Goal: Task Accomplishment & Management: Manage account settings

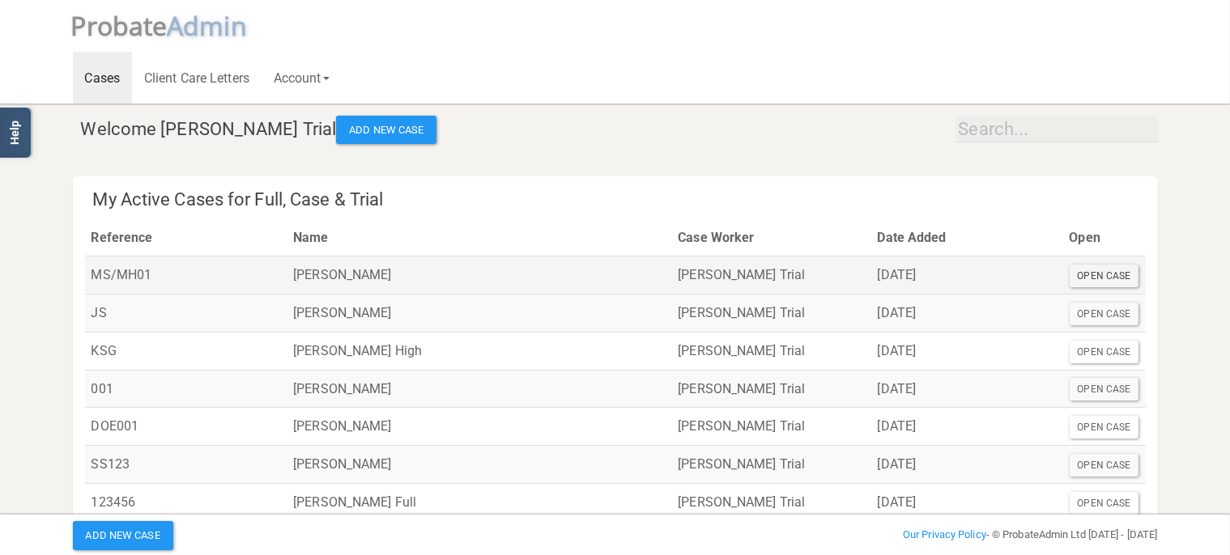
click at [1121, 276] on div "Open Case" at bounding box center [1105, 276] width 70 height 23
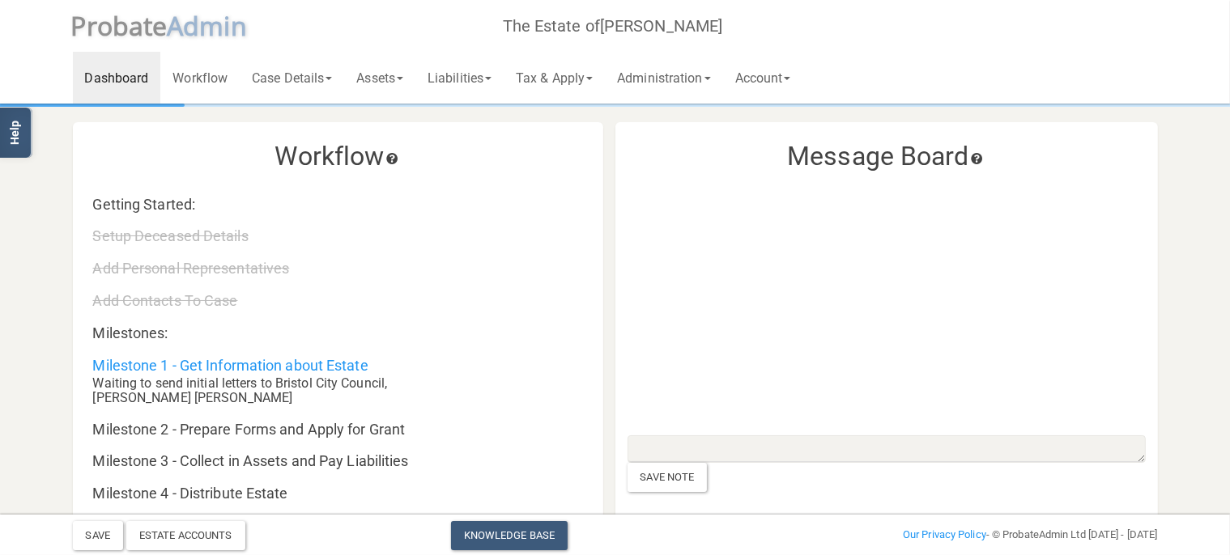
click at [168, 32] on span "robate" at bounding box center [127, 25] width 81 height 35
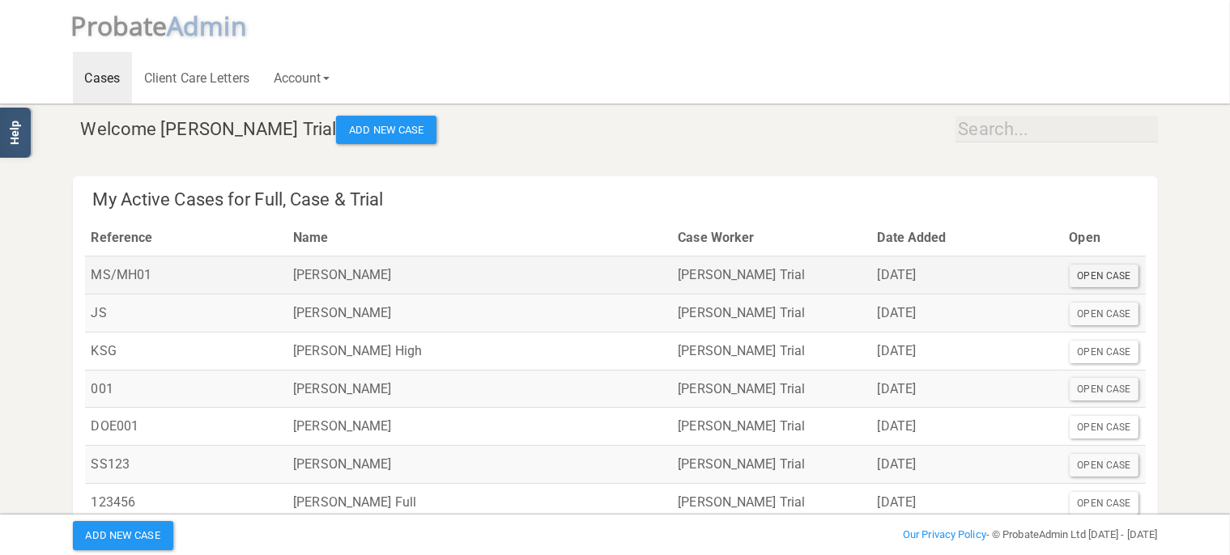
click at [1115, 278] on div "Open Case" at bounding box center [1105, 276] width 70 height 23
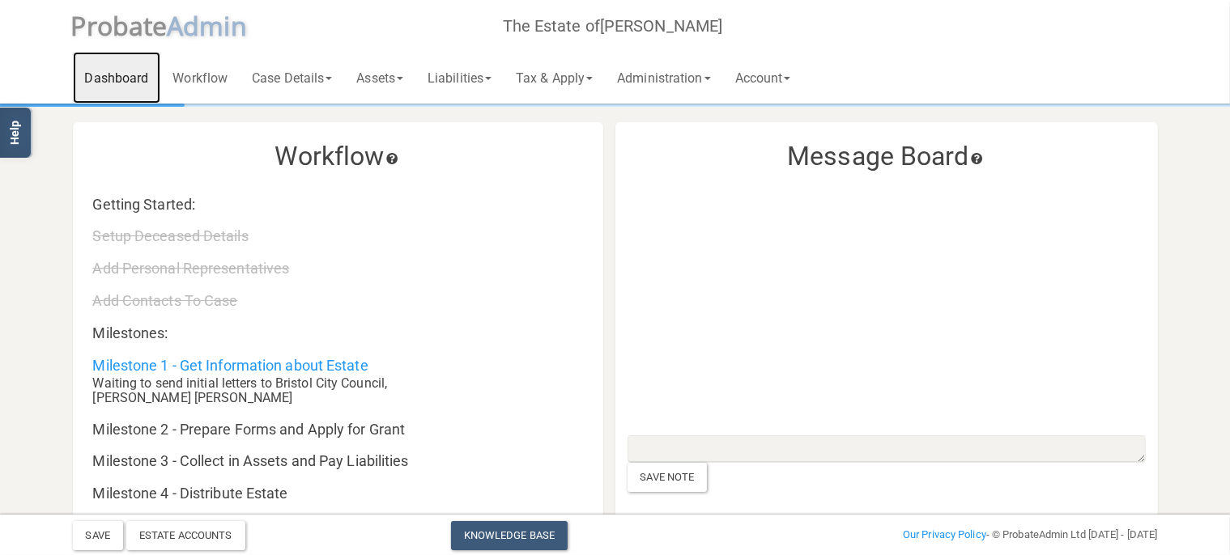
click at [116, 78] on link "Dashboard" at bounding box center [117, 78] width 88 height 52
click at [208, 28] on span "dmin" at bounding box center [214, 25] width 63 height 35
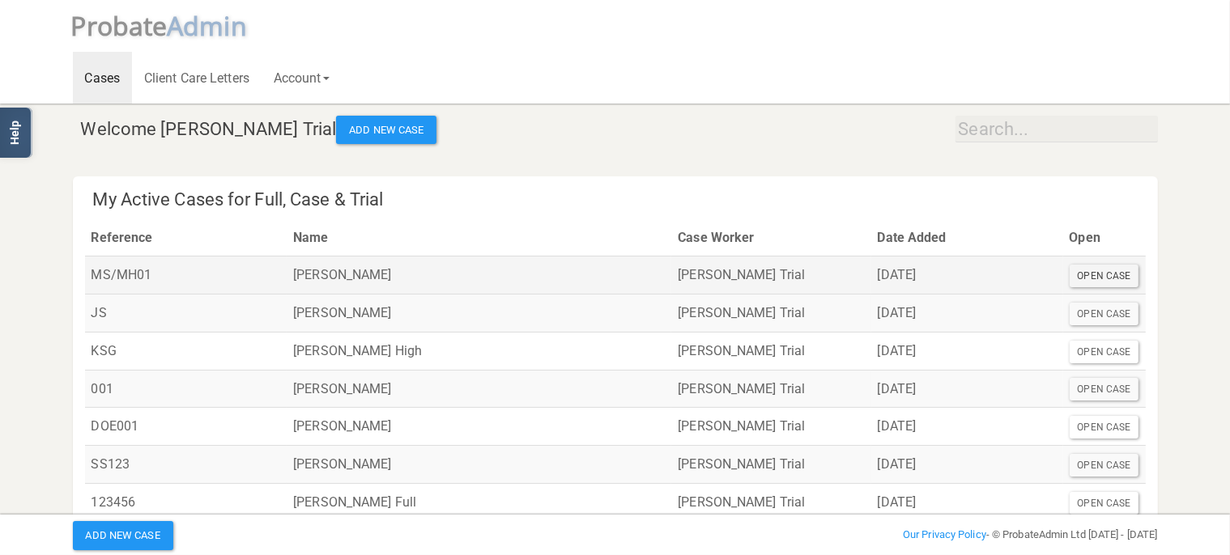
click at [1111, 283] on div "Open Case" at bounding box center [1105, 276] width 70 height 23
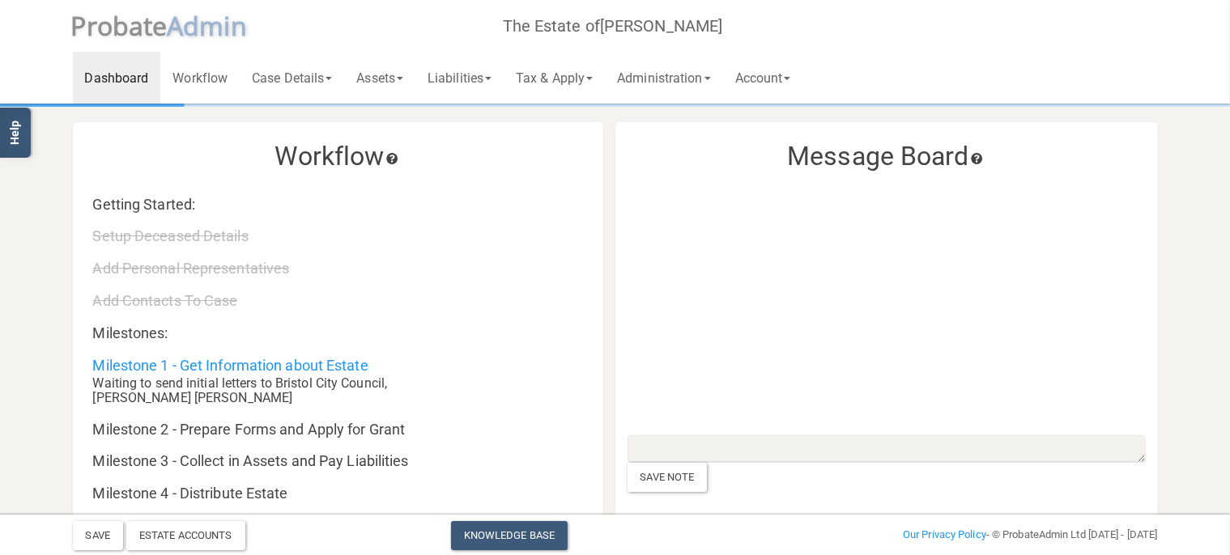
click at [112, 24] on span "robate" at bounding box center [127, 25] width 81 height 35
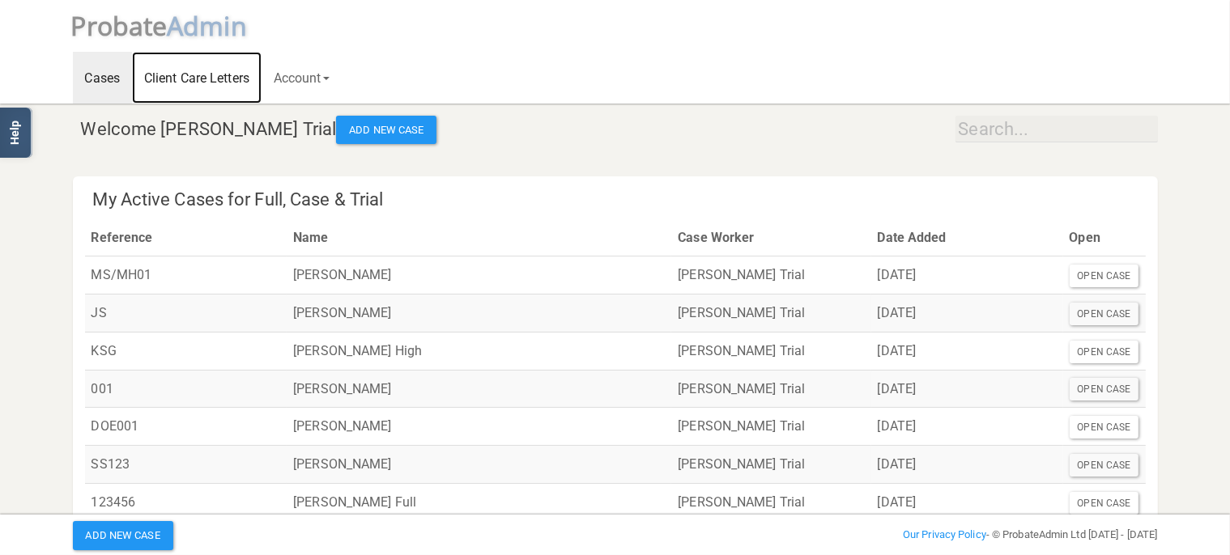
click at [178, 77] on link "Client Care Letters" at bounding box center [197, 78] width 130 height 52
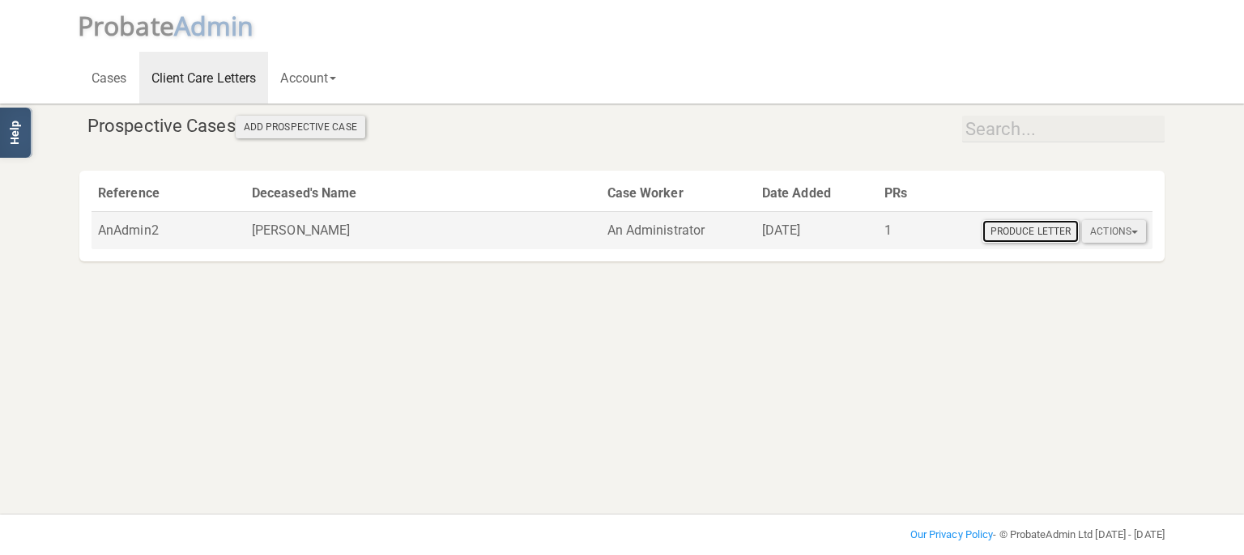
click at [1040, 235] on button "Produce Letter" at bounding box center [1030, 231] width 96 height 23
click at [1131, 237] on button "Actions" at bounding box center [1114, 231] width 64 height 23
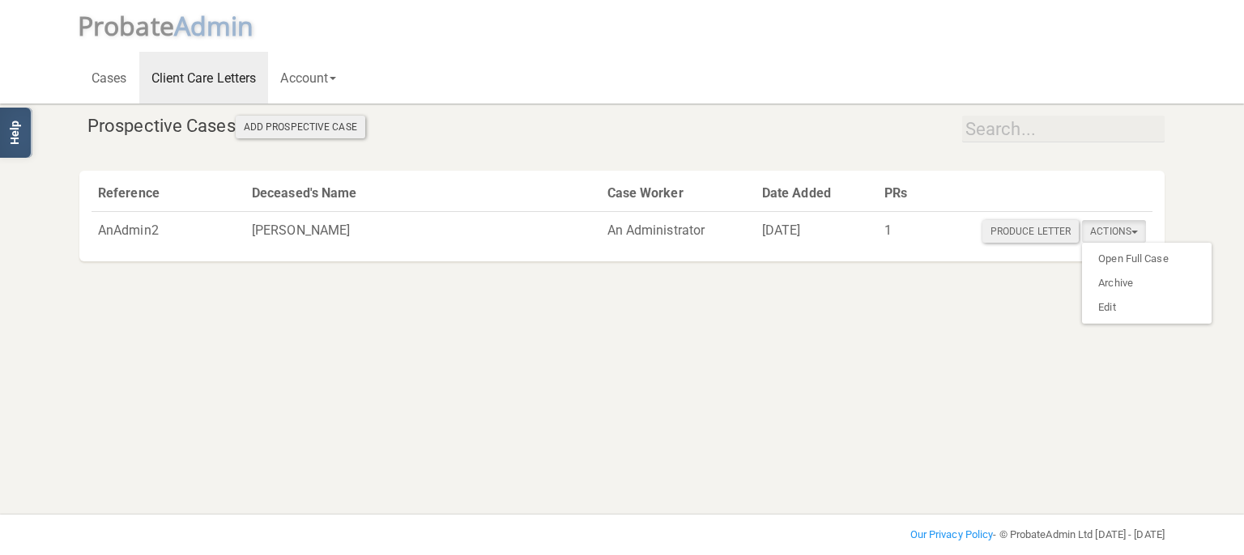
click at [633, 358] on html "</div></div> Help Toggle navigation P robate A dmin Cases Client Care Letters A…" at bounding box center [622, 277] width 1244 height 555
click at [109, 68] on link "Cases" at bounding box center [109, 78] width 60 height 52
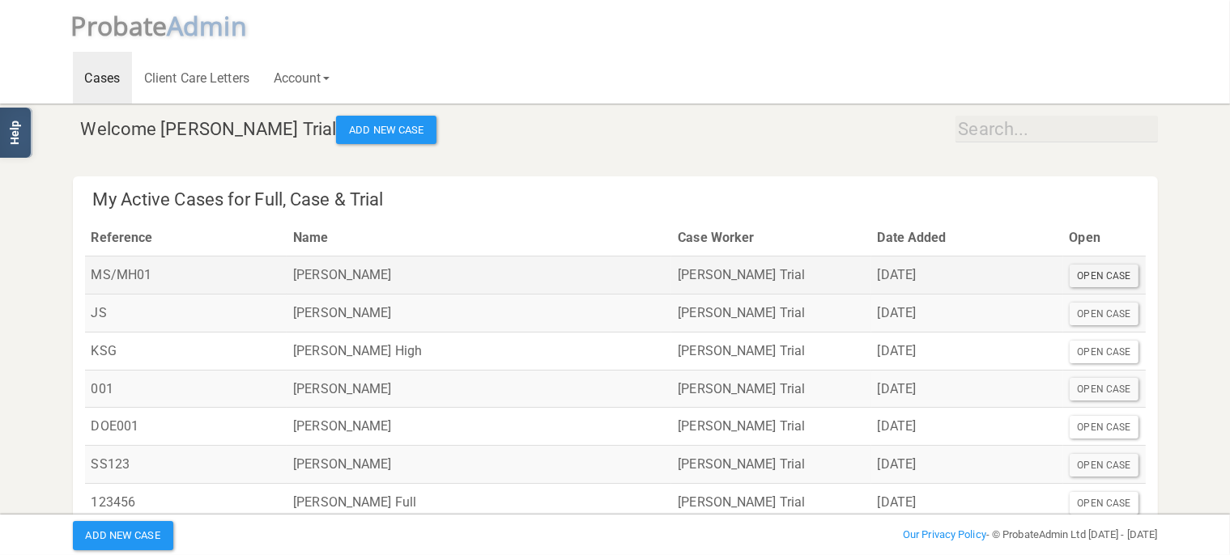
click at [1095, 277] on div "Open Case" at bounding box center [1105, 276] width 70 height 23
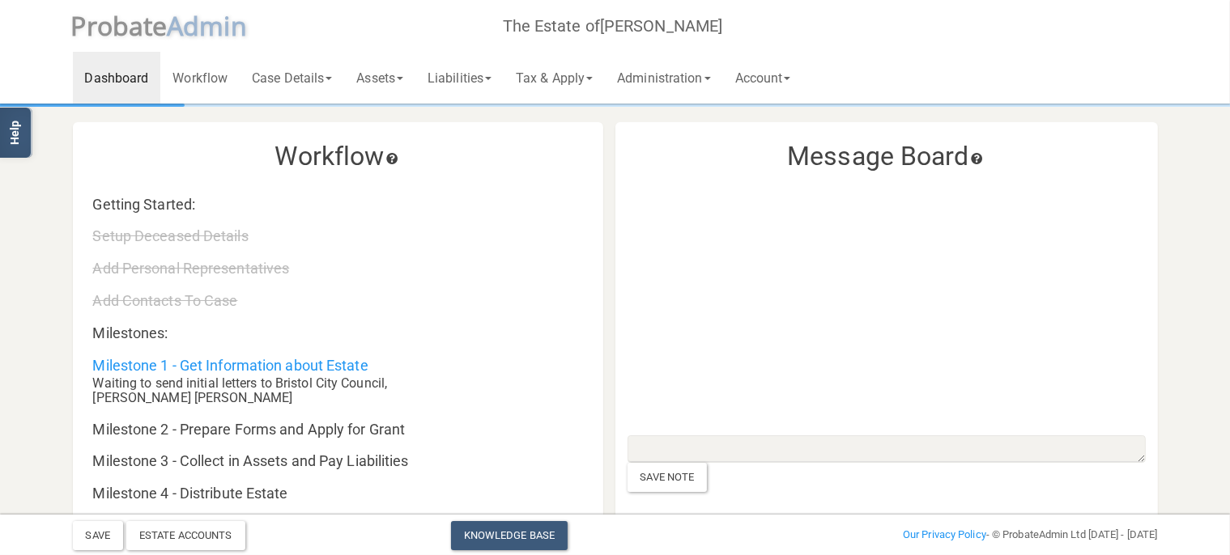
scroll to position [171, 0]
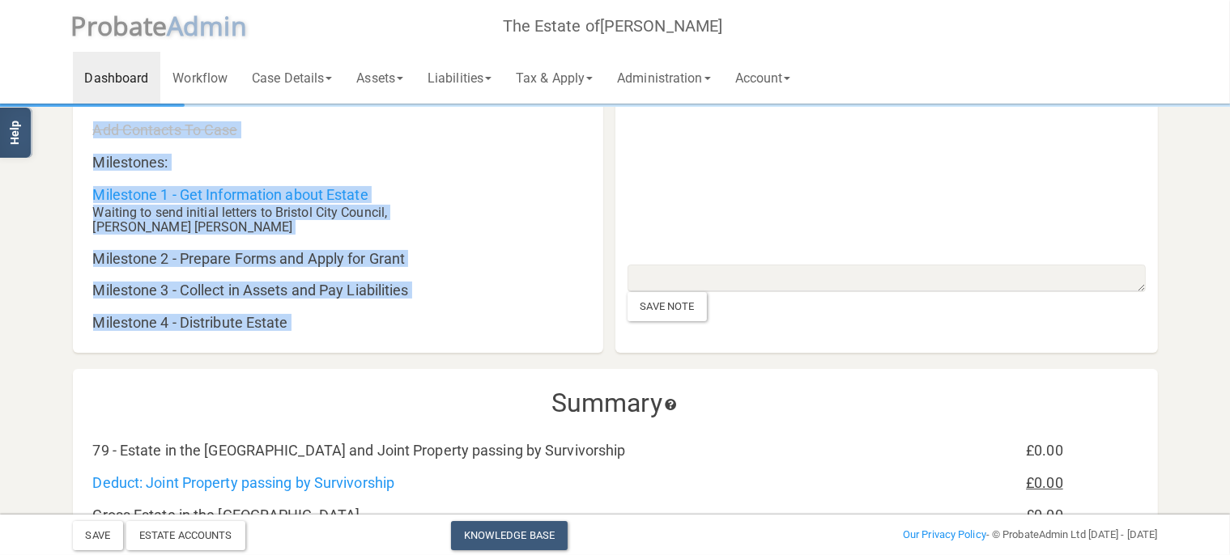
drag, startPoint x: 1228, startPoint y: 85, endPoint x: 1103, endPoint y: 144, distance: 138.7
click at [1103, 144] on div at bounding box center [886, 129] width 518 height 239
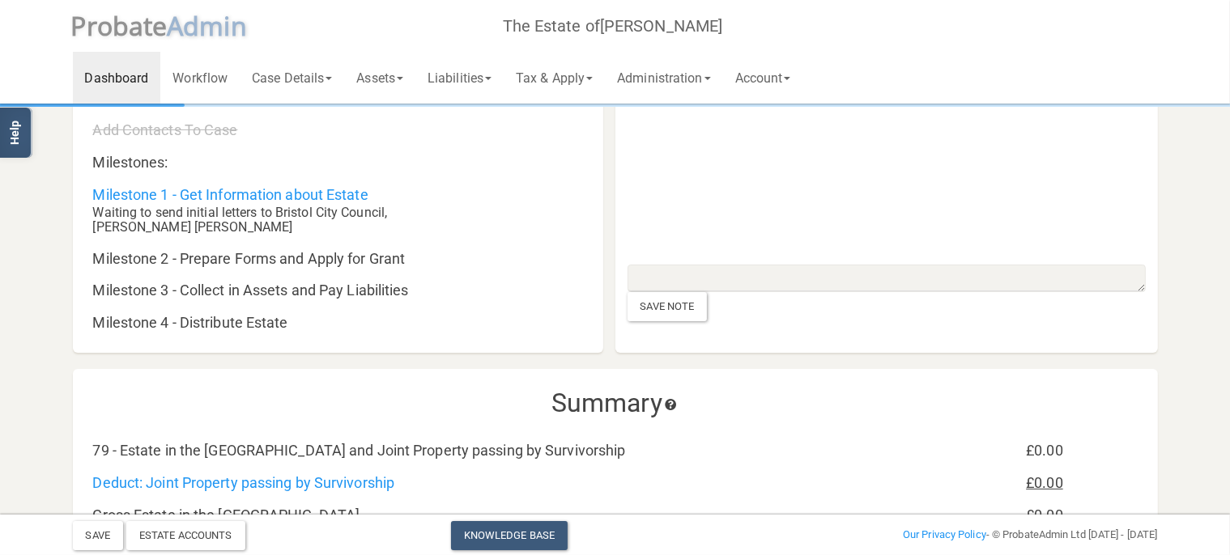
click at [185, 105] on div at bounding box center [92, 105] width 185 height 3
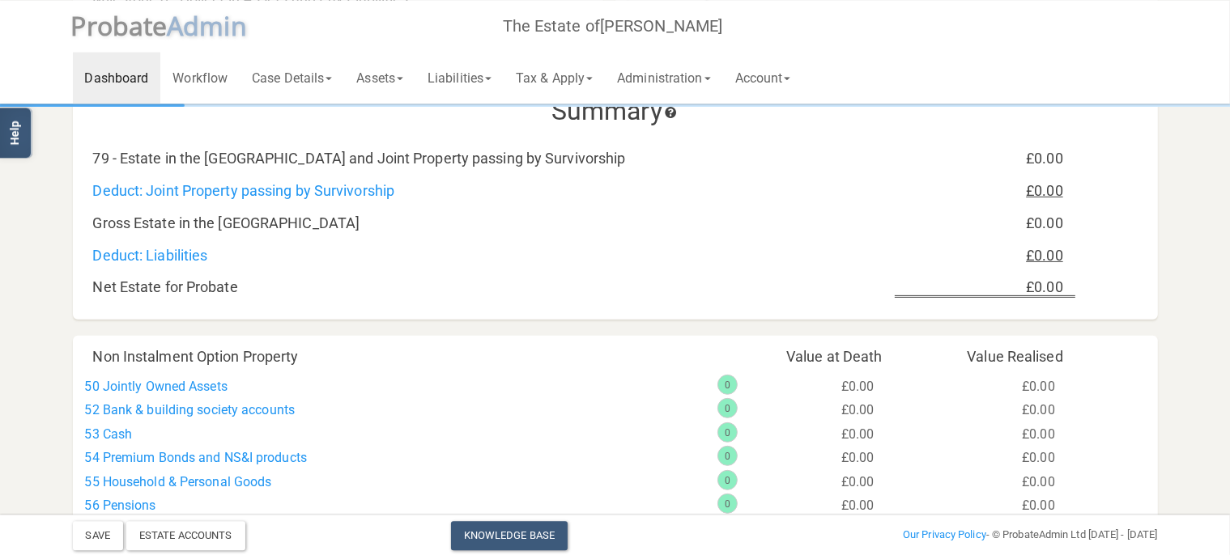
scroll to position [474, 0]
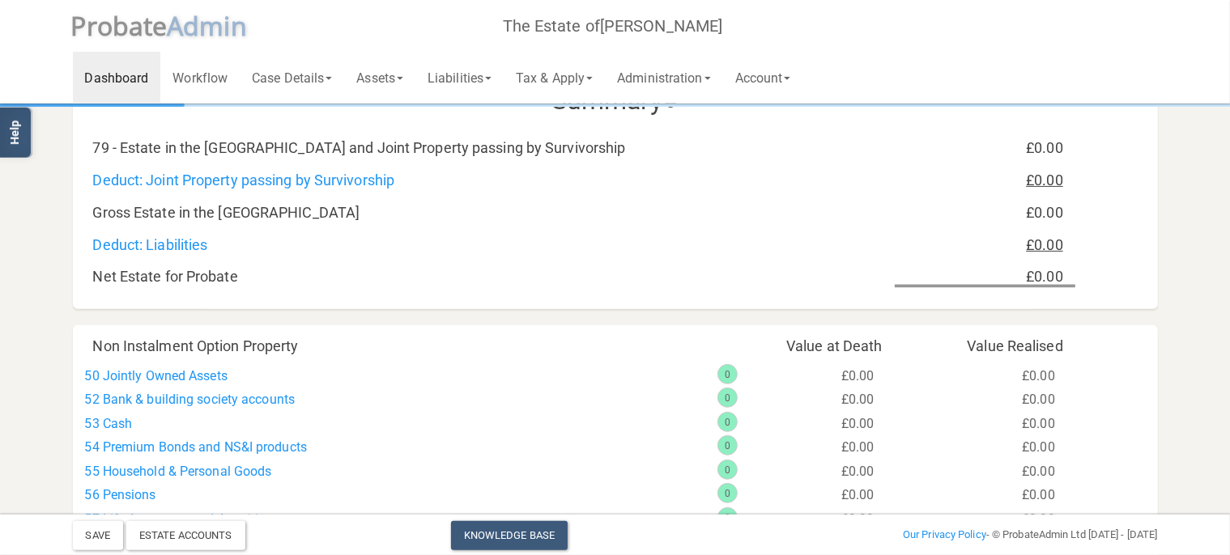
click at [1049, 152] on div "£0.00" at bounding box center [985, 148] width 181 height 16
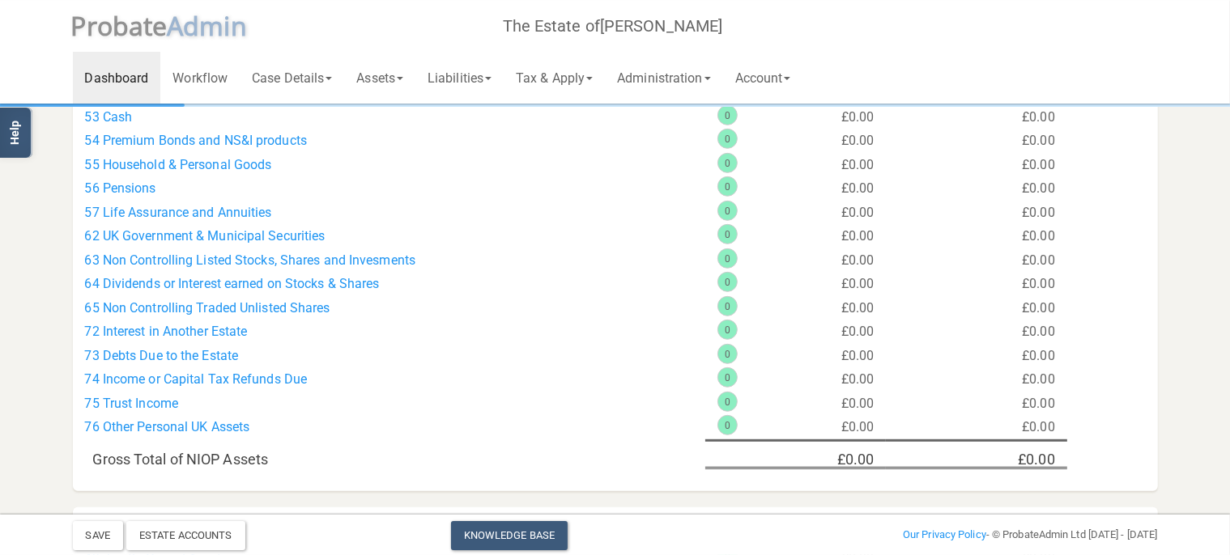
scroll to position [67, 0]
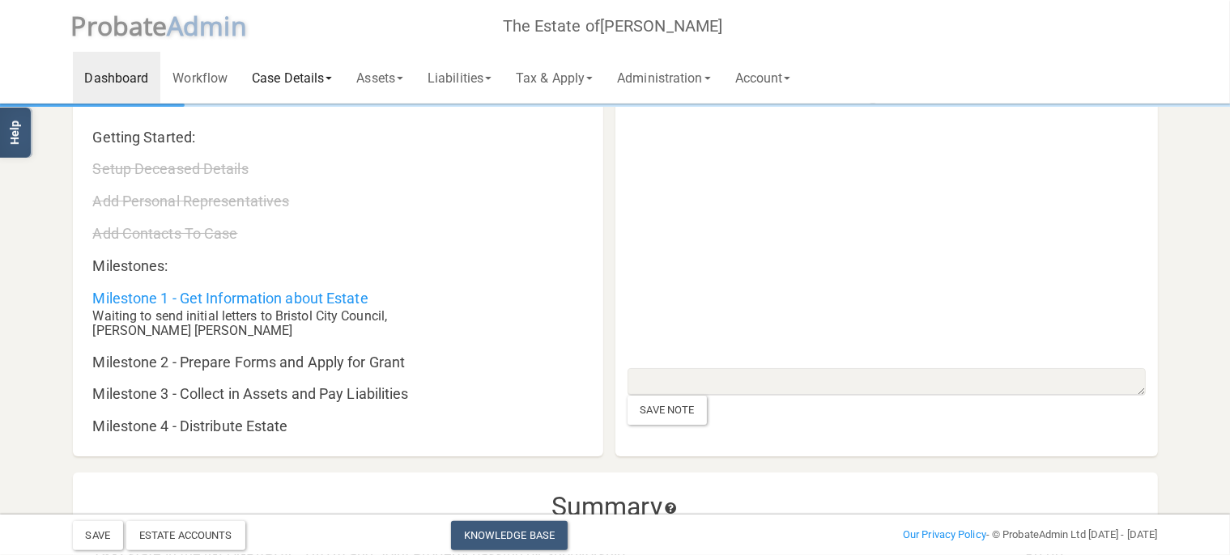
click at [266, 74] on link "Case Details" at bounding box center [292, 78] width 104 height 52
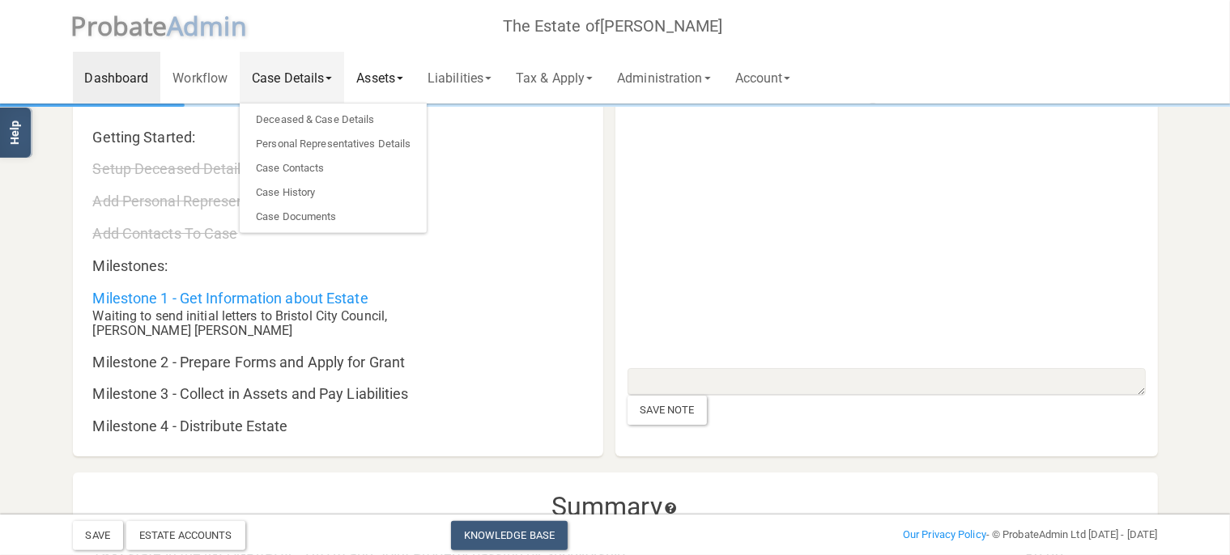
click at [405, 73] on link "Assets" at bounding box center [379, 78] width 71 height 52
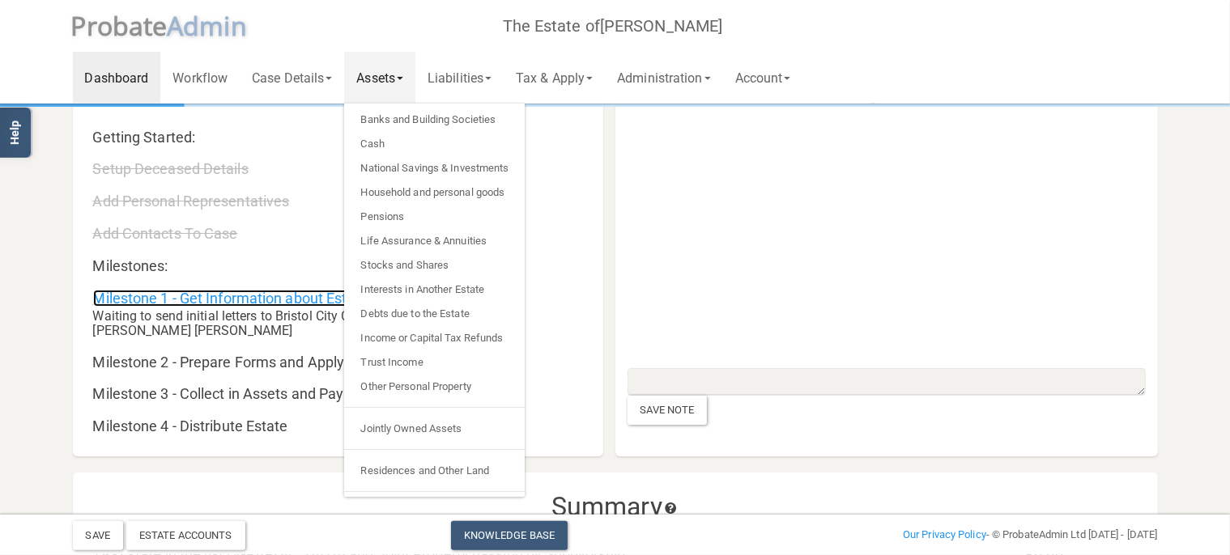
click at [287, 303] on link "Milestone 1 - Get Information about Estate" at bounding box center [230, 298] width 275 height 17
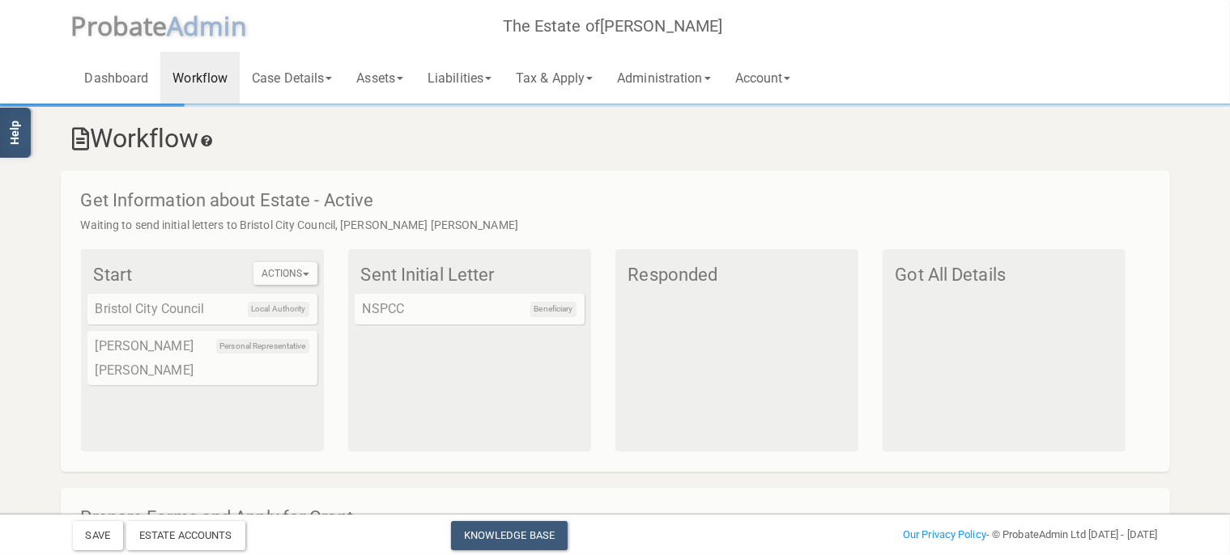
scroll to position [85, 0]
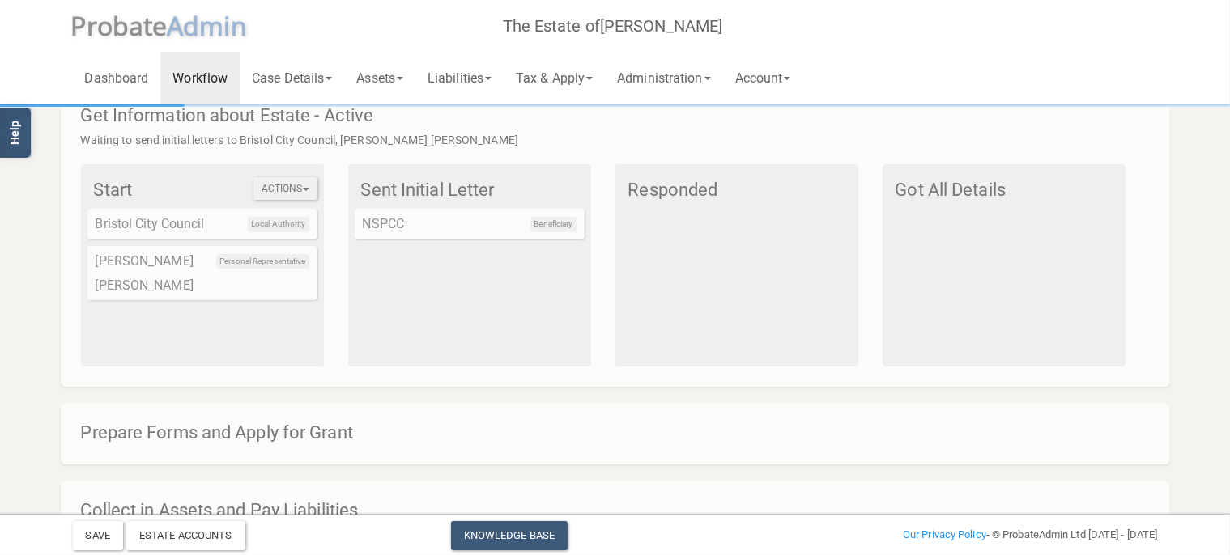
click at [280, 190] on button "Actions" at bounding box center [285, 188] width 64 height 23
click at [293, 212] on link "All Initial Letters" at bounding box center [318, 216] width 130 height 24
click at [576, 76] on link "Tax & Apply" at bounding box center [554, 78] width 101 height 52
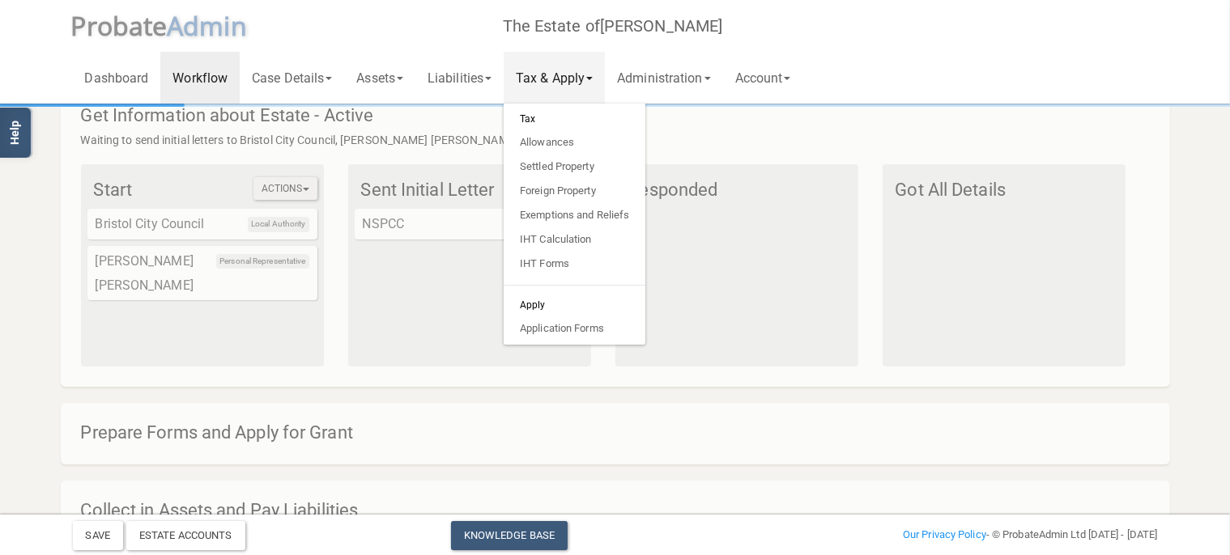
click at [297, 193] on button "Actions" at bounding box center [285, 188] width 64 height 23
click at [681, 79] on link "Administration" at bounding box center [663, 78] width 117 height 52
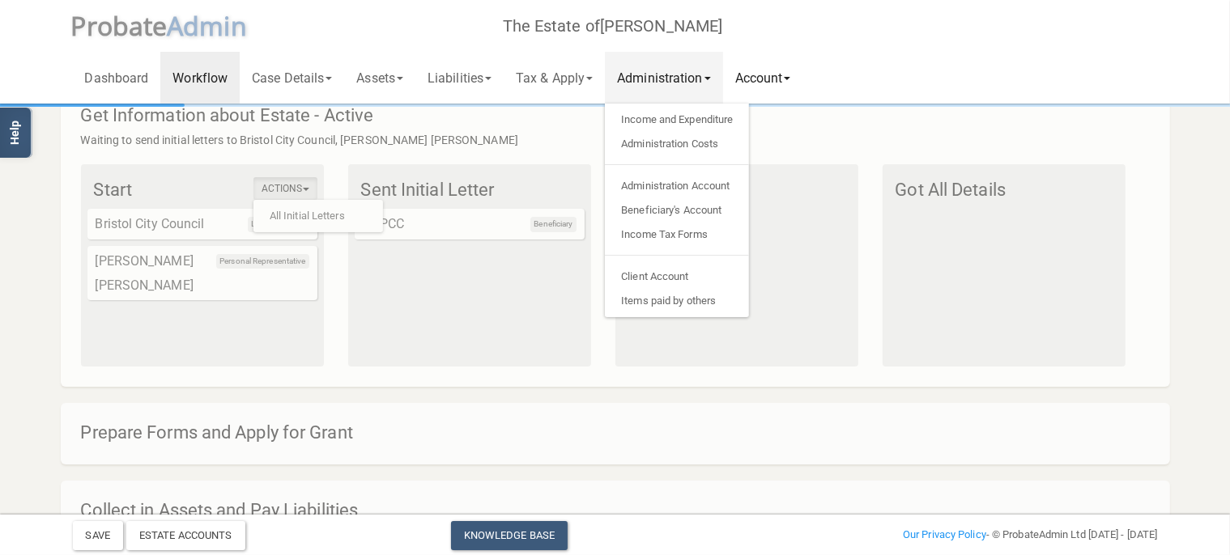
click at [785, 72] on link "Account" at bounding box center [763, 78] width 80 height 52
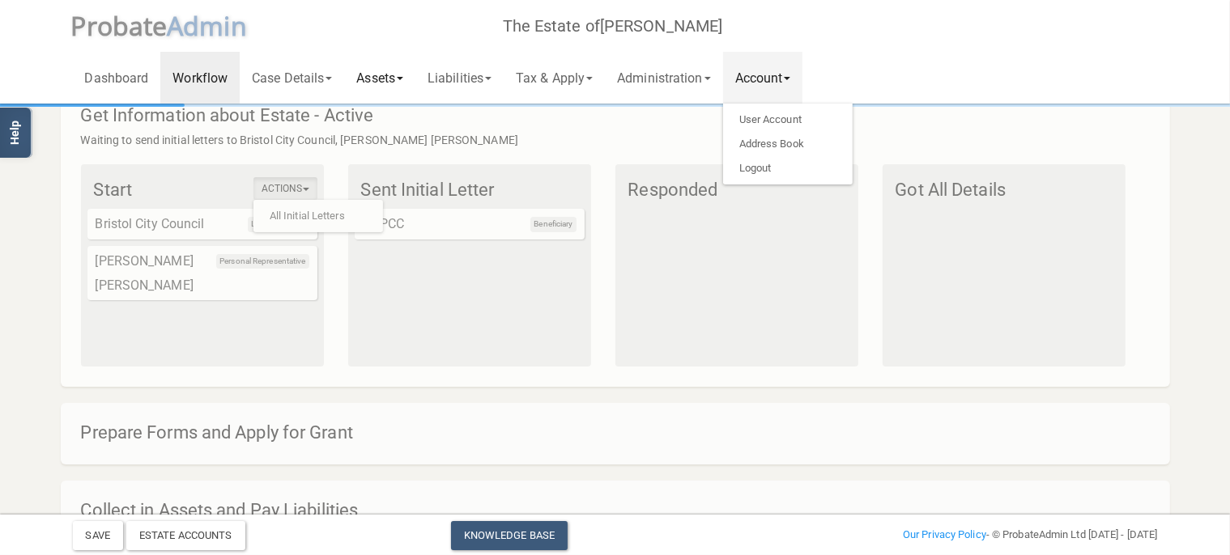
click at [377, 73] on link "Assets" at bounding box center [379, 78] width 71 height 52
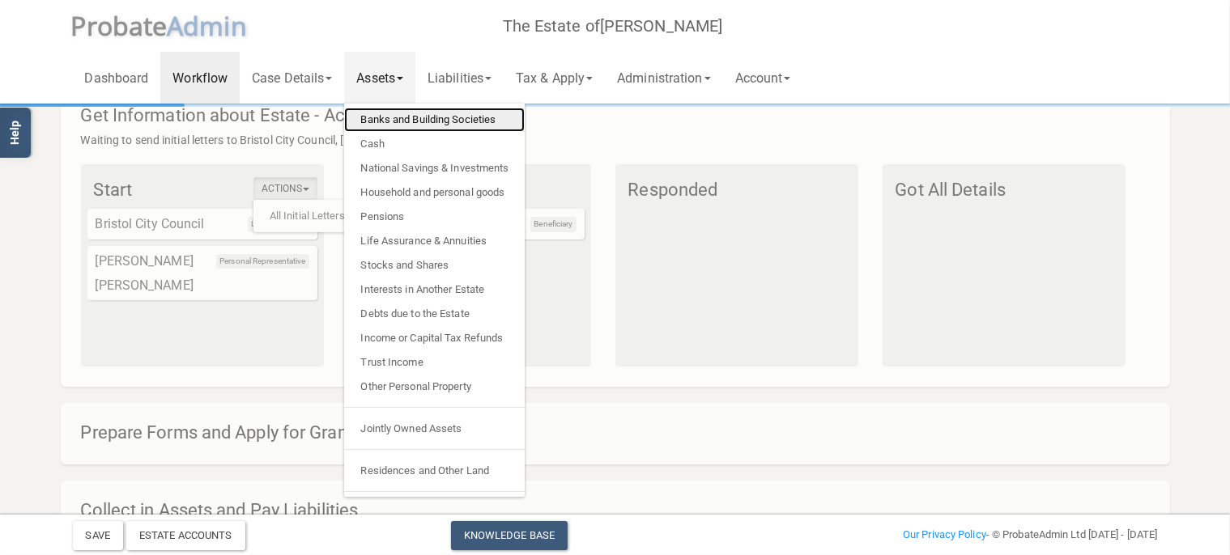
click at [444, 125] on link "Banks and Building Societies" at bounding box center [434, 120] width 181 height 24
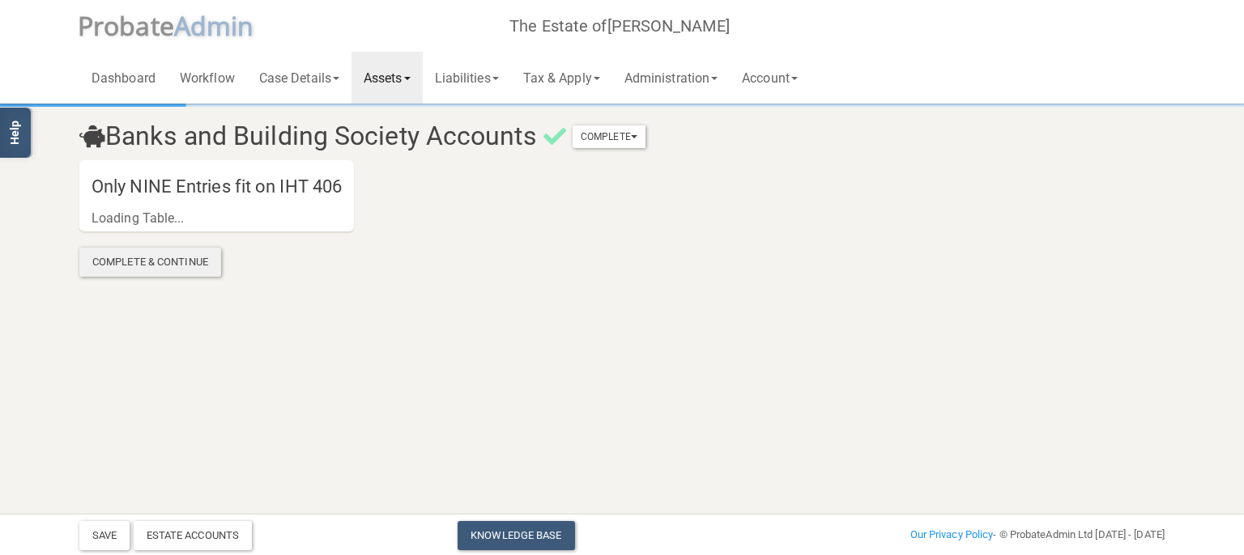
click at [183, 263] on div "Complete & Continue" at bounding box center [150, 262] width 142 height 29
click at [194, 193] on h4 "Only NINE Entries fit on IHT 406" at bounding box center [216, 187] width 274 height 38
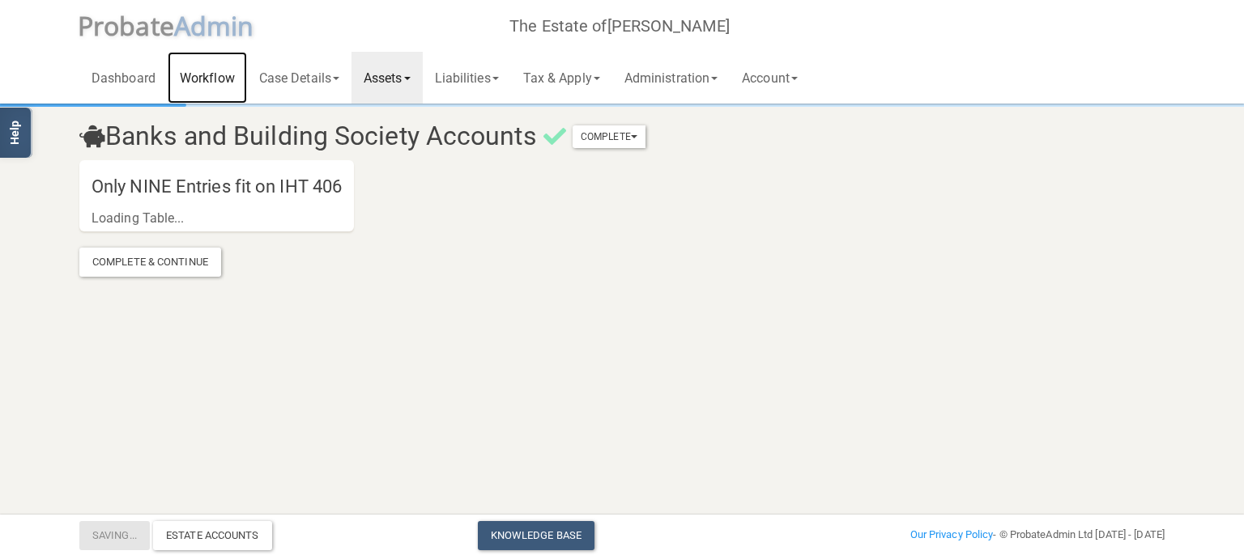
click at [171, 84] on link "Workflow" at bounding box center [207, 78] width 79 height 52
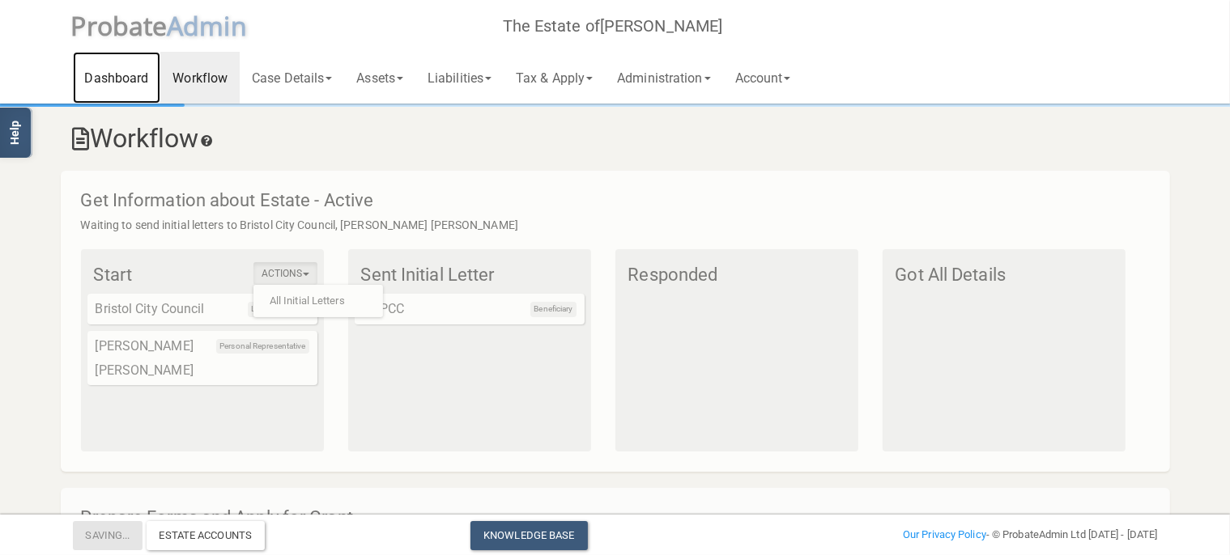
click at [112, 70] on link "Dashboard" at bounding box center [117, 78] width 88 height 52
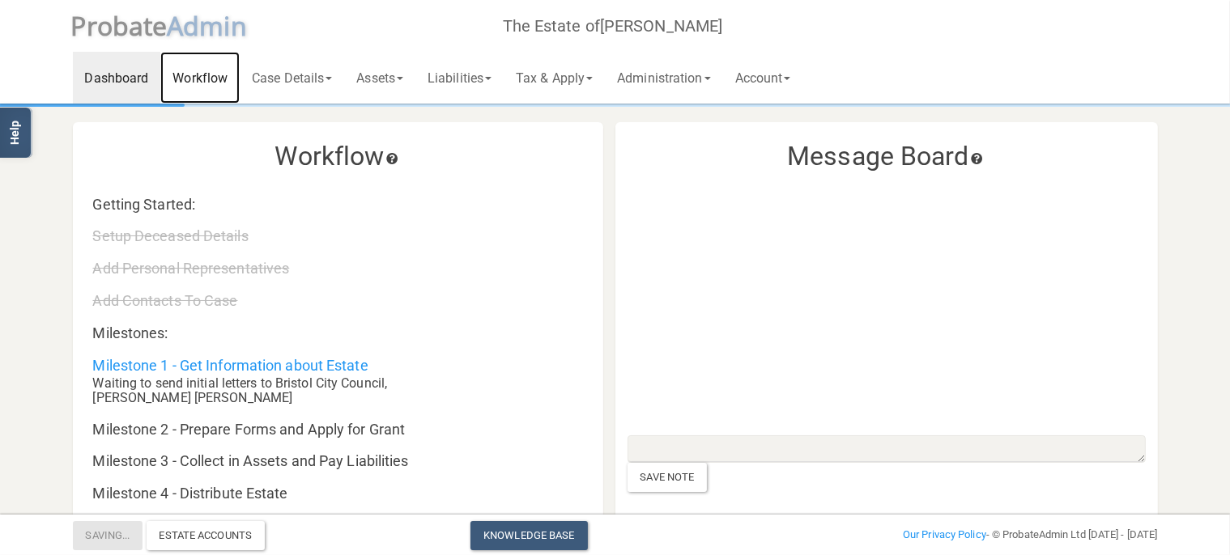
click at [202, 86] on link "Workflow" at bounding box center [199, 78] width 79 height 52
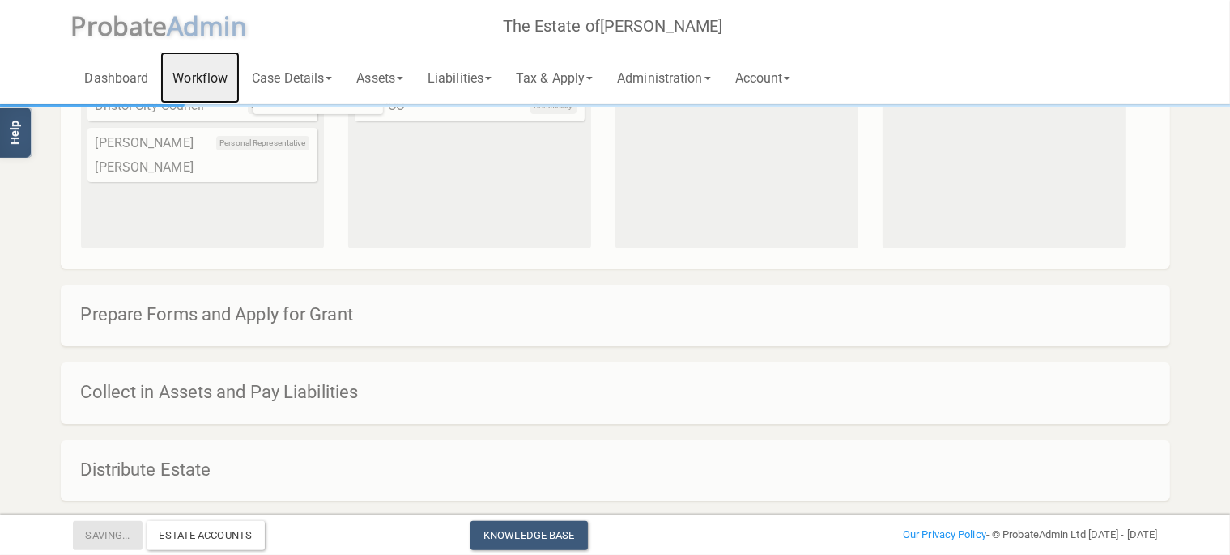
scroll to position [227, 0]
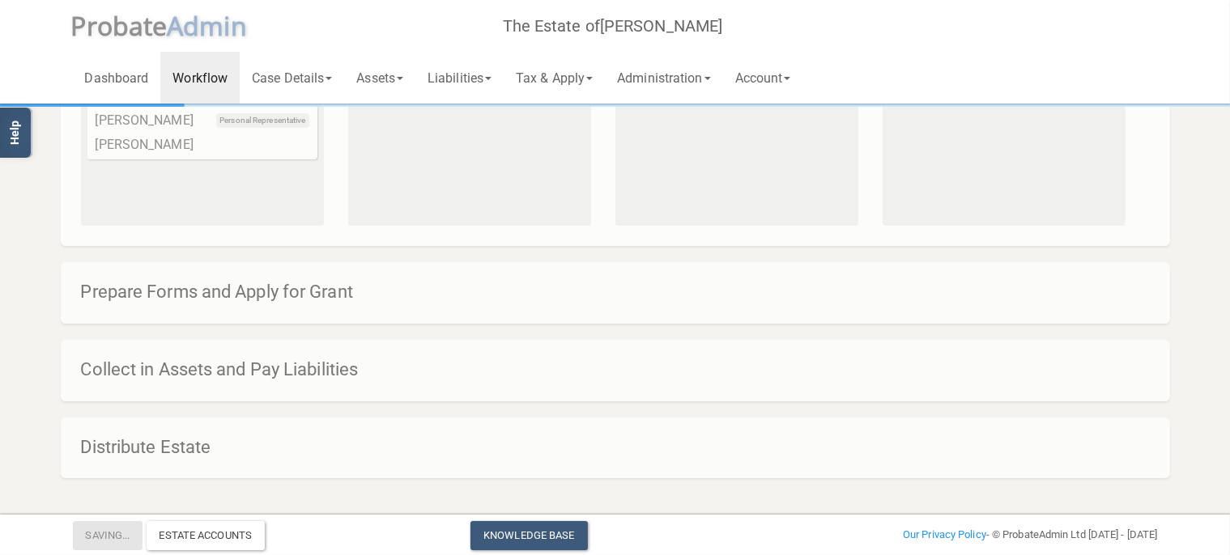
click at [248, 291] on h4 "Prepare Forms and Apply for Grant" at bounding box center [623, 292] width 1085 height 19
drag, startPoint x: 131, startPoint y: 281, endPoint x: 131, endPoint y: 302, distance: 21.1
click at [131, 302] on h4 "Prepare Forms and Apply for Grant" at bounding box center [623, 292] width 1085 height 19
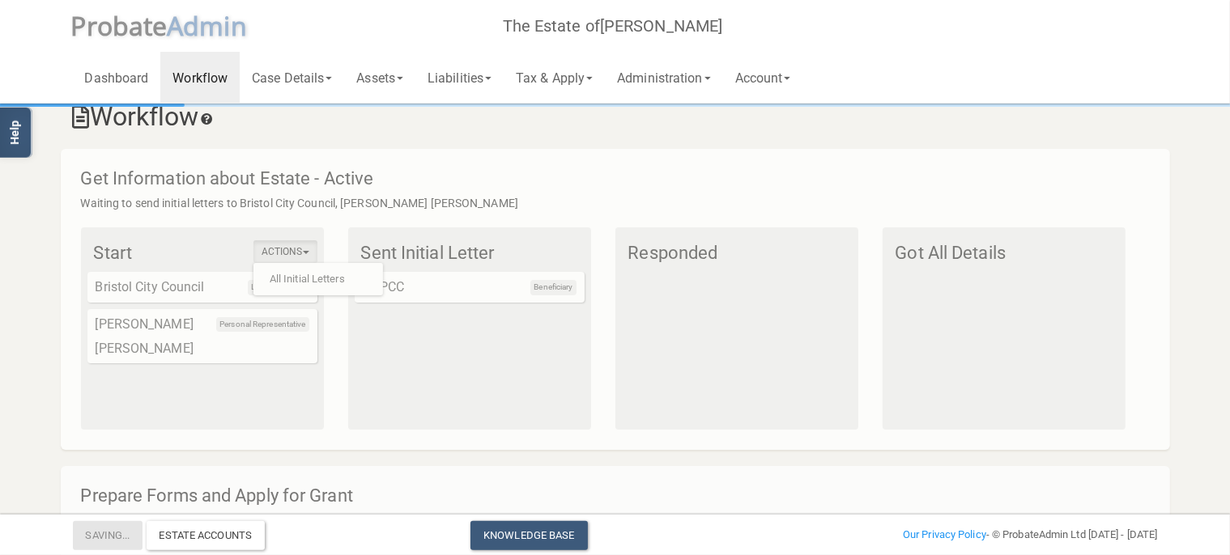
scroll to position [0, 0]
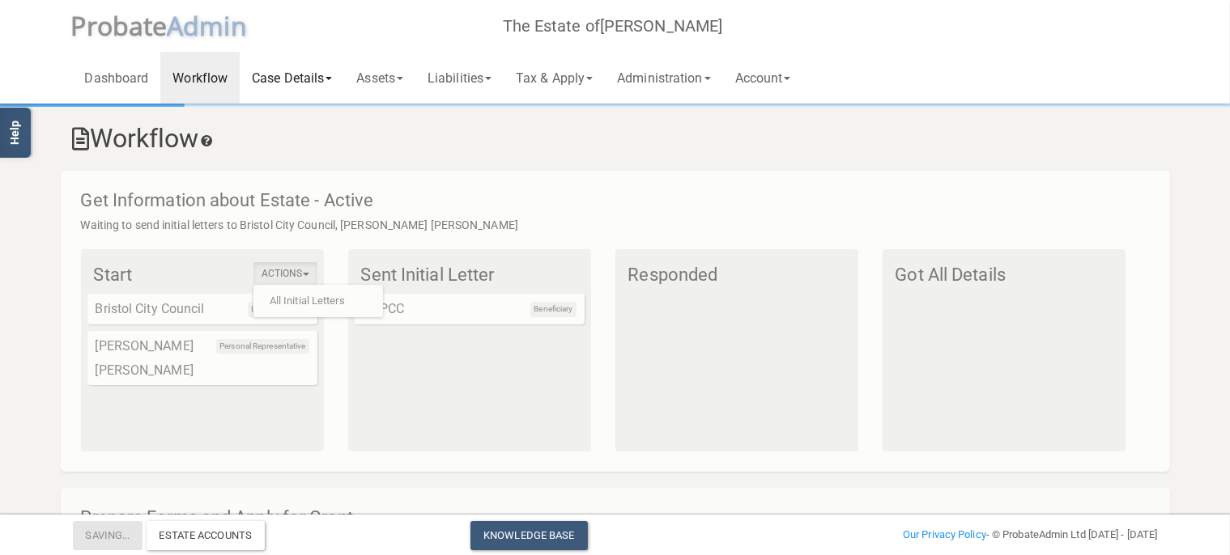
click at [290, 81] on link "Case Details" at bounding box center [292, 78] width 104 height 52
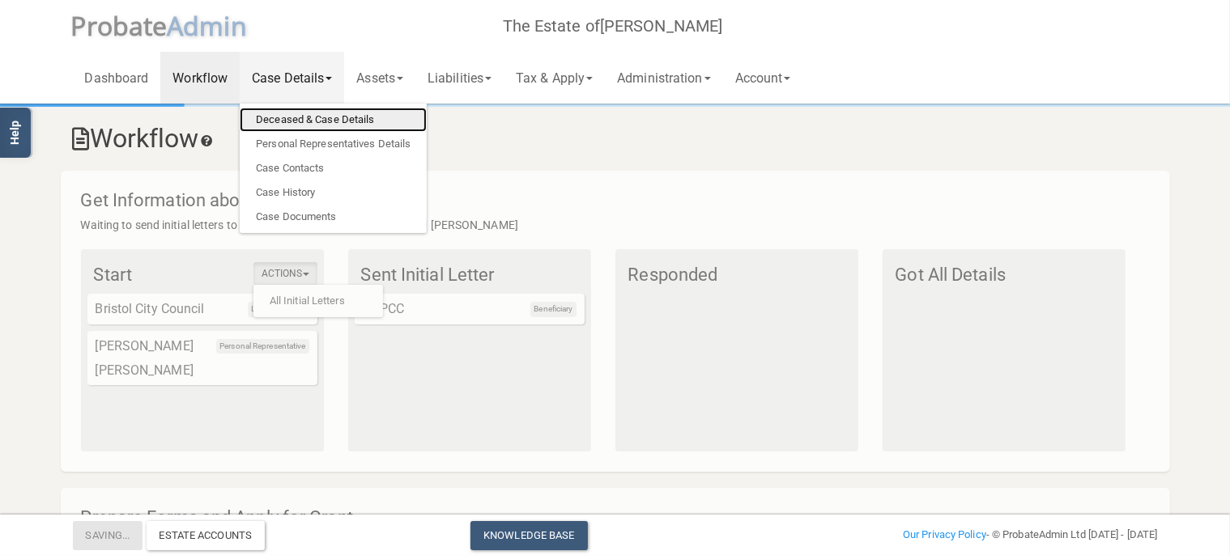
click at [307, 116] on link "Deceased & Case Details" at bounding box center [333, 120] width 187 height 24
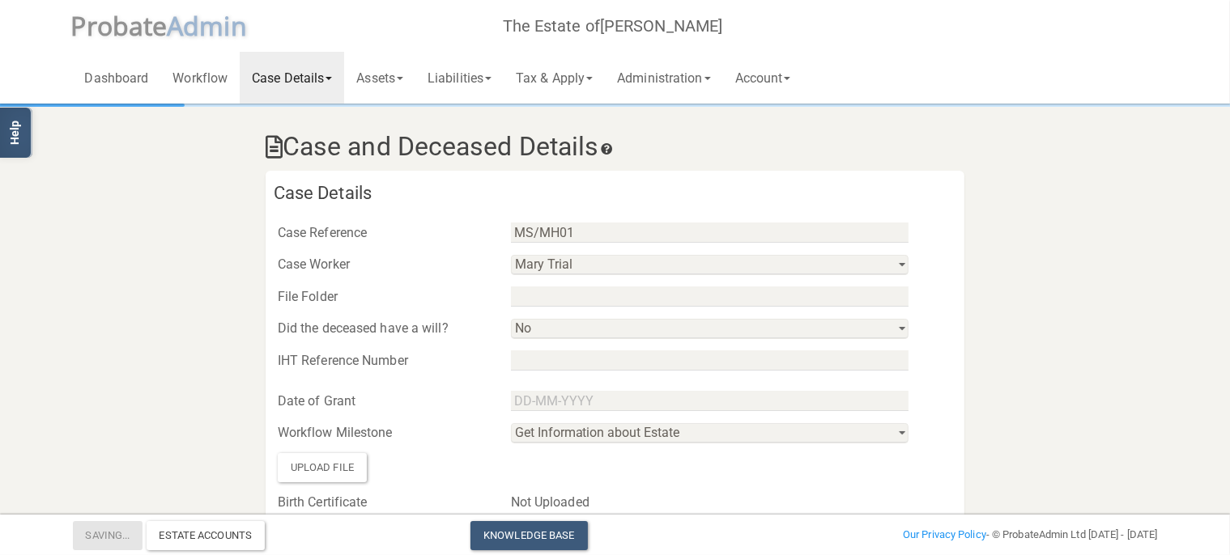
click at [308, 64] on link "Case Details" at bounding box center [292, 78] width 104 height 52
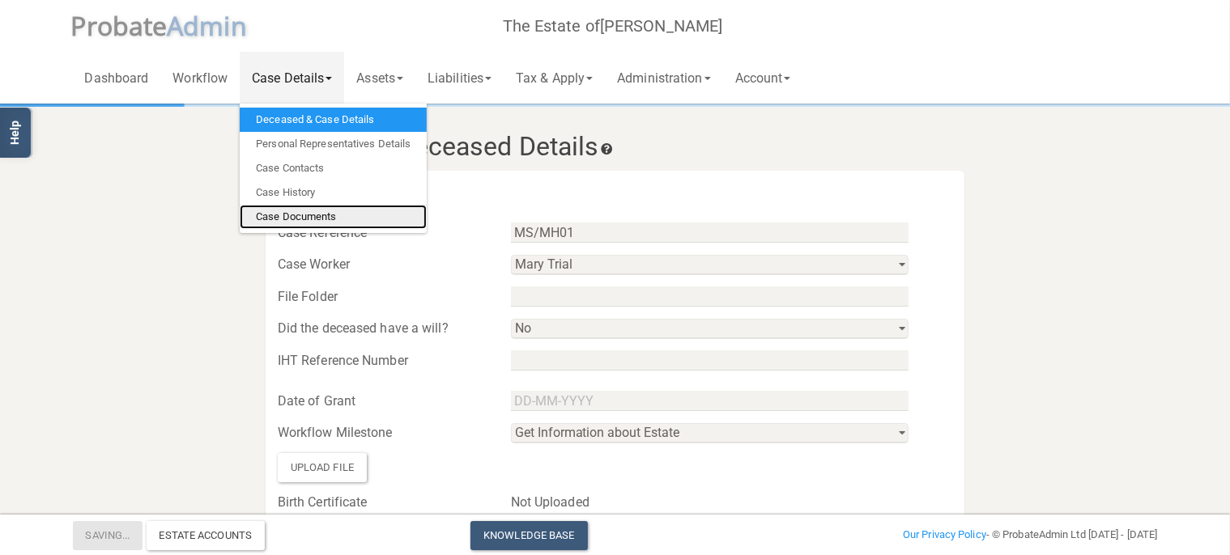
click at [308, 222] on link "Case Documents" at bounding box center [333, 217] width 187 height 24
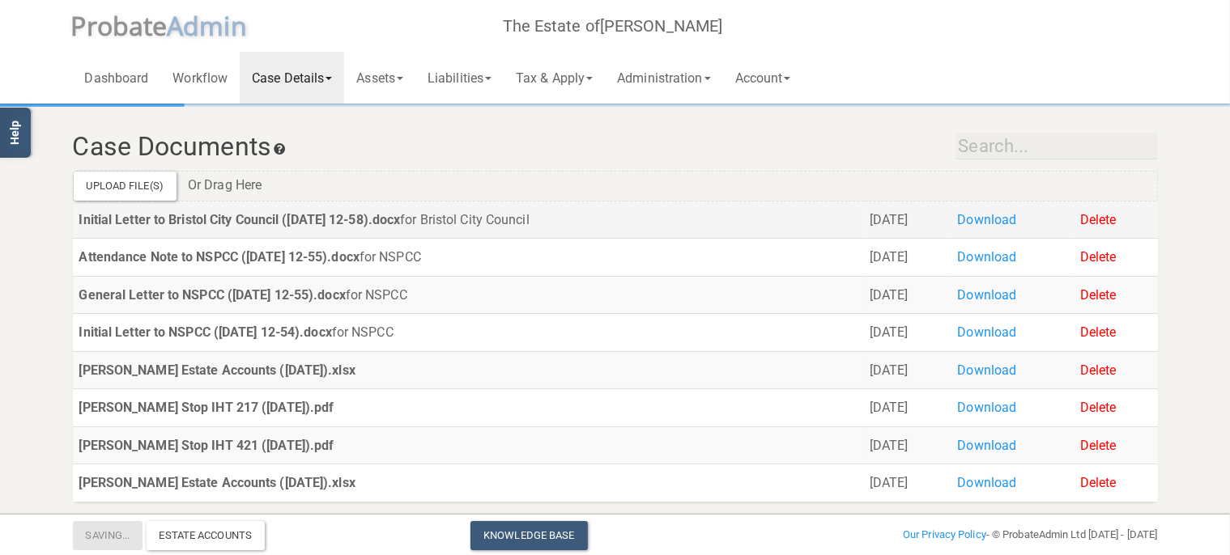
click at [200, 219] on strong "Initial Letter to Bristol City Council ([DATE] 12-58).docx" at bounding box center [239, 219] width 321 height 15
click at [1007, 219] on link "Download" at bounding box center [987, 219] width 59 height 15
click at [1014, 216] on link "Download" at bounding box center [987, 219] width 59 height 15
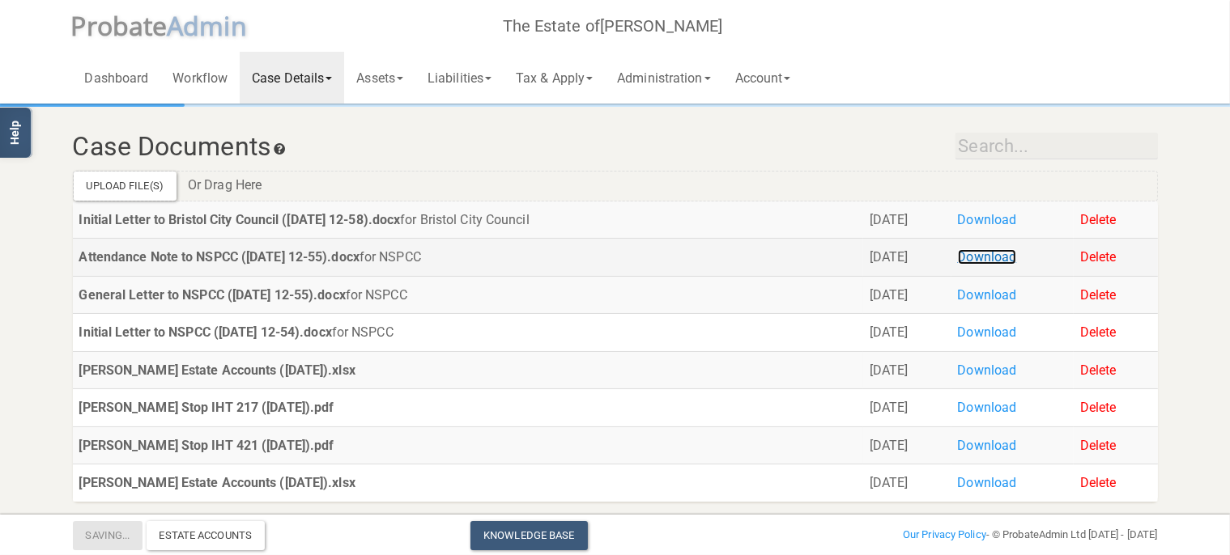
click at [1017, 256] on link "Download" at bounding box center [987, 256] width 59 height 15
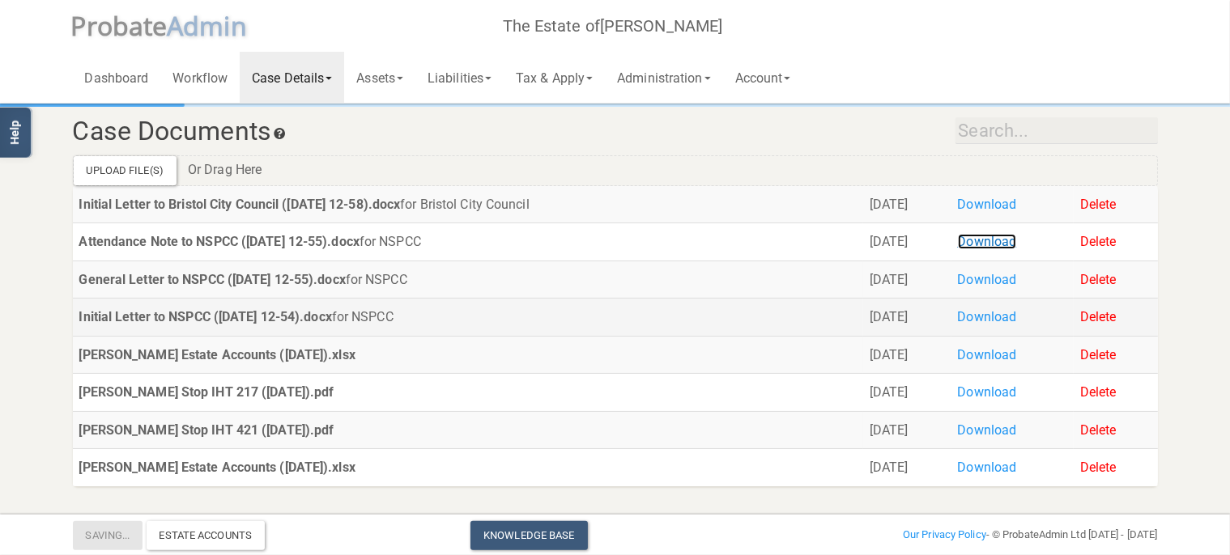
scroll to position [22, 0]
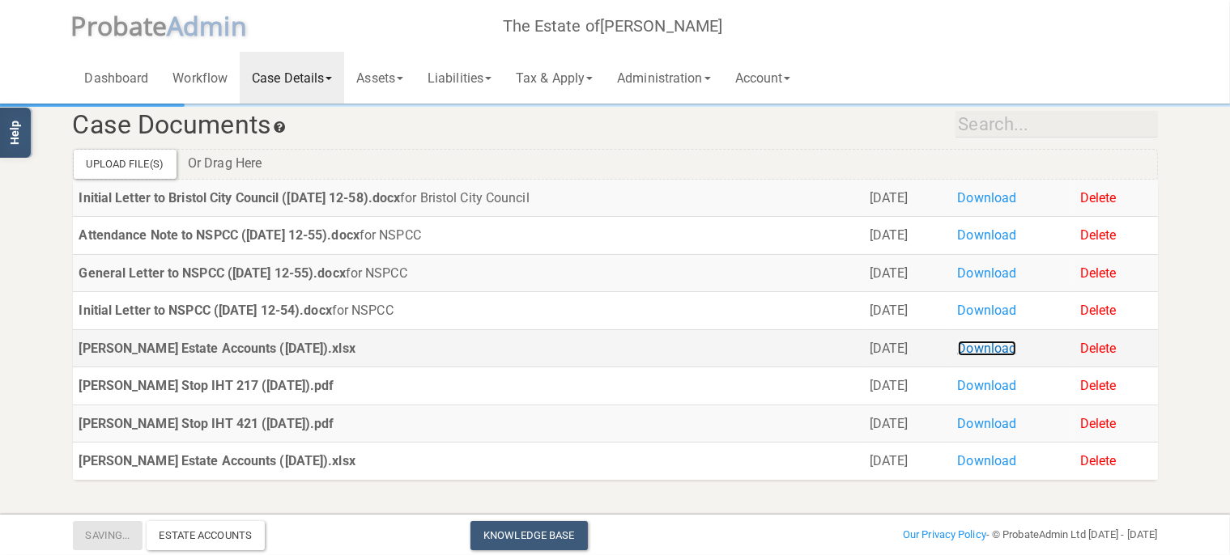
click at [1017, 346] on link "Download" at bounding box center [987, 348] width 59 height 15
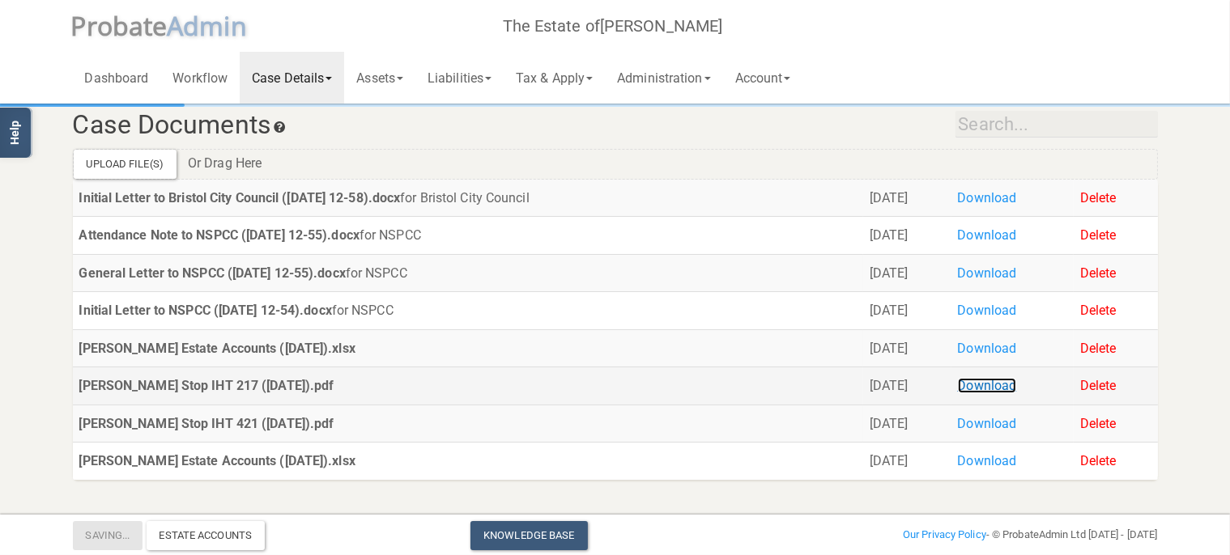
click at [1012, 382] on link "Download" at bounding box center [987, 385] width 59 height 15
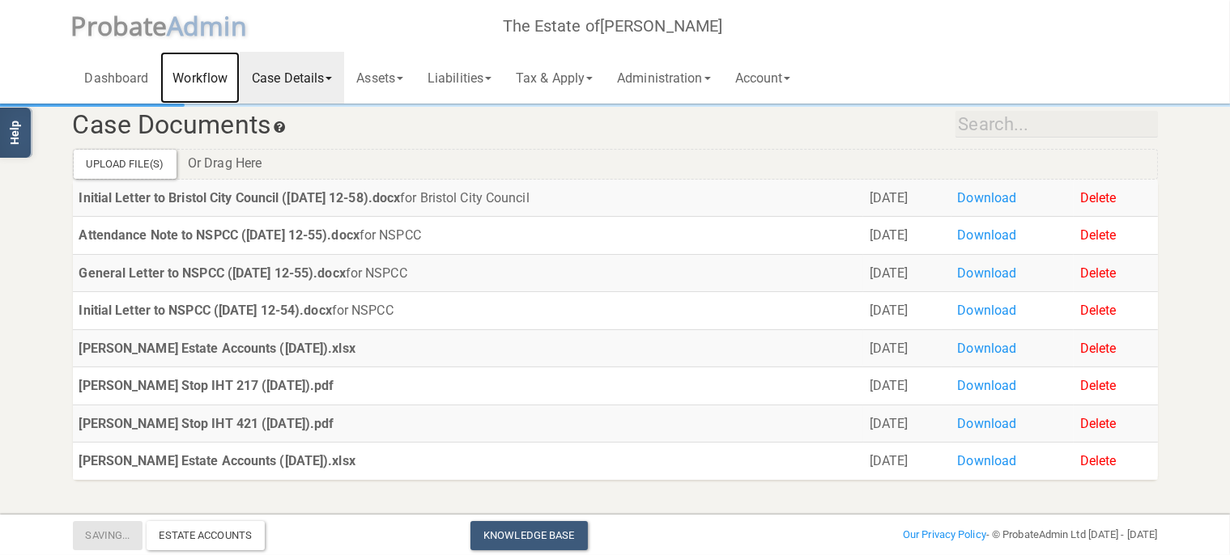
click at [207, 78] on link "Workflow" at bounding box center [199, 78] width 79 height 52
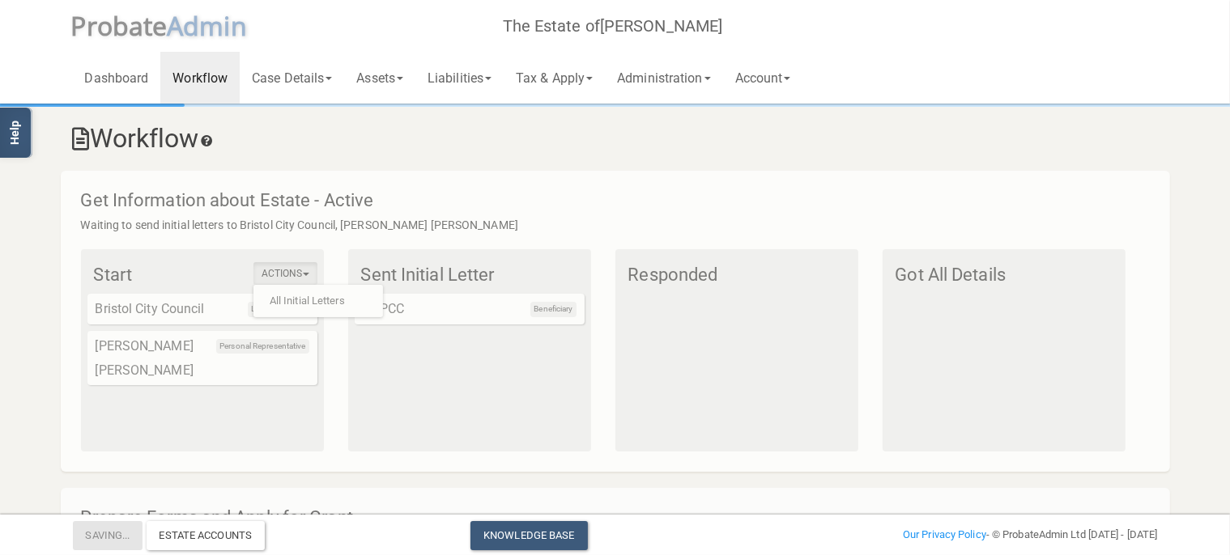
click at [522, 134] on h3 "Workflow" at bounding box center [615, 139] width 1085 height 28
click at [397, 78] on link "Assets" at bounding box center [379, 78] width 71 height 52
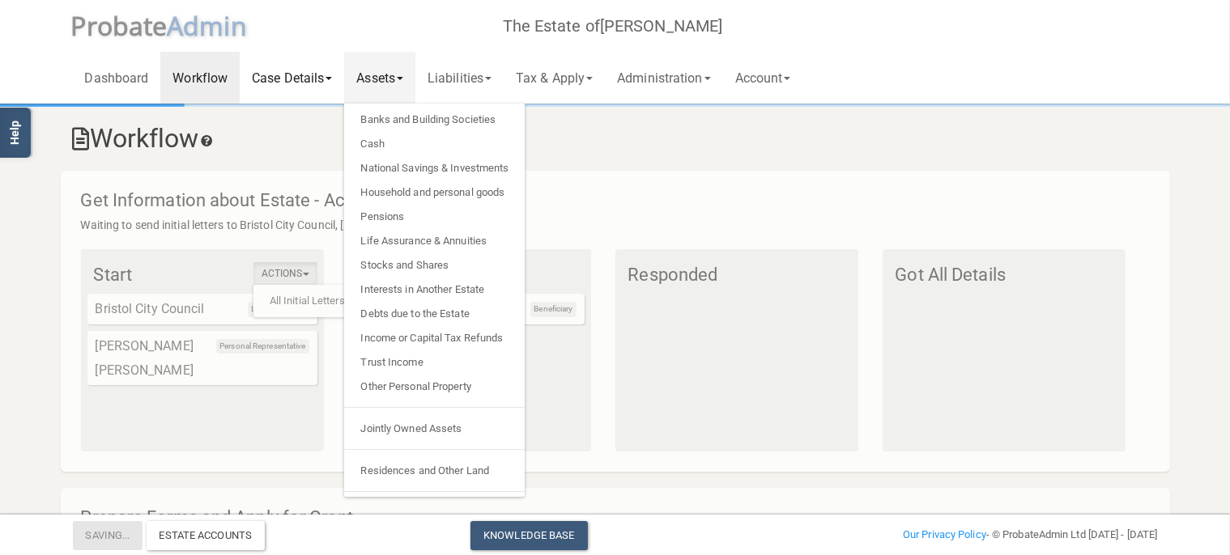
click at [317, 80] on link "Case Details" at bounding box center [292, 78] width 104 height 52
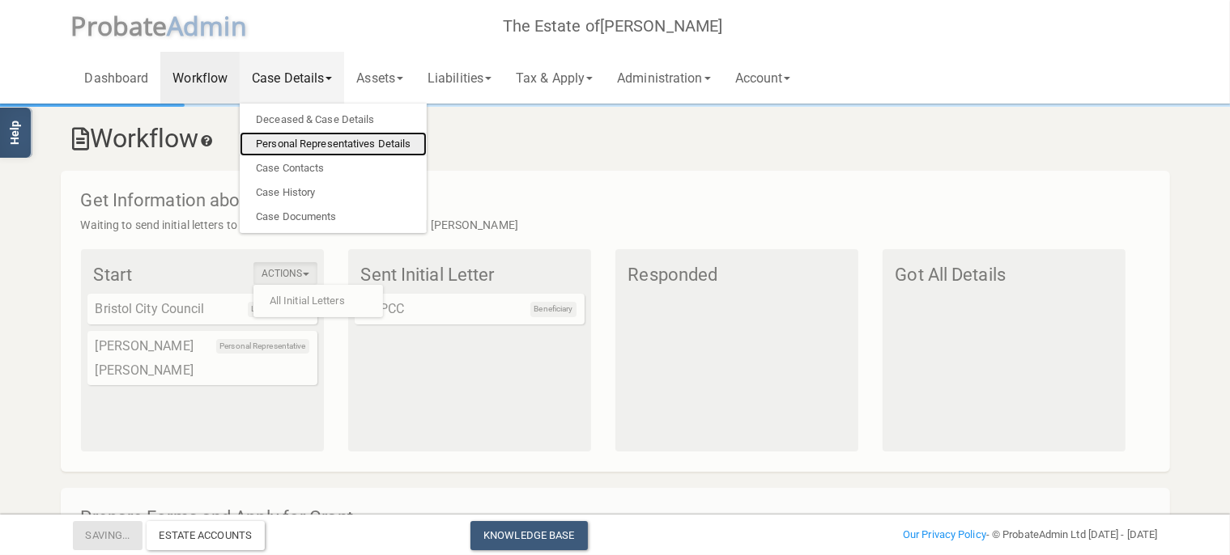
click at [345, 144] on link "Personal Representatives Details" at bounding box center [333, 144] width 187 height 24
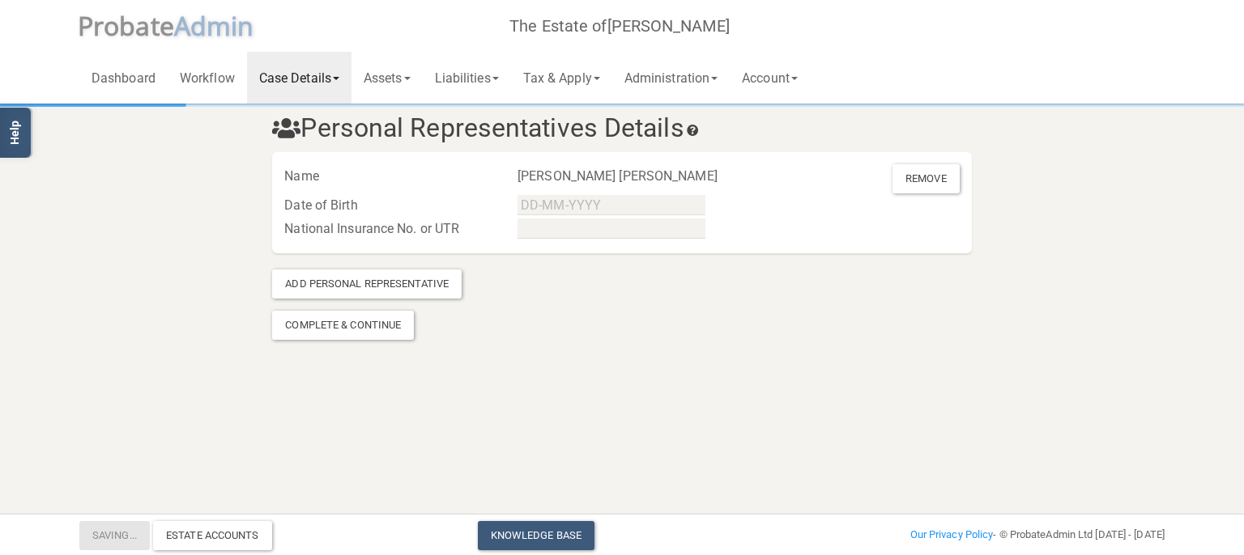
click at [341, 83] on link "Case Details" at bounding box center [299, 78] width 104 height 52
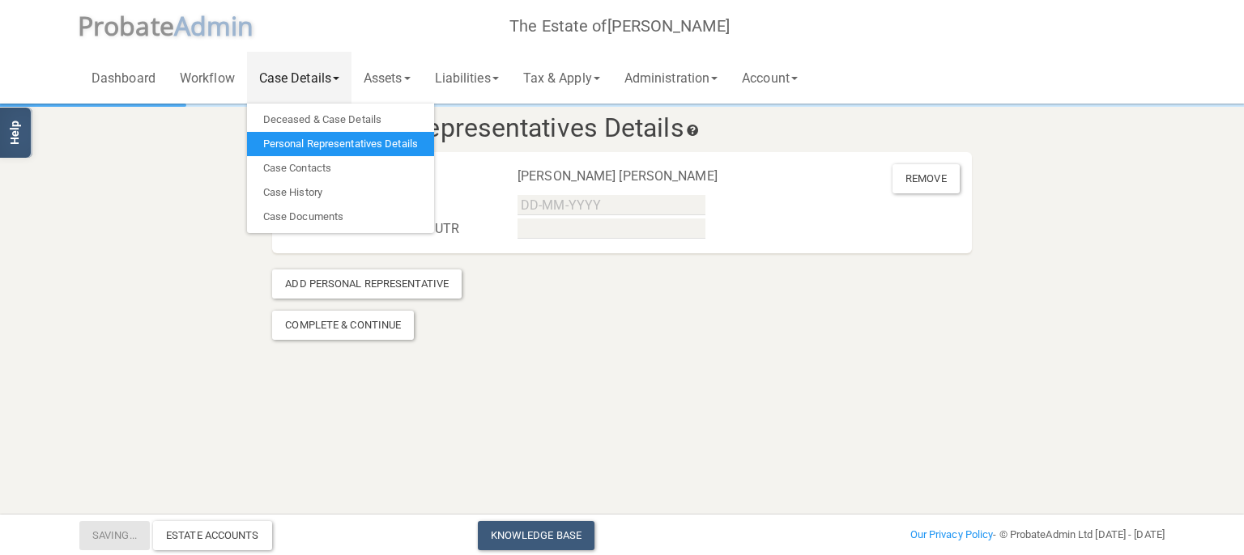
click at [206, 355] on section "Personal Representatives Details Name [PERSON_NAME] [PERSON_NAME] Remove Date o…" at bounding box center [622, 200] width 1244 height 401
drag, startPoint x: 399, startPoint y: 66, endPoint x: 407, endPoint y: 74, distance: 11.5
click at [398, 68] on link "Assets" at bounding box center [386, 78] width 71 height 52
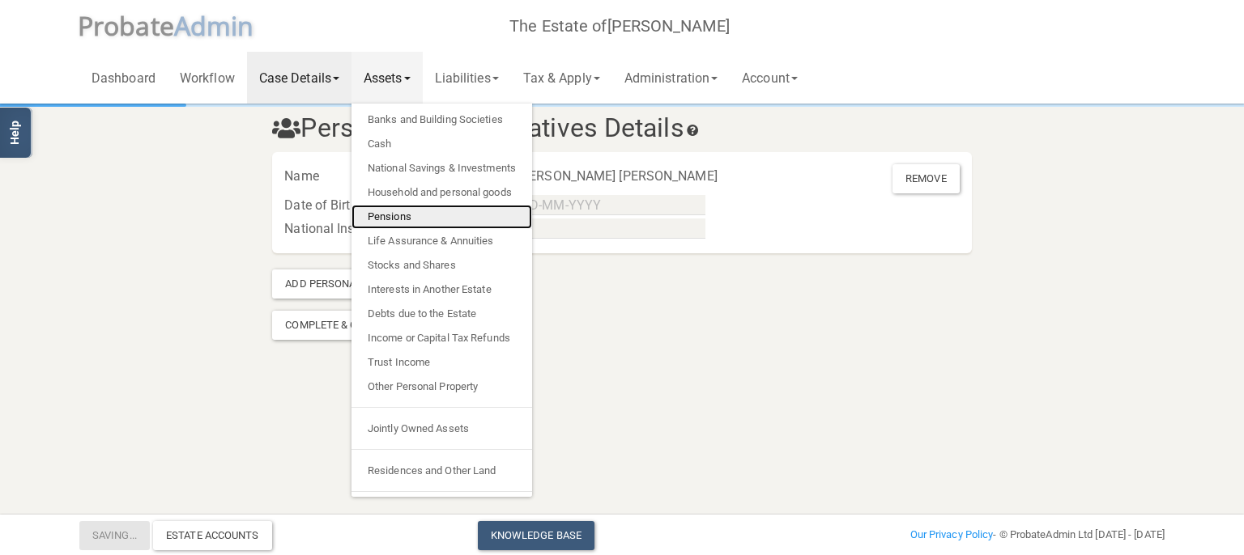
click at [388, 209] on link "Pensions" at bounding box center [441, 217] width 181 height 24
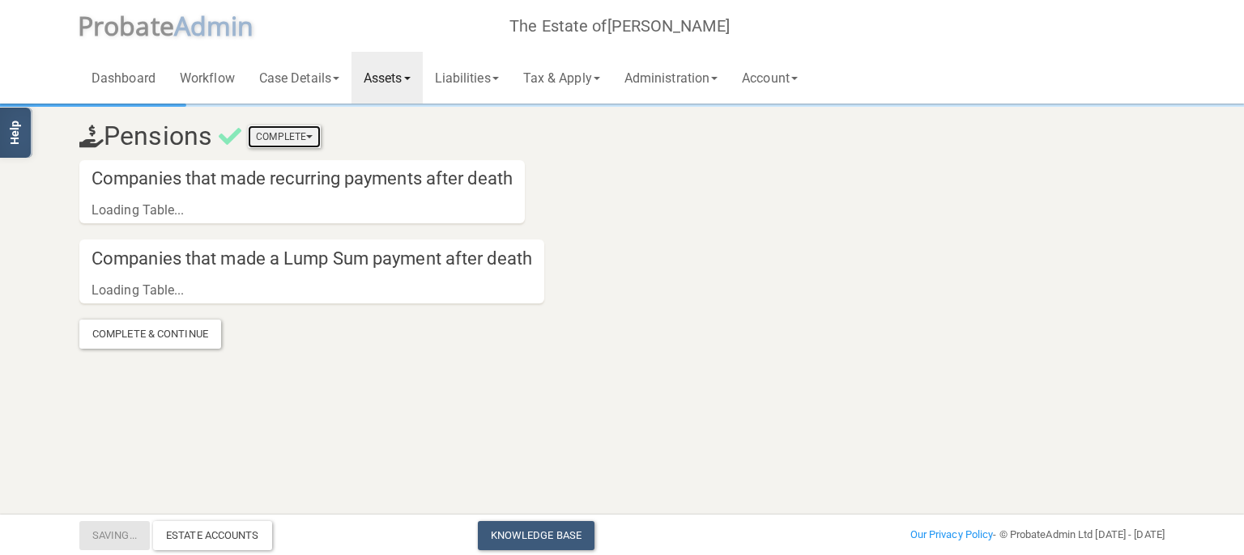
click at [321, 142] on button "Complete" at bounding box center [284, 136] width 73 height 23
click at [405, 142] on h3 "Pensions Complete Mark As Incomplete Mark As Complete" at bounding box center [529, 136] width 925 height 28
click at [398, 78] on link "Assets" at bounding box center [386, 78] width 71 height 52
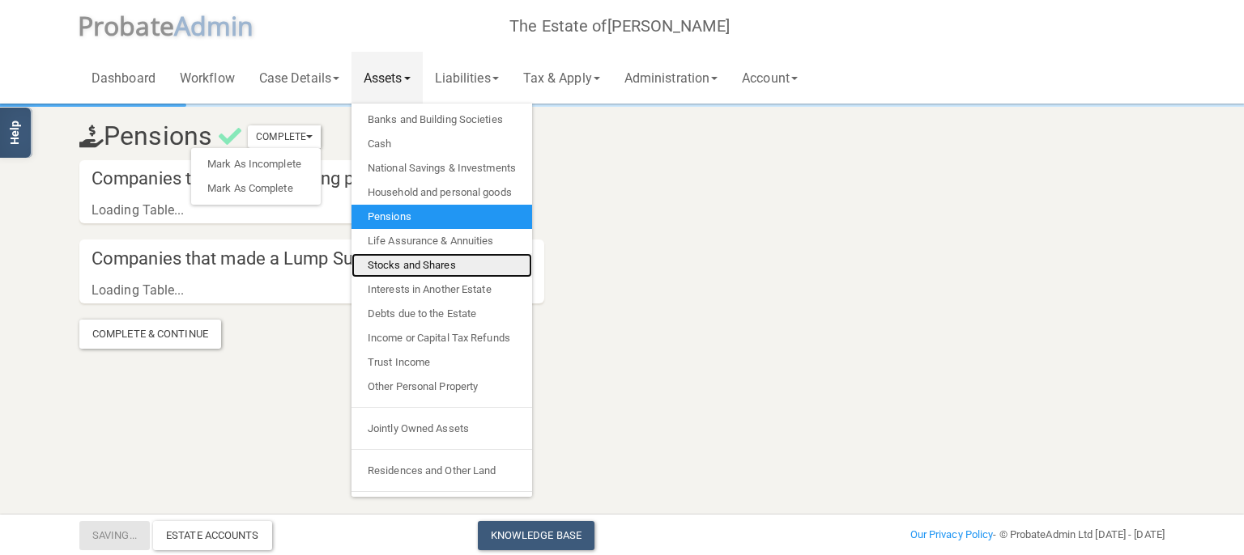
click at [427, 263] on link "Stocks and Shares" at bounding box center [441, 265] width 181 height 24
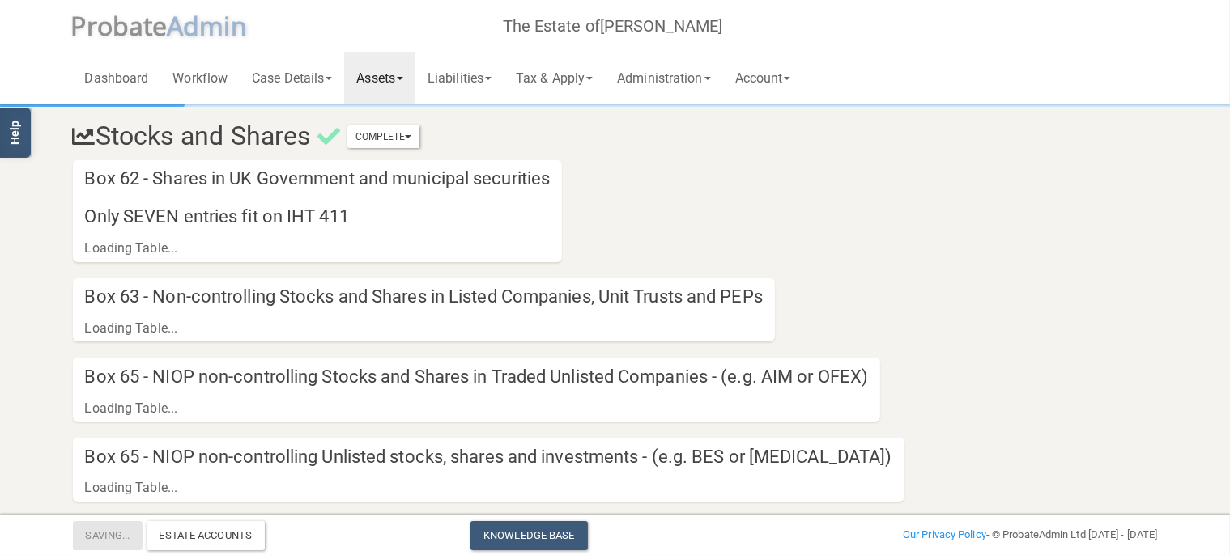
click at [313, 251] on div "Box 62 - Shares in UK Government and municipal securities Only SEVEN entries fi…" at bounding box center [318, 211] width 490 height 102
click at [391, 134] on button "Complete" at bounding box center [383, 136] width 73 height 23
click at [381, 160] on link "Mark As Incomplete" at bounding box center [355, 164] width 130 height 24
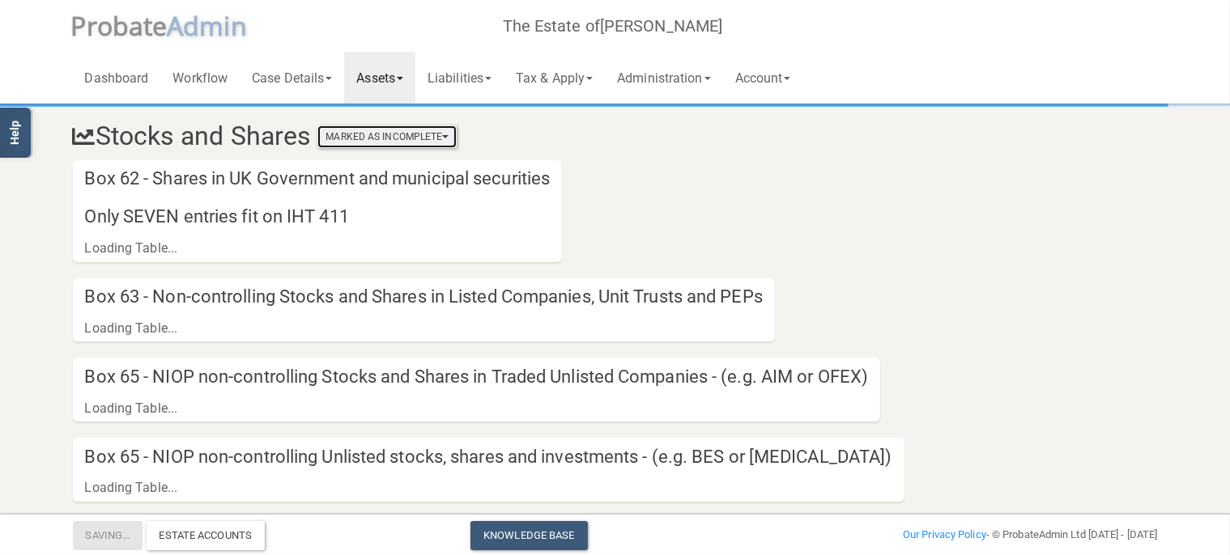
click at [380, 138] on button "Marked As Incomplete" at bounding box center [386, 136] width 139 height 23
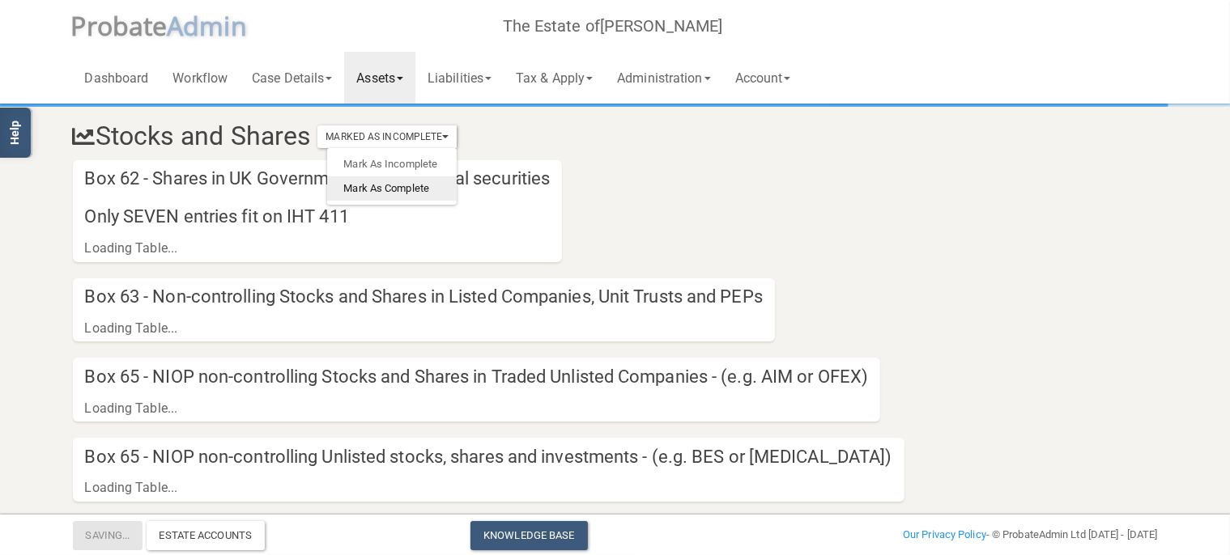
click at [381, 186] on link "Mark As Complete" at bounding box center [392, 189] width 130 height 24
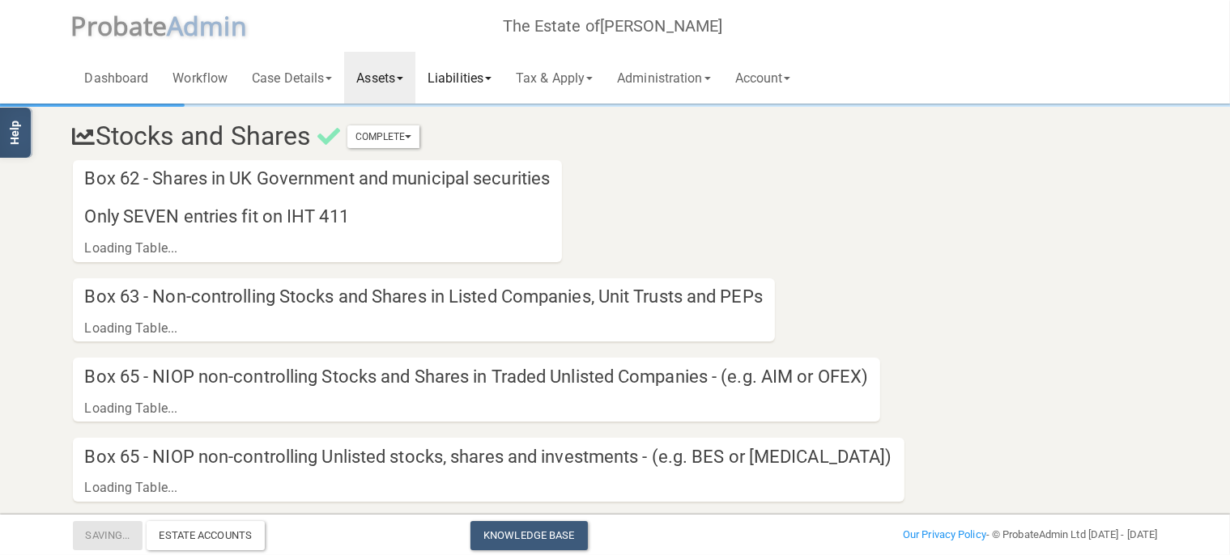
click at [494, 76] on link "Liabilities" at bounding box center [459, 78] width 88 height 52
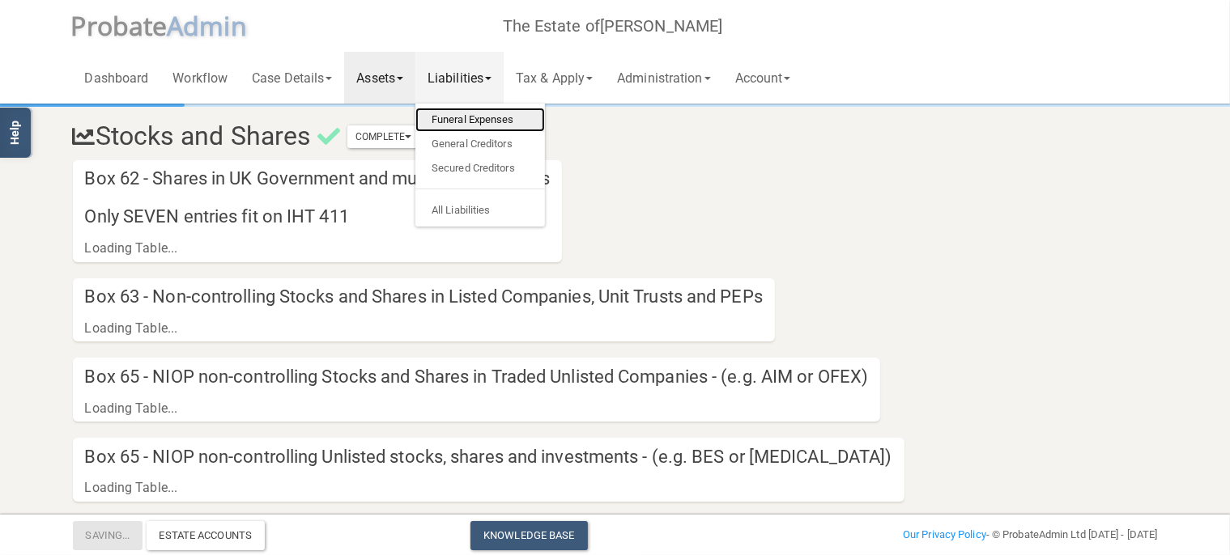
click at [505, 121] on link "Funeral Expenses" at bounding box center [480, 120] width 130 height 24
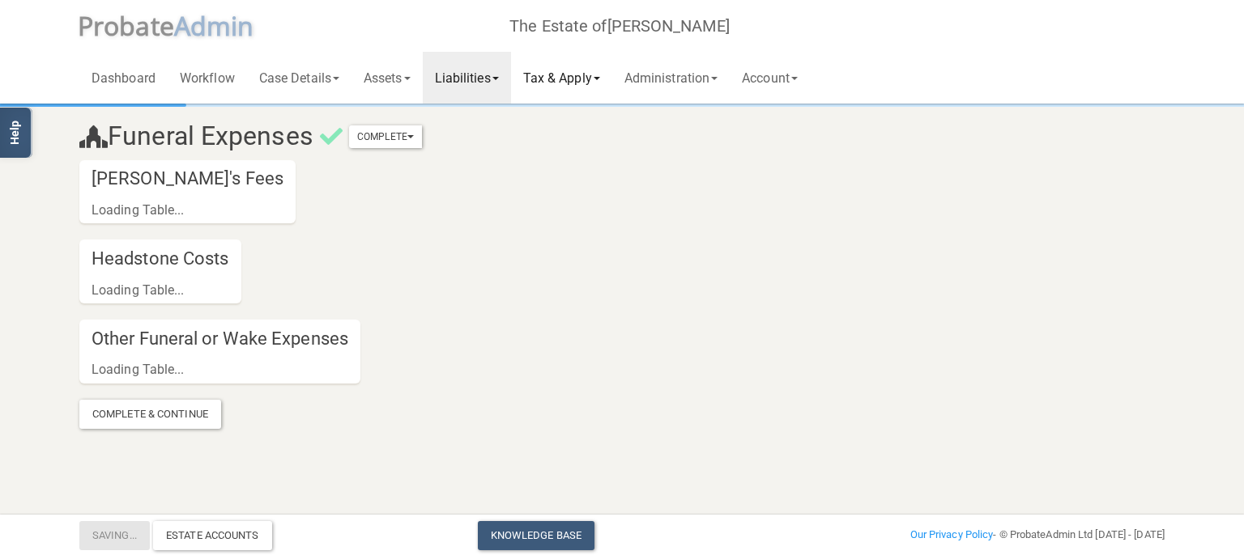
click at [560, 79] on link "Tax & Apply" at bounding box center [561, 78] width 101 height 52
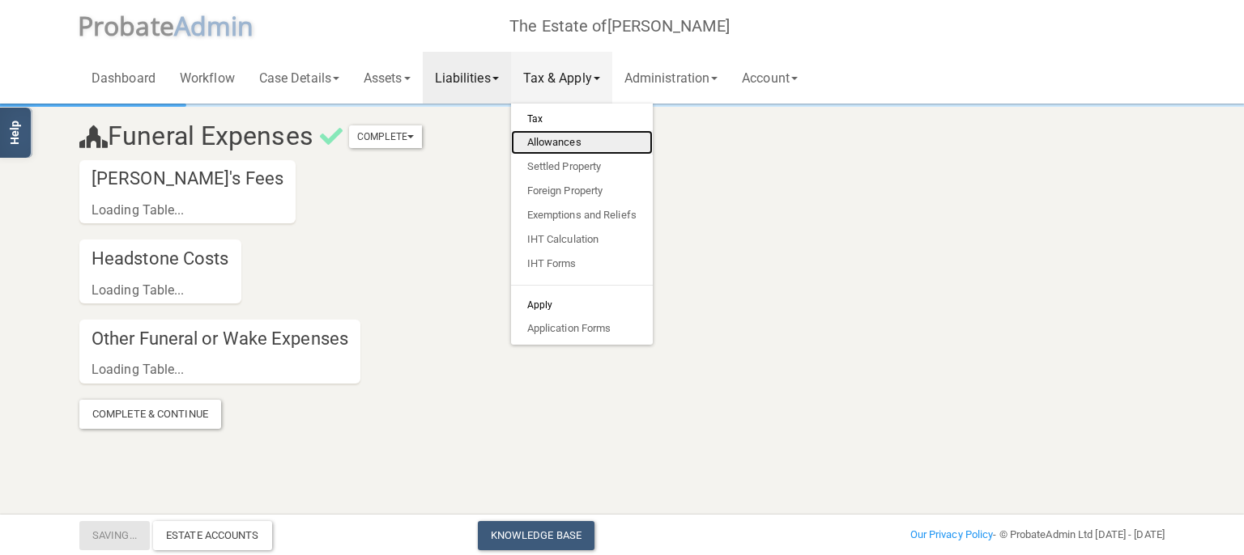
click at [577, 143] on link "Allowances" at bounding box center [582, 142] width 142 height 24
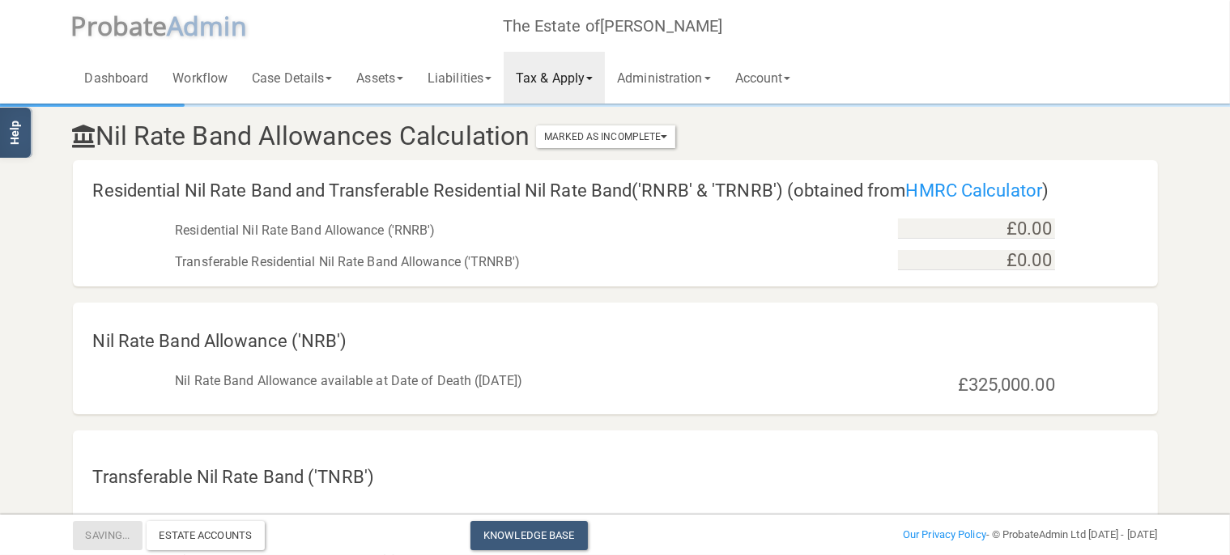
click at [572, 83] on link "Tax & Apply" at bounding box center [554, 78] width 101 height 52
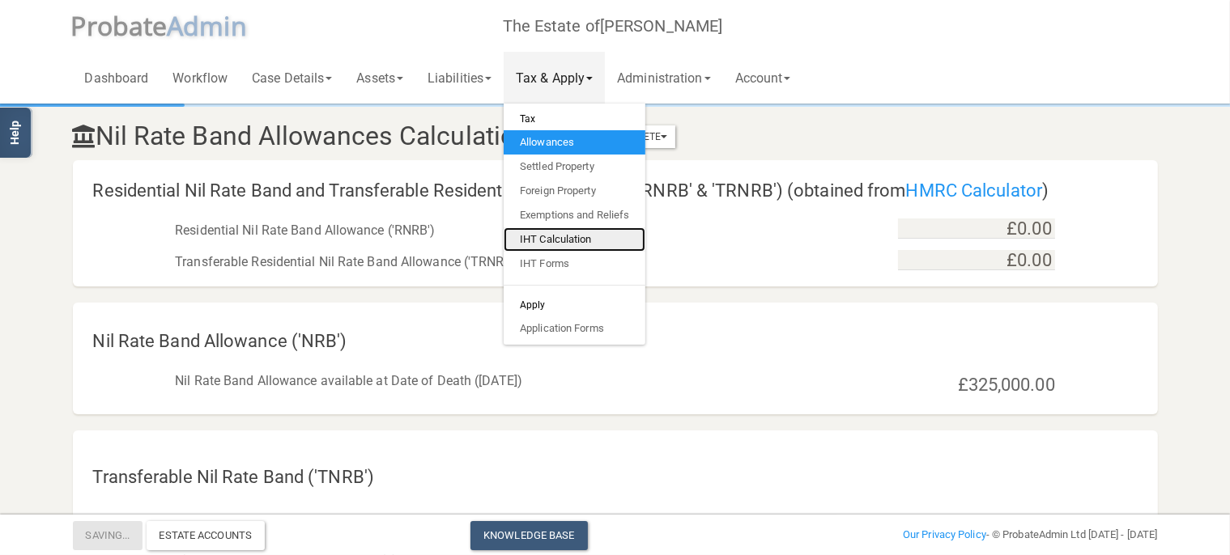
click at [562, 241] on link "IHT Calculation" at bounding box center [575, 240] width 142 height 24
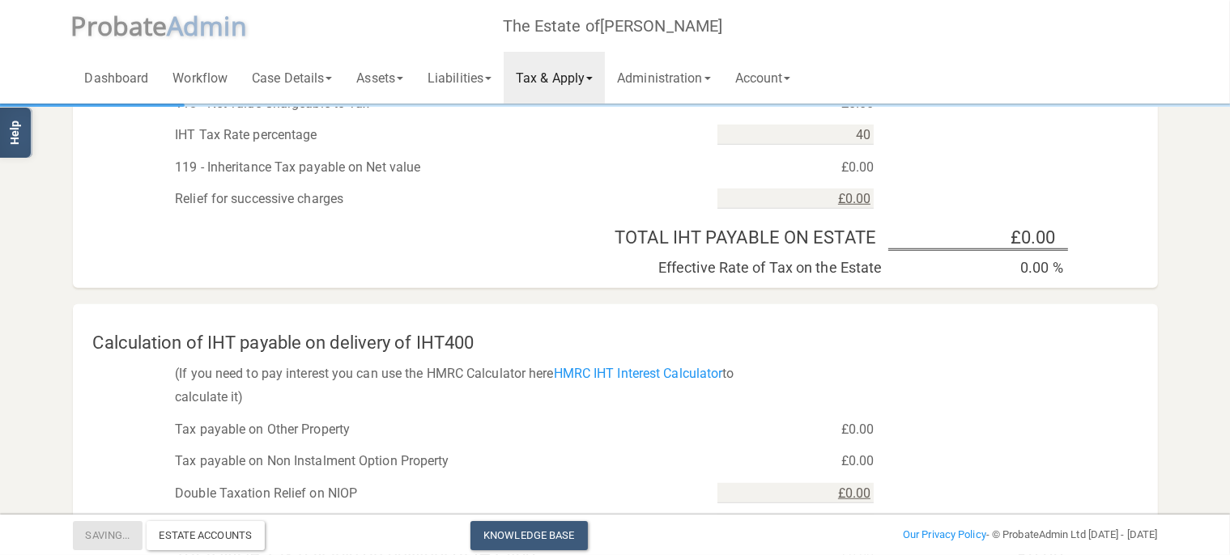
scroll to position [1197, 0]
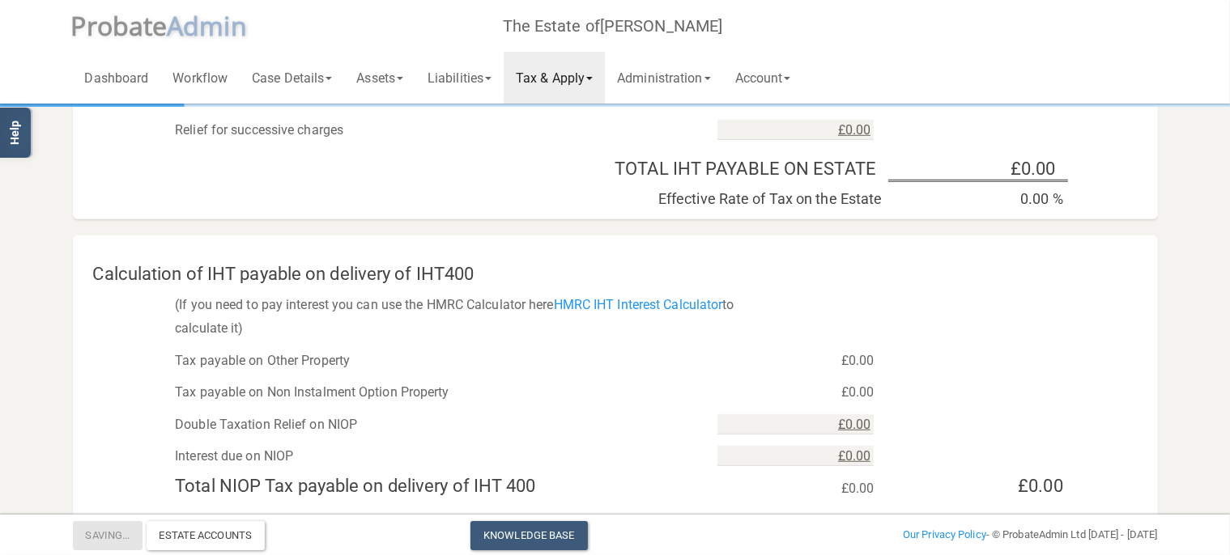
click at [591, 68] on link "Tax & Apply" at bounding box center [554, 78] width 101 height 52
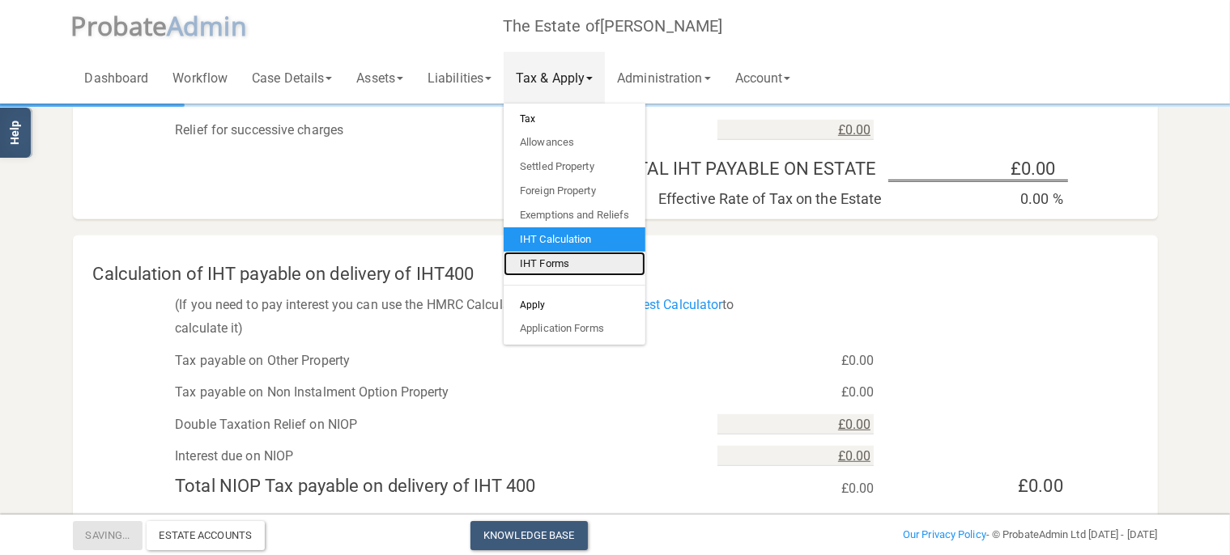
click at [558, 261] on link "IHT Forms" at bounding box center [575, 264] width 142 height 24
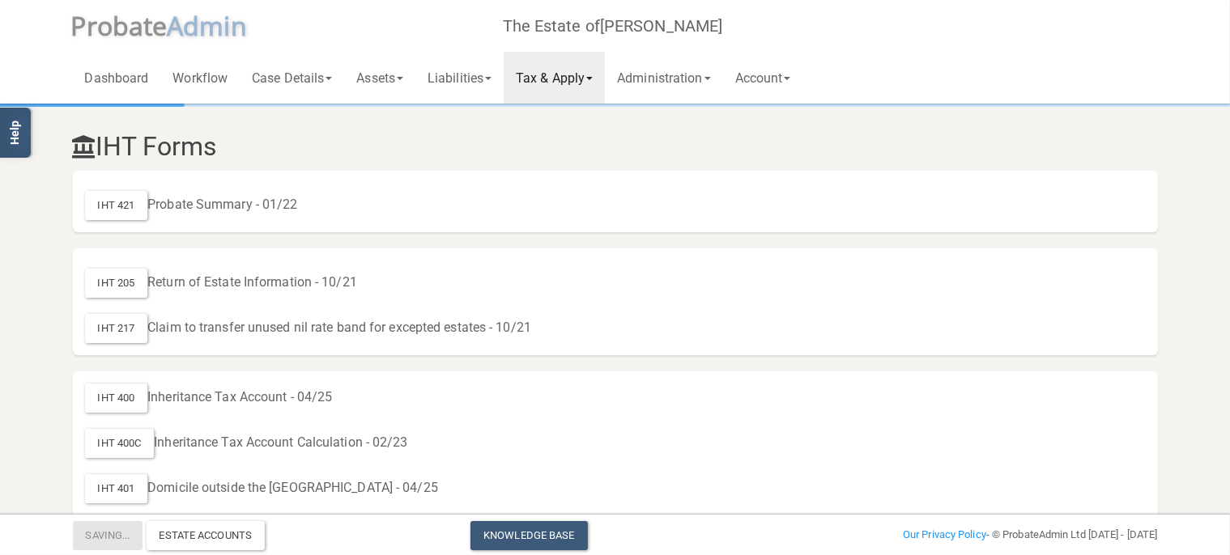
click at [592, 73] on link "Tax & Apply" at bounding box center [554, 78] width 101 height 52
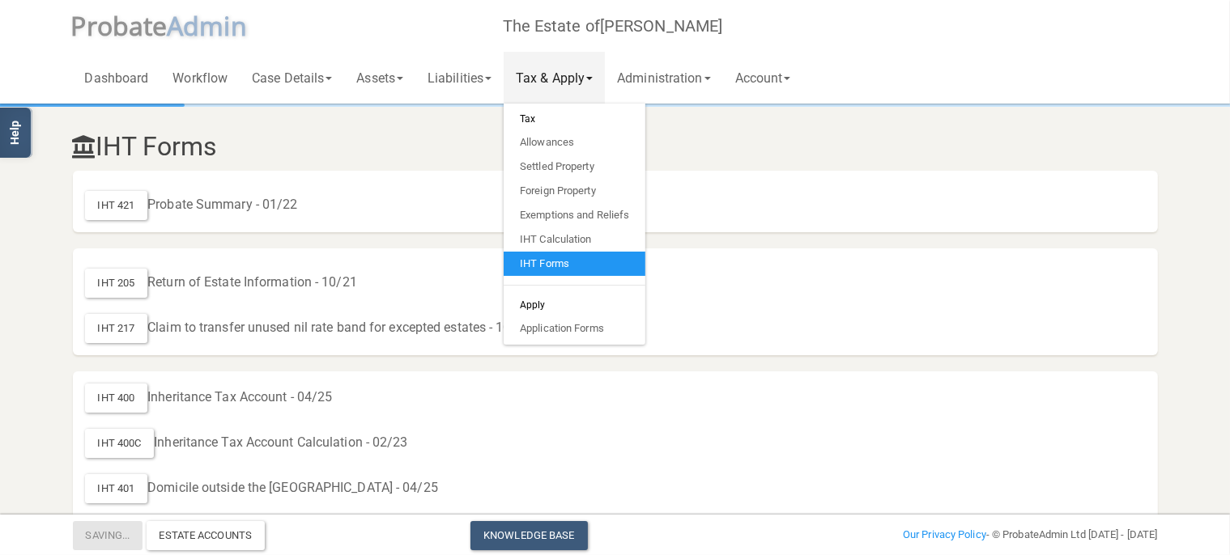
click at [399, 125] on div "IHT Forms" at bounding box center [615, 142] width 1109 height 57
click at [555, 321] on link "Application Forms" at bounding box center [575, 329] width 142 height 24
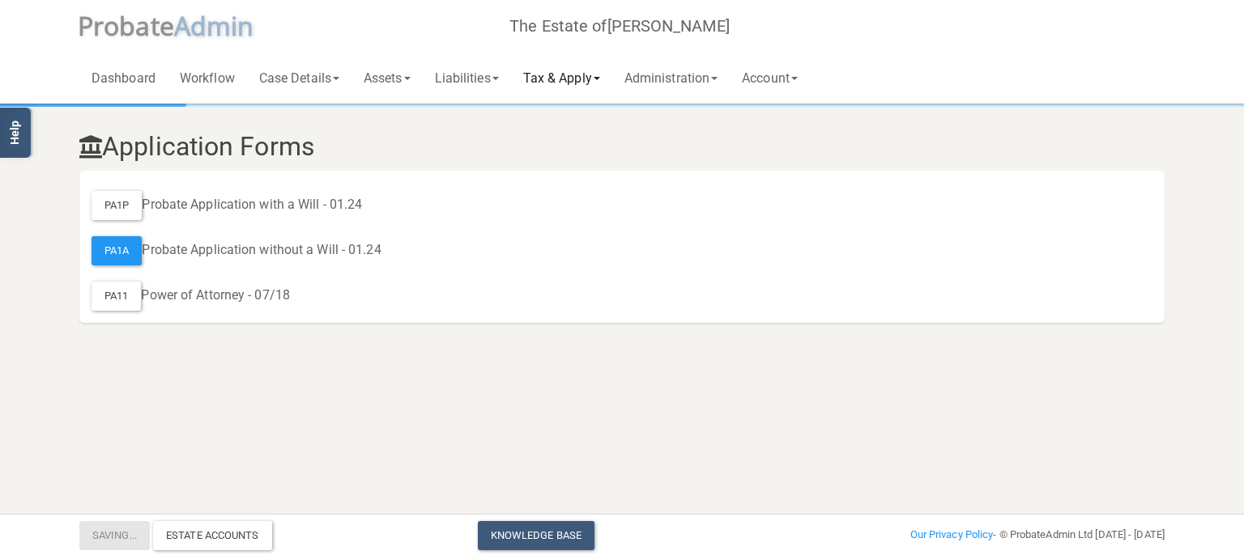
click at [559, 83] on link "Tax & Apply" at bounding box center [561, 78] width 101 height 52
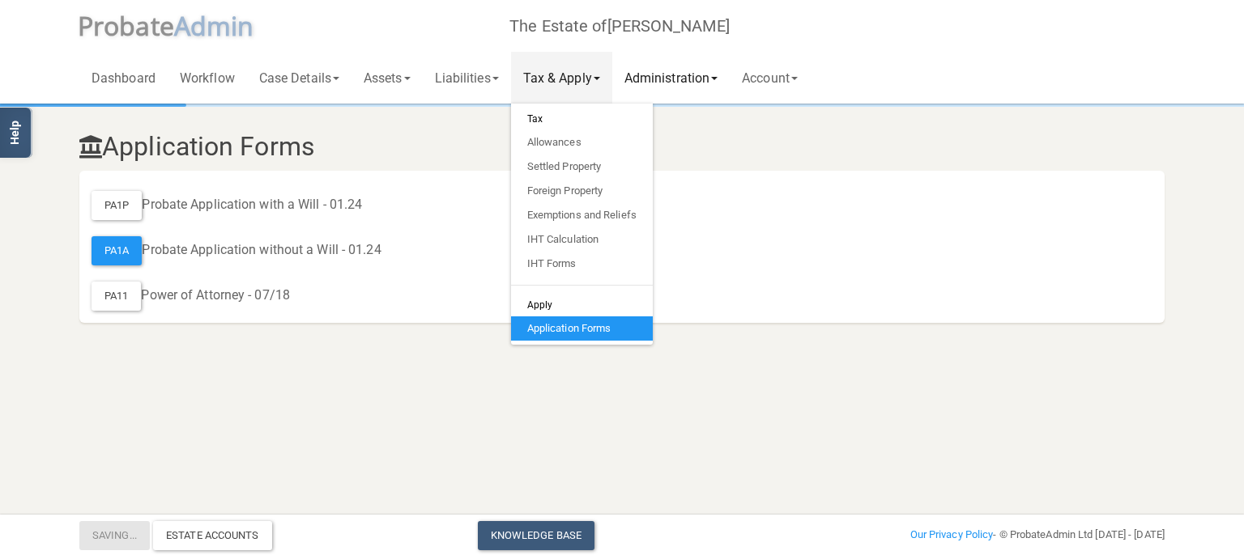
click at [678, 76] on link "Administration" at bounding box center [670, 78] width 117 height 52
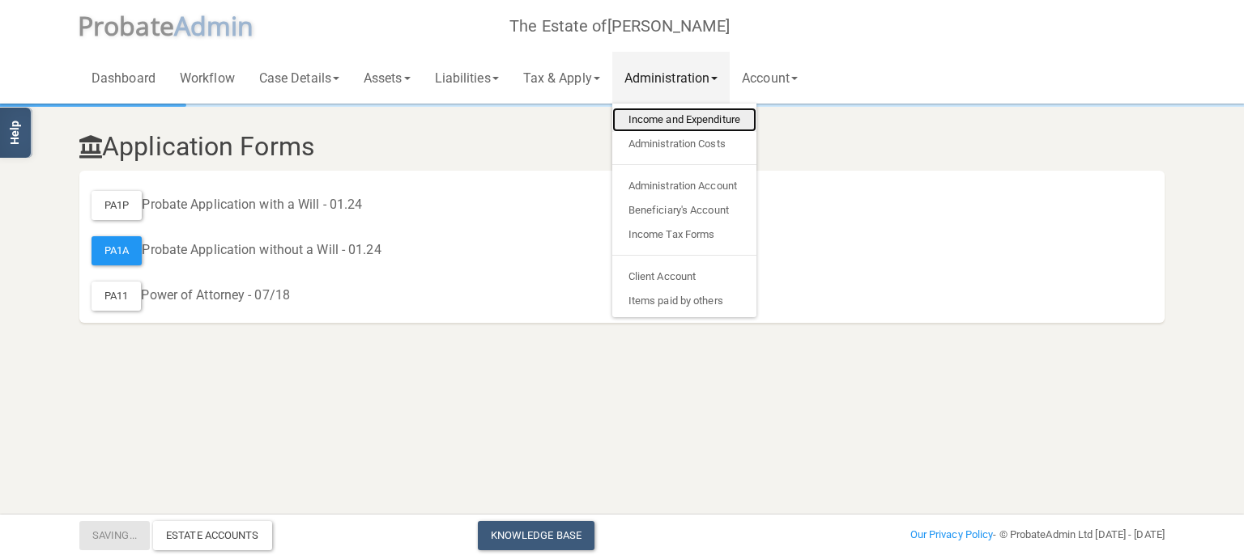
click at [661, 121] on link "Income and Expenditure" at bounding box center [684, 120] width 144 height 24
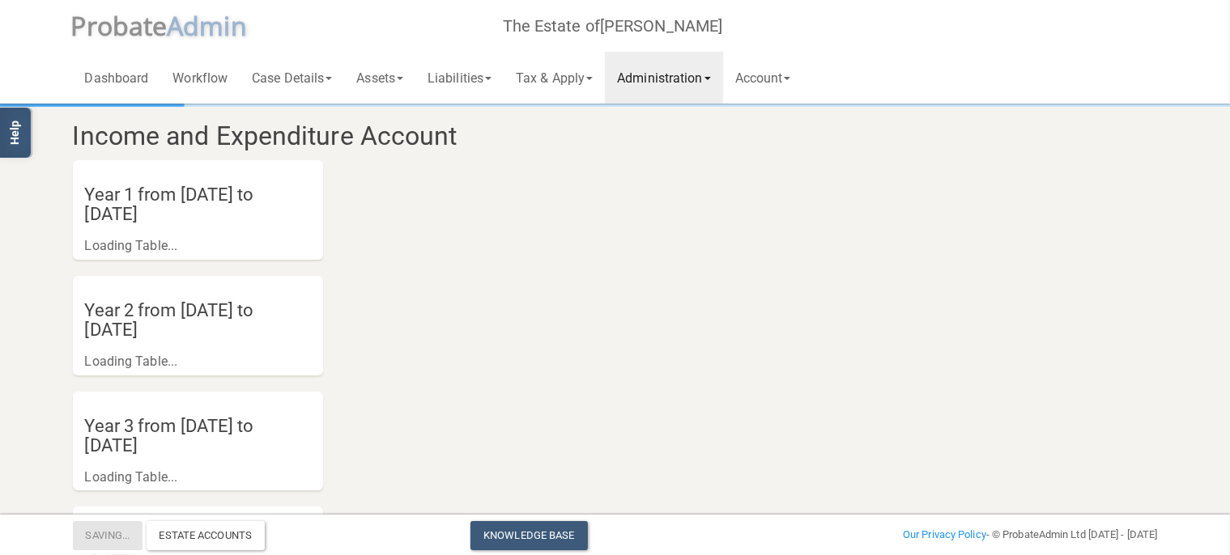
click at [675, 77] on link "Administration" at bounding box center [663, 78] width 117 height 52
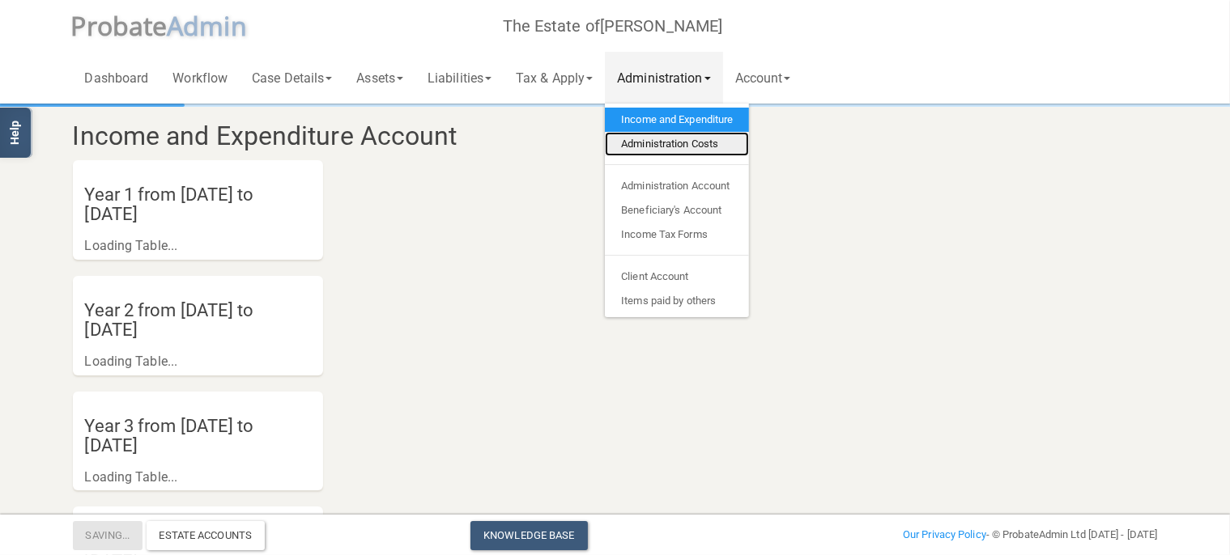
click at [666, 140] on link "Administration Costs" at bounding box center [677, 144] width 144 height 24
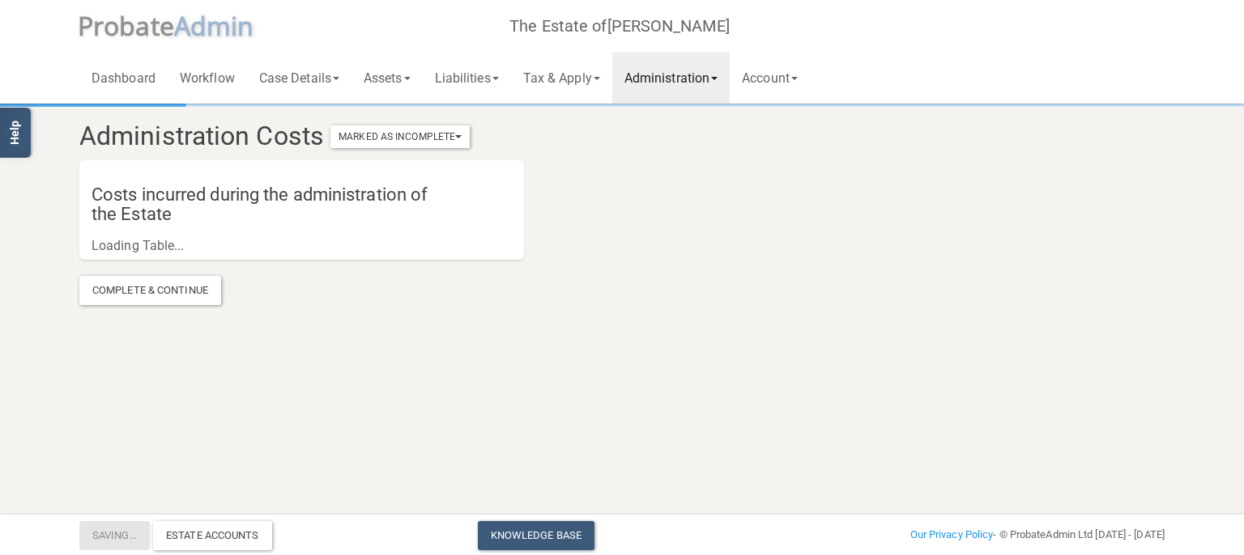
click at [708, 70] on link "Administration" at bounding box center [670, 78] width 117 height 52
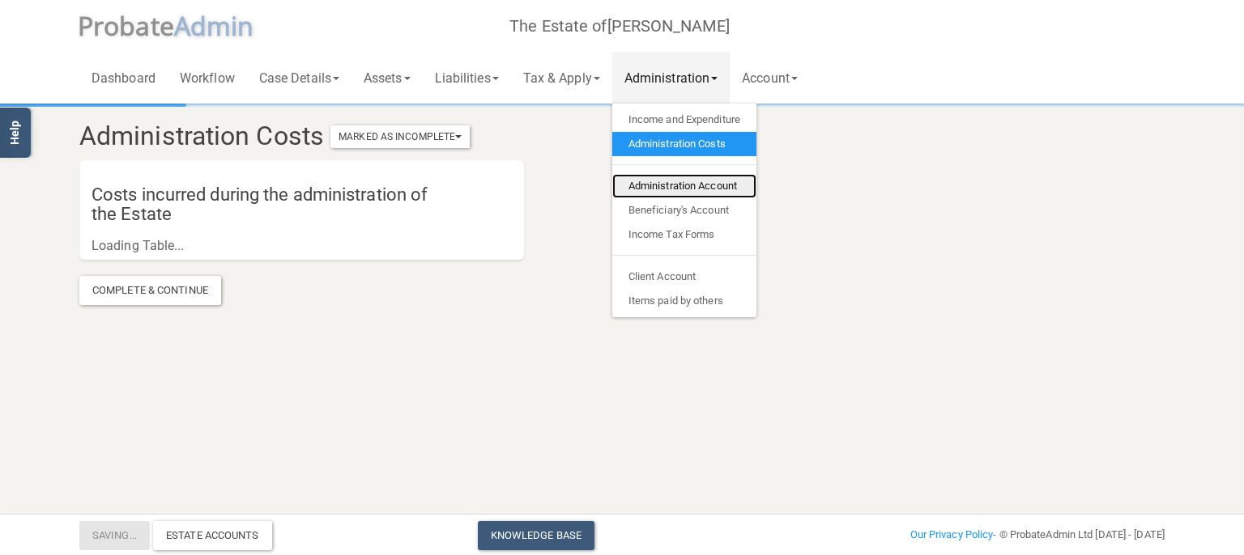
click at [682, 189] on link "Administration Account" at bounding box center [684, 186] width 144 height 24
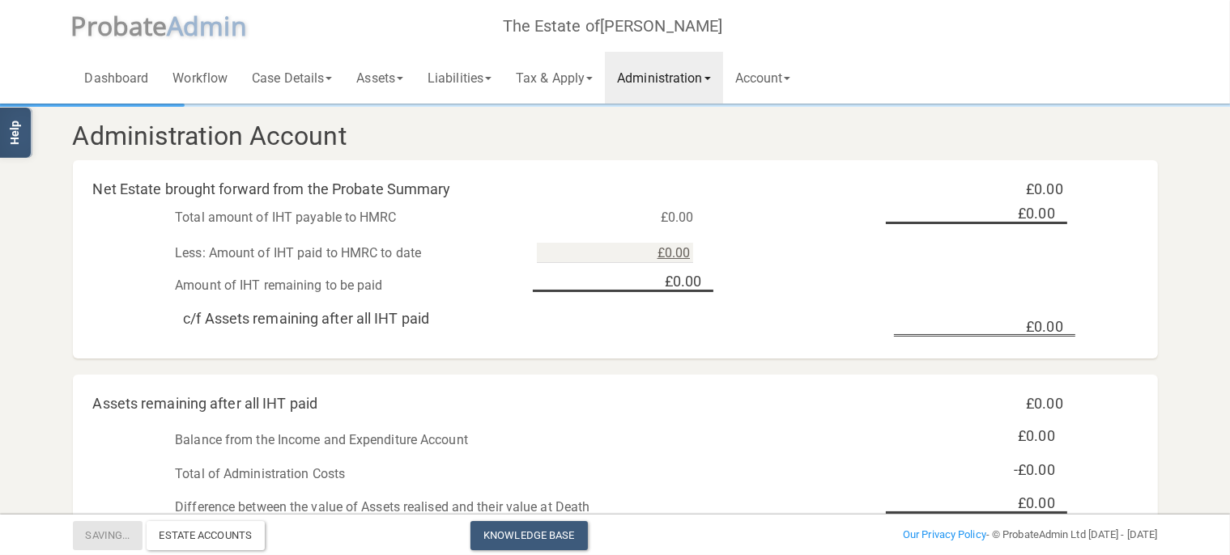
click at [670, 88] on link "Administration" at bounding box center [663, 78] width 117 height 52
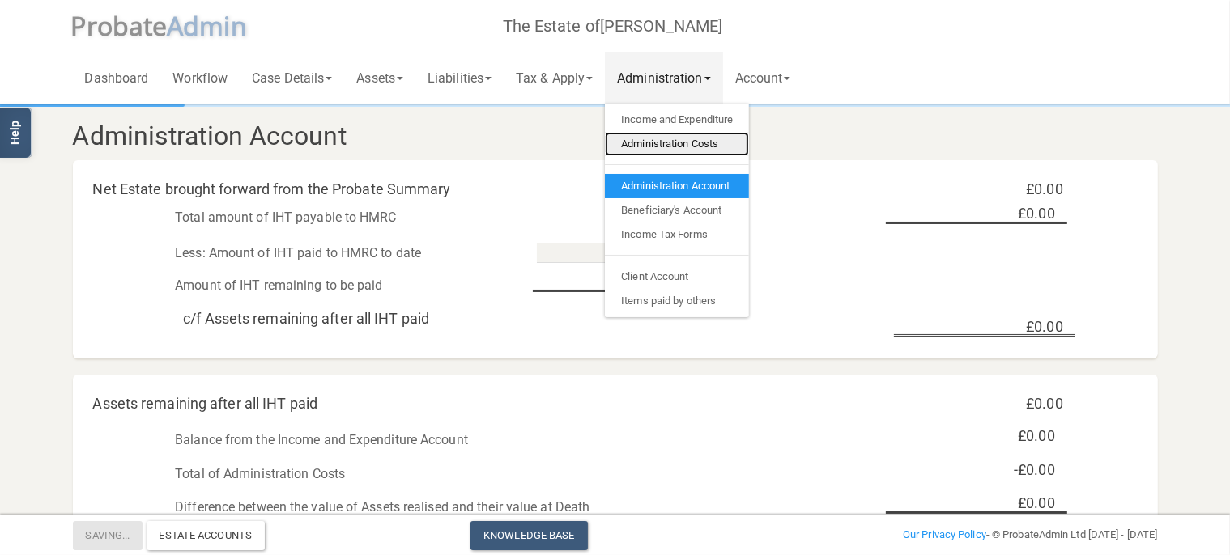
click at [685, 147] on link "Administration Costs" at bounding box center [677, 144] width 144 height 24
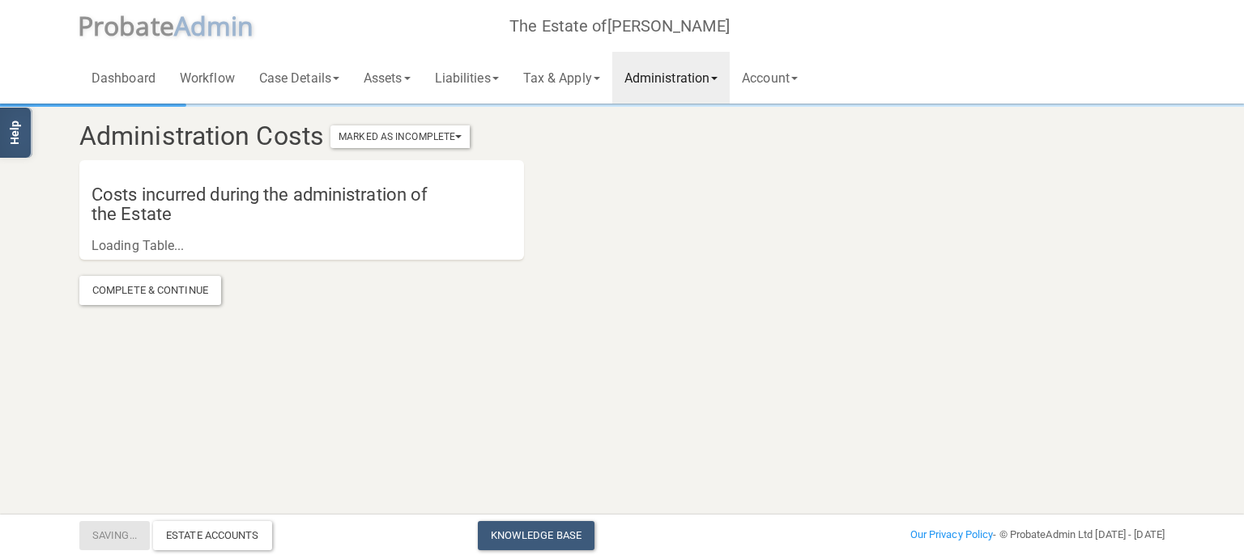
click at [685, 59] on link "Administration" at bounding box center [670, 78] width 117 height 52
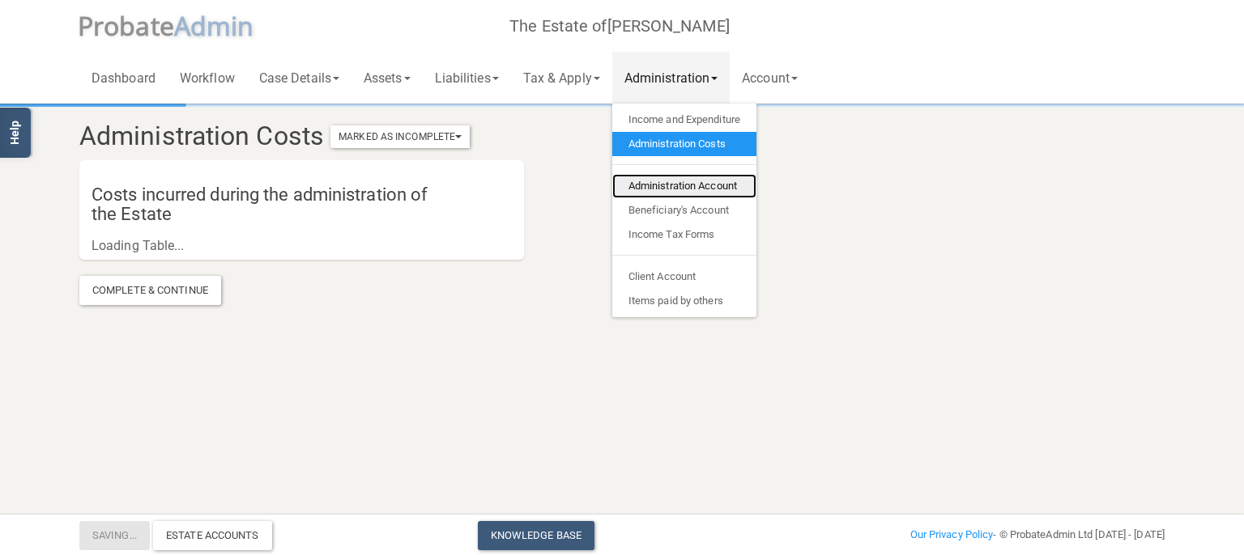
click at [695, 189] on link "Administration Account" at bounding box center [684, 186] width 144 height 24
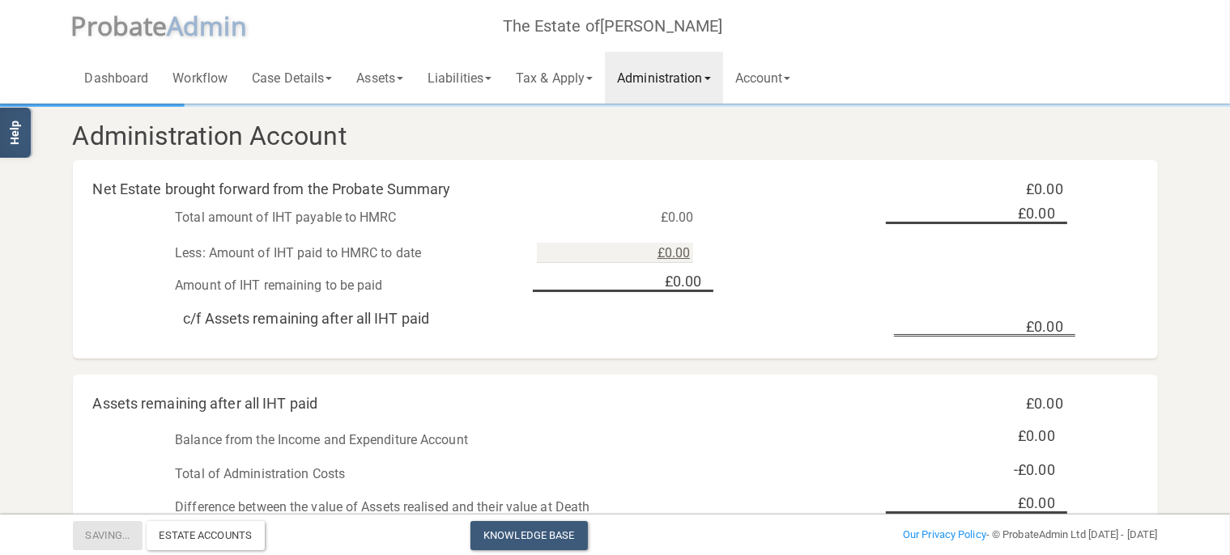
click at [704, 74] on link "Administration" at bounding box center [663, 78] width 117 height 52
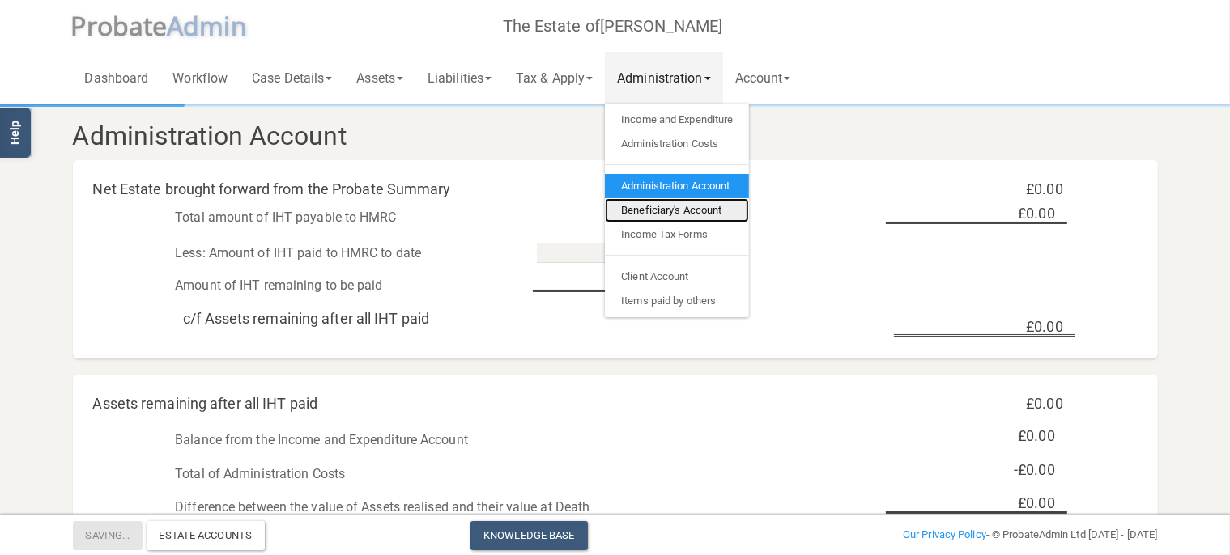
click at [695, 215] on link "Beneficiary's Account" at bounding box center [677, 210] width 144 height 24
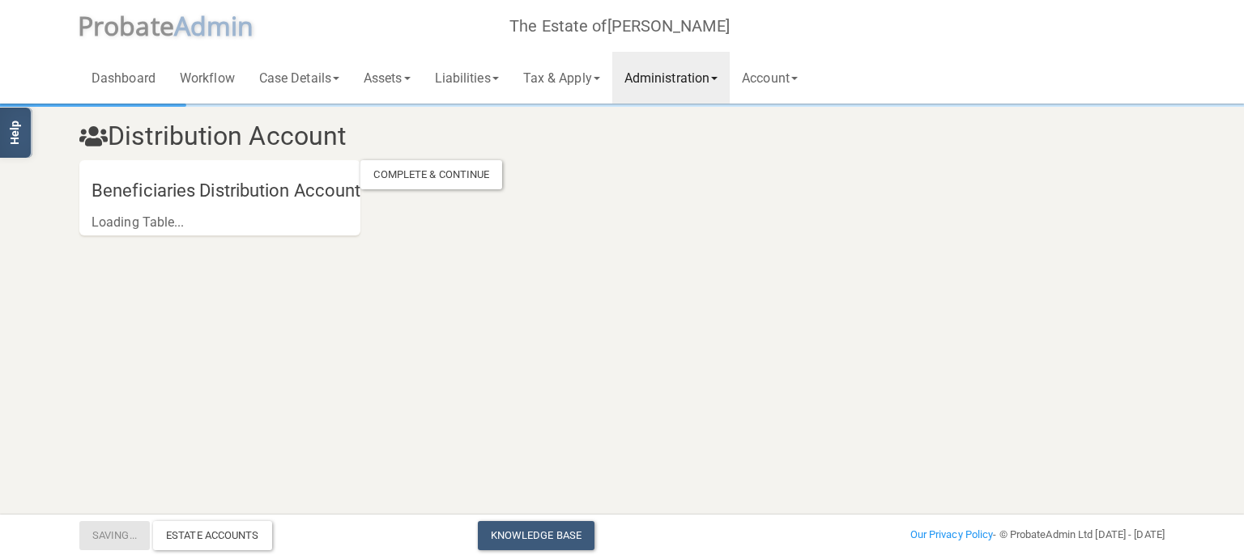
click at [663, 79] on link "Administration" at bounding box center [670, 78] width 117 height 52
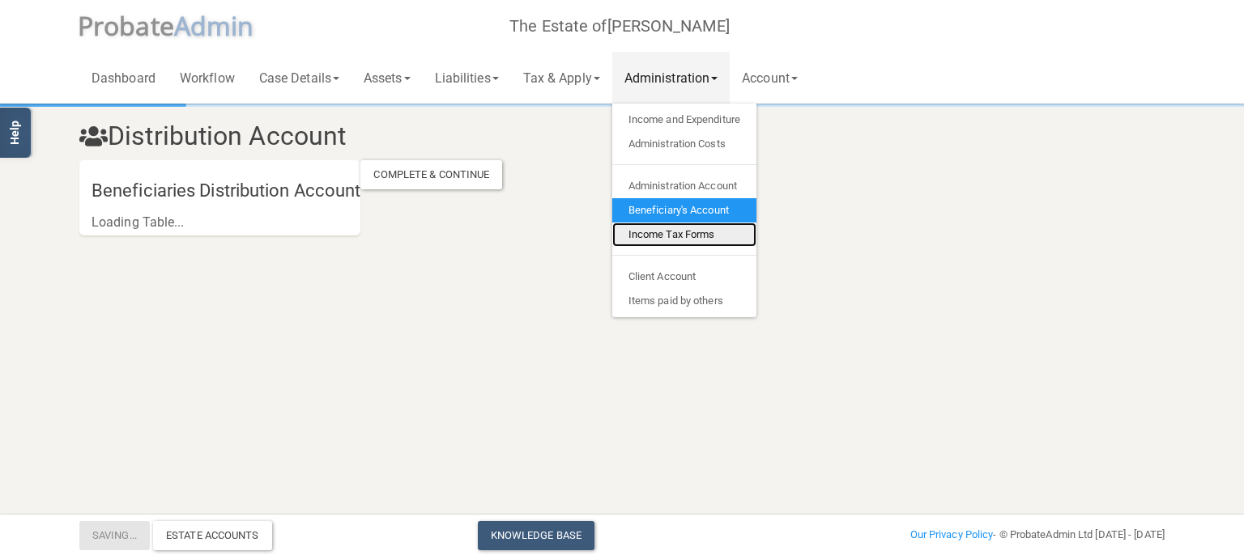
click at [690, 231] on link "Income Tax Forms" at bounding box center [684, 235] width 144 height 24
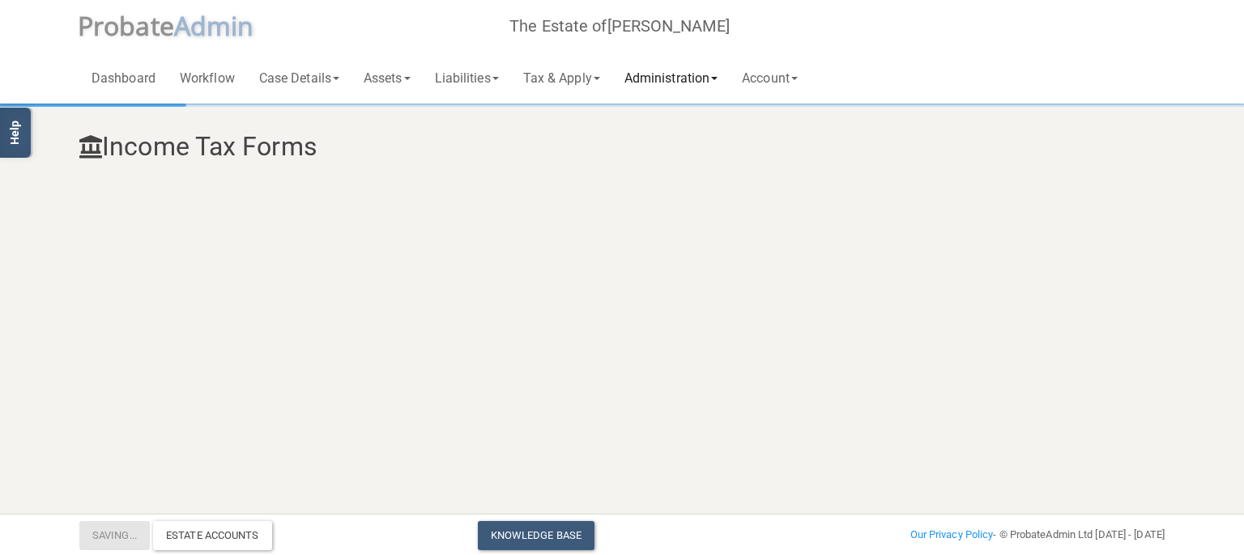
click at [694, 86] on link "Administration" at bounding box center [670, 78] width 117 height 52
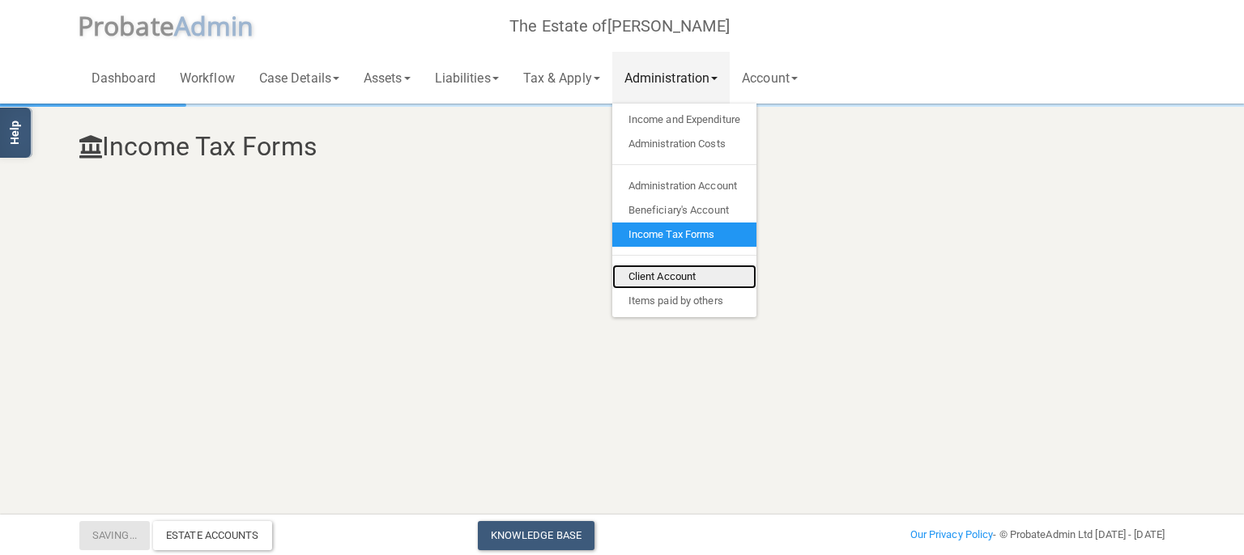
click at [688, 272] on link "Client Account" at bounding box center [684, 277] width 144 height 24
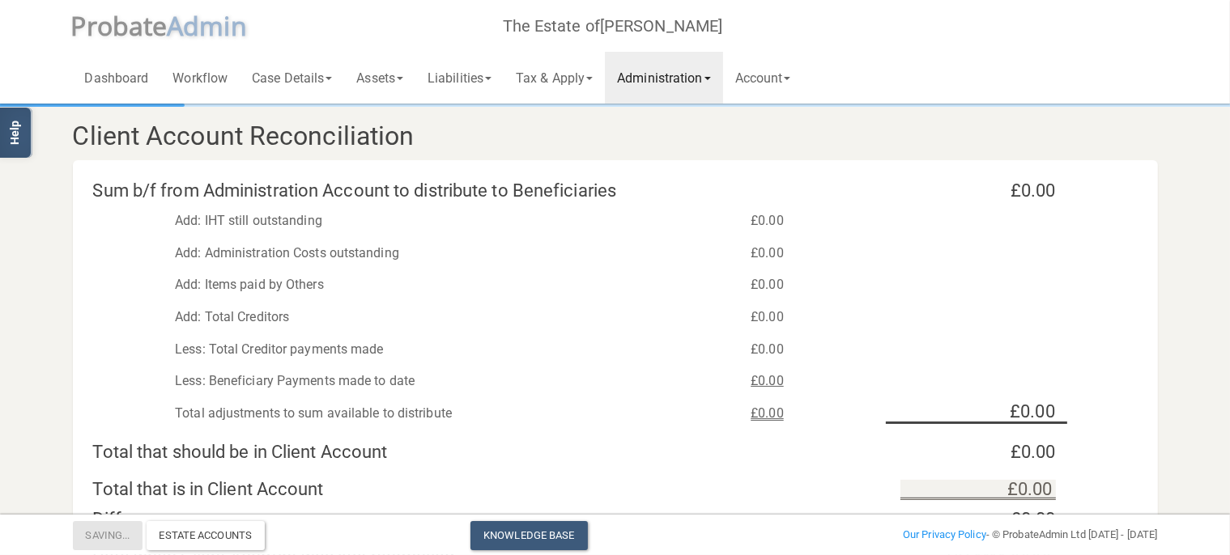
click at [691, 76] on link "Administration" at bounding box center [663, 78] width 117 height 52
click at [0, 0] on link "Items paid by others" at bounding box center [0, 0] width 0 height 0
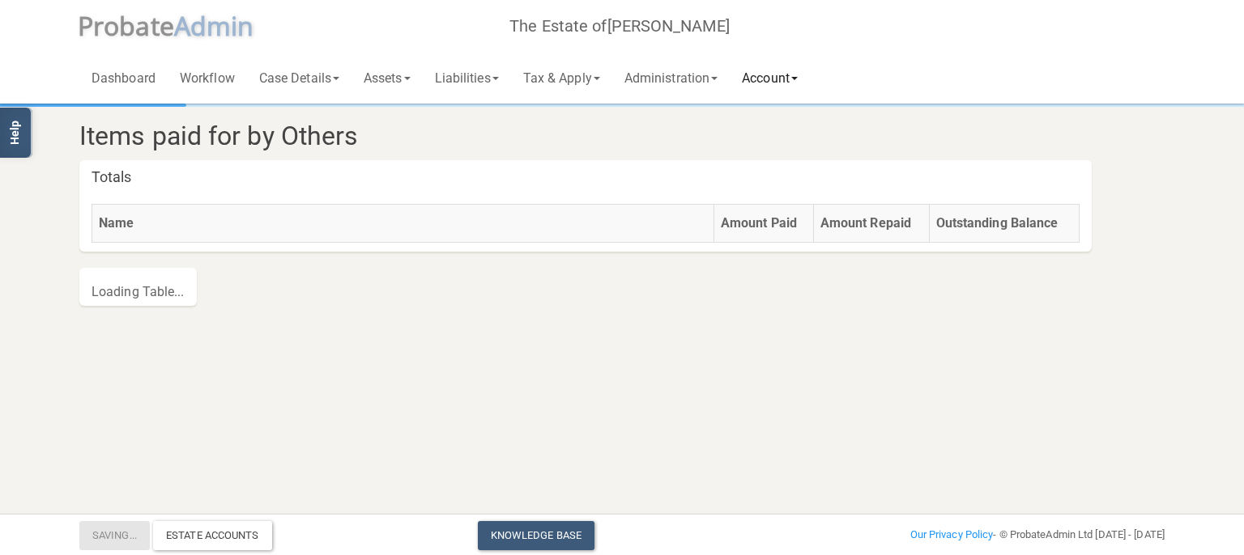
click at [762, 81] on link "Account" at bounding box center [769, 78] width 80 height 52
click at [709, 84] on link "Administration" at bounding box center [670, 78] width 117 height 52
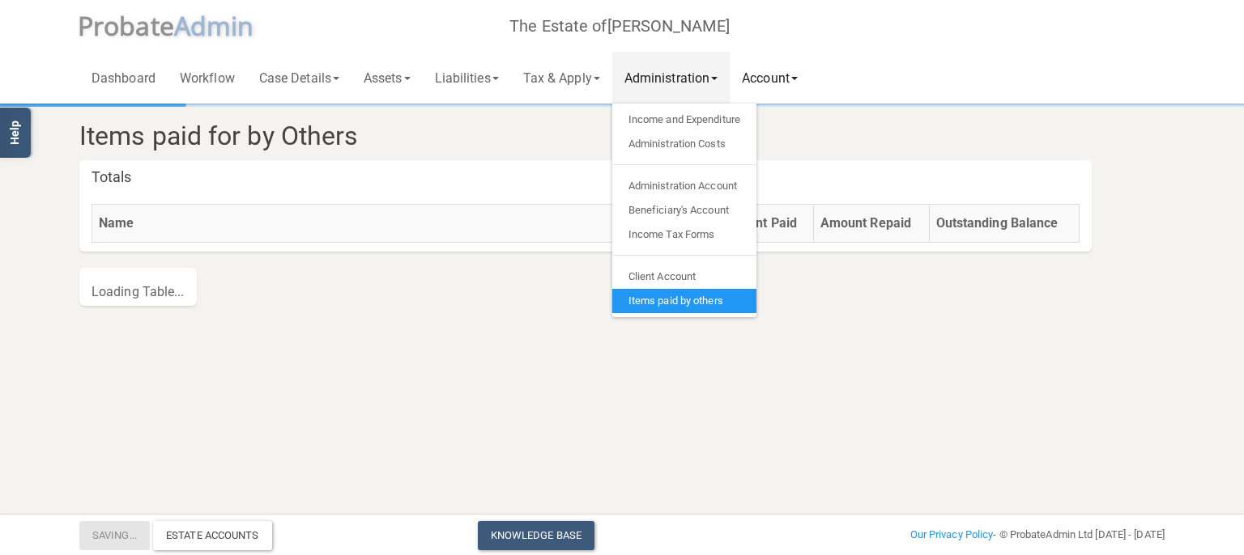
click at [780, 86] on link "Account" at bounding box center [769, 78] width 80 height 52
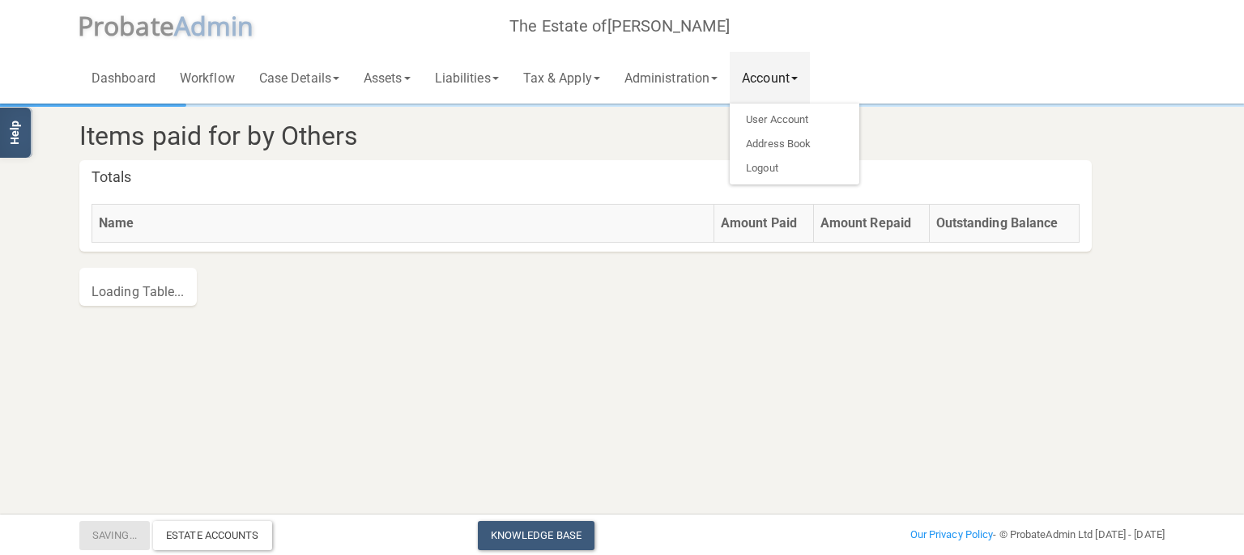
click at [256, 363] on section "Items paid for by Others Totals Name Amount Paid Amount Repaid Outstanding Bala…" at bounding box center [622, 191] width 1244 height 383
click at [308, 292] on section "Items paid for by Others Totals Name Amount Paid Amount Repaid Outstanding Bala…" at bounding box center [621, 214] width 1109 height 216
click at [116, 73] on link "Dashboard" at bounding box center [123, 78] width 88 height 52
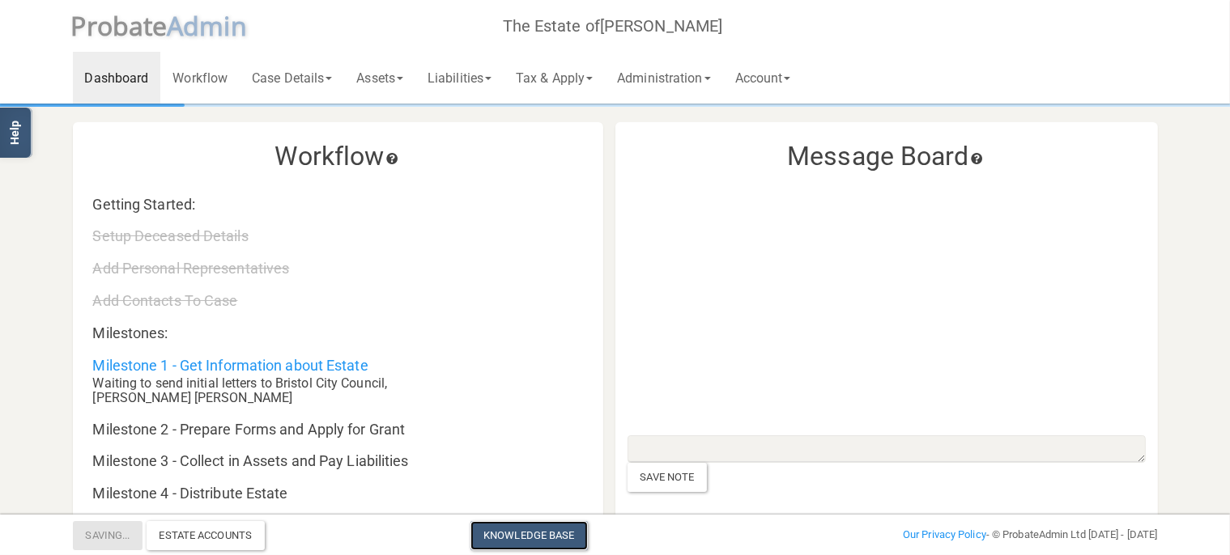
click at [552, 536] on link "Knowledge Base" at bounding box center [528, 535] width 117 height 29
click at [382, 79] on link "Assets" at bounding box center [379, 78] width 71 height 52
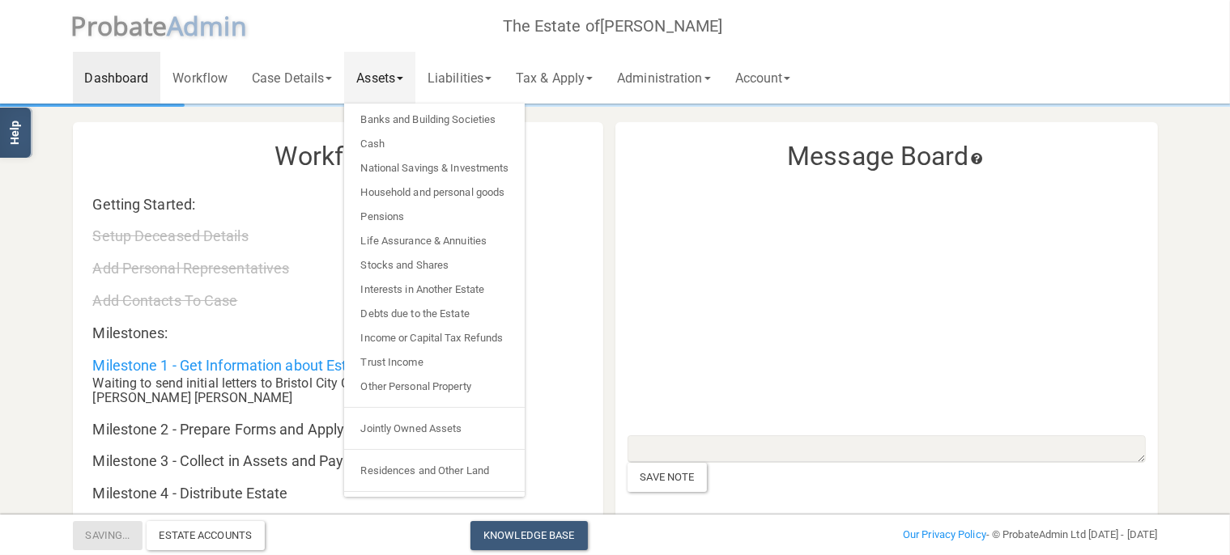
click at [1124, 30] on div "Dashboard Workflow Case Details Deceased & Case Details Personal Representative…" at bounding box center [615, 52] width 1085 height 104
click at [142, 35] on span "robate" at bounding box center [127, 25] width 81 height 35
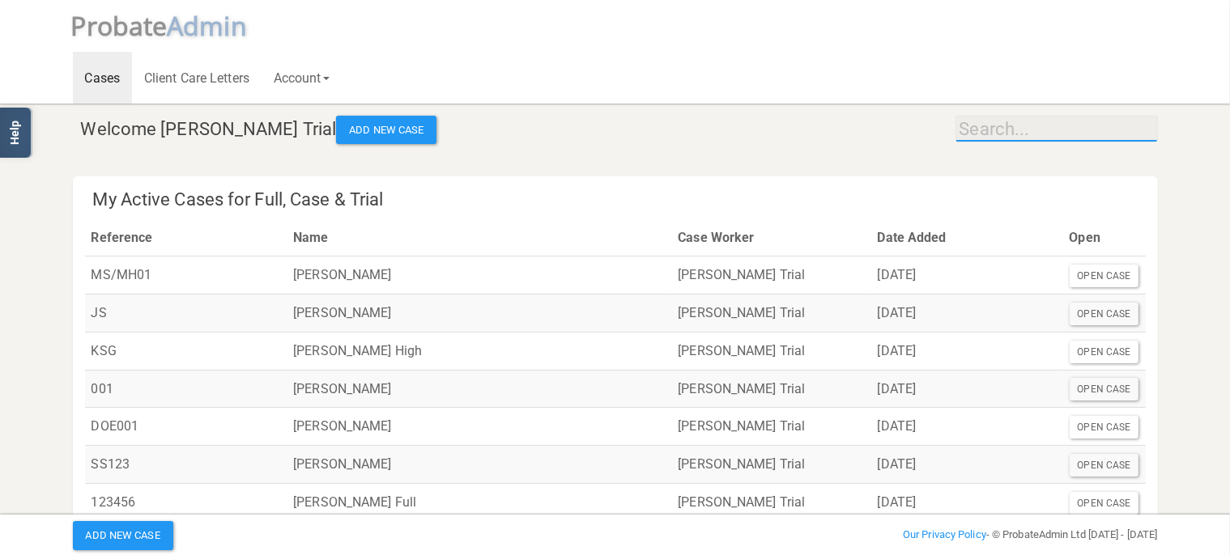
click at [997, 121] on input "text" at bounding box center [1056, 129] width 202 height 27
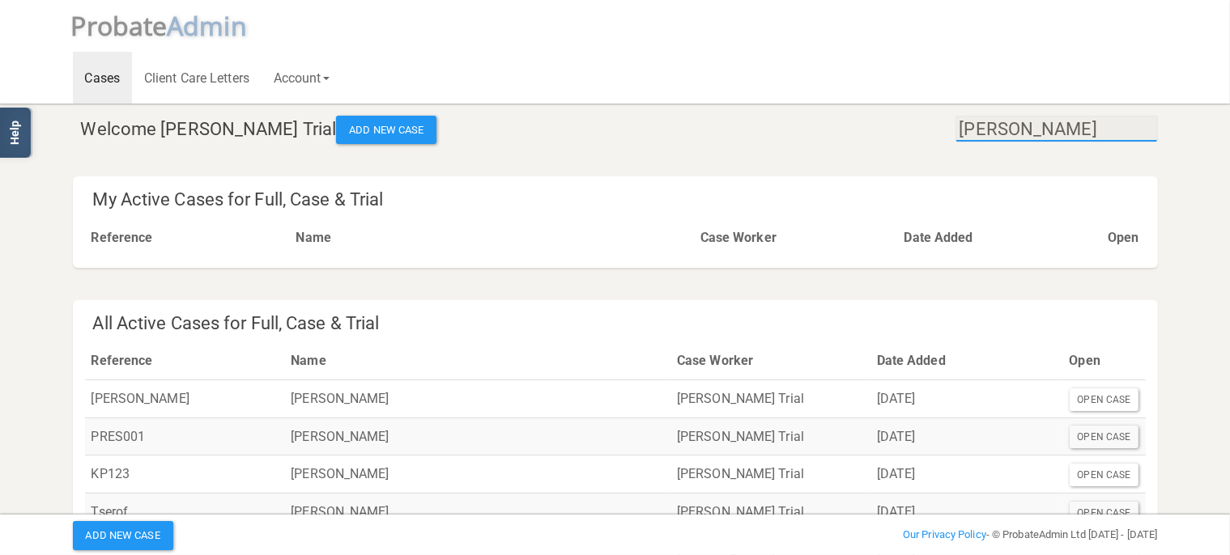
type input "summary"
drag, startPoint x: 1031, startPoint y: 134, endPoint x: 899, endPoint y: 123, distance: 133.2
click at [955, 123] on input "summary" at bounding box center [1056, 129] width 202 height 27
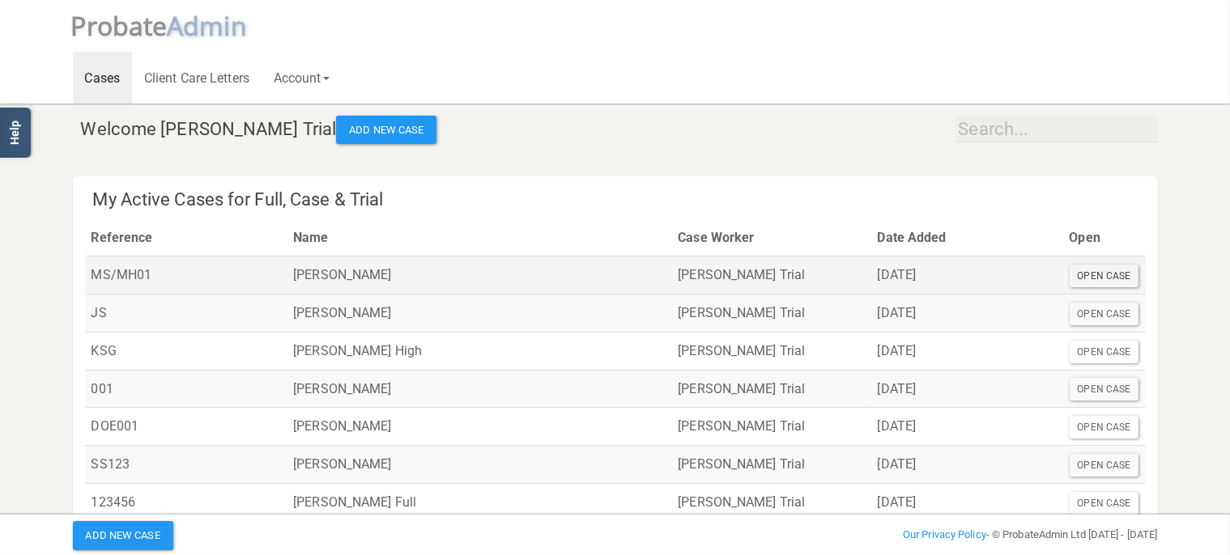
click at [1110, 270] on div "Open Case" at bounding box center [1105, 276] width 70 height 23
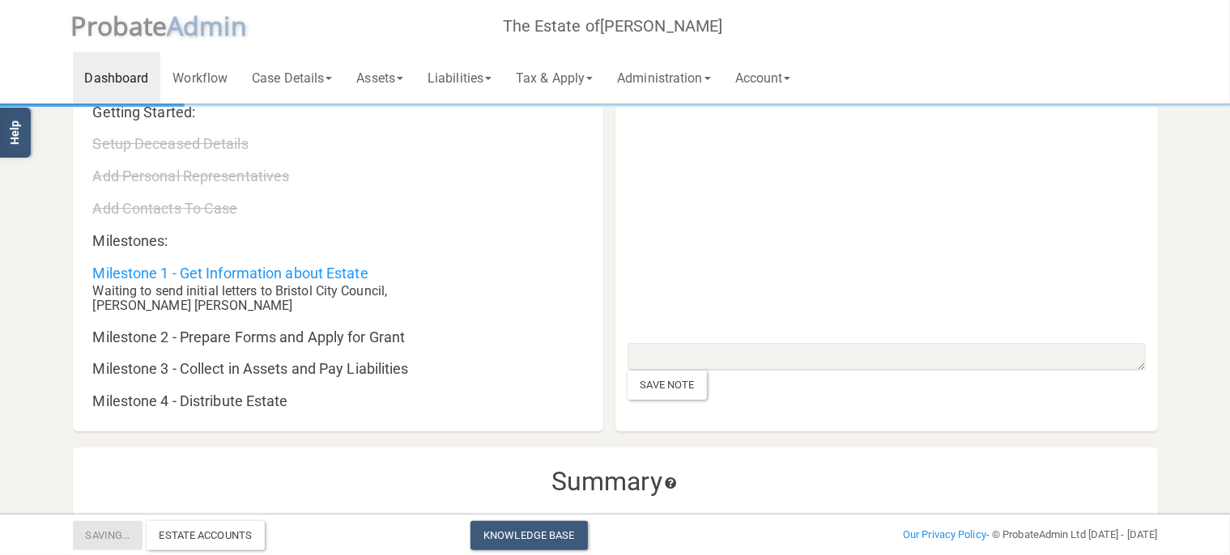
scroll to position [62, 0]
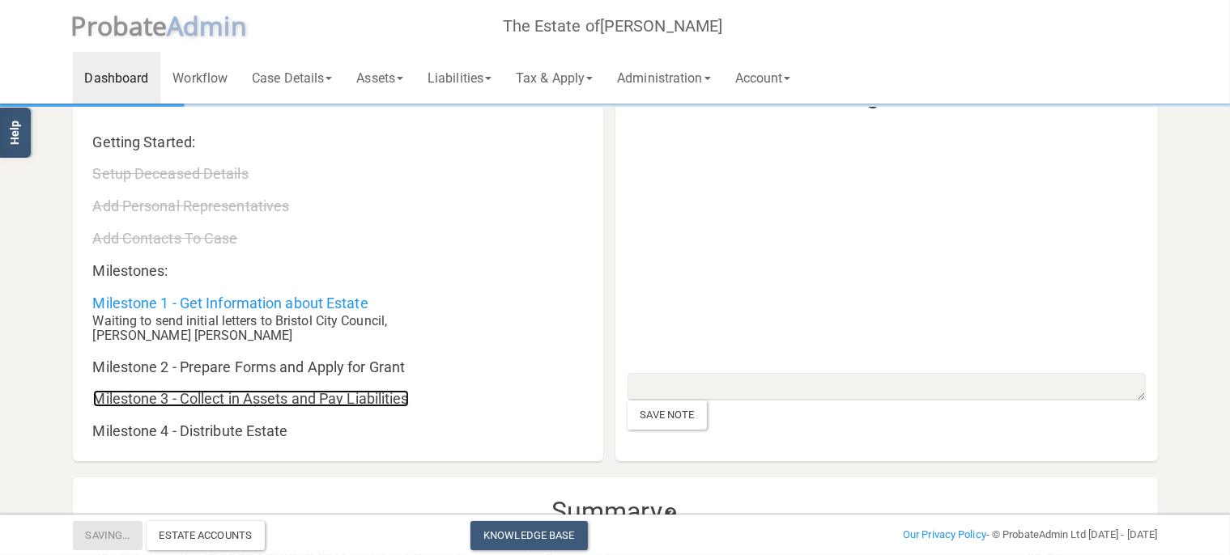
click at [260, 396] on link "Milestone 3 - Collect in Assets and Pay Liabilities" at bounding box center [251, 398] width 316 height 17
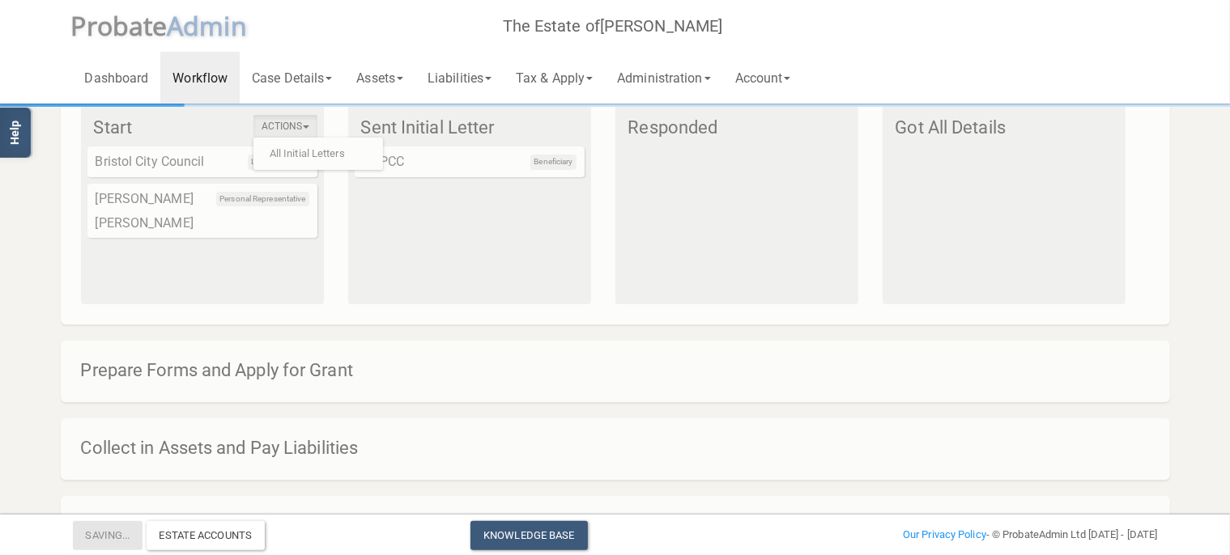
scroll to position [227, 0]
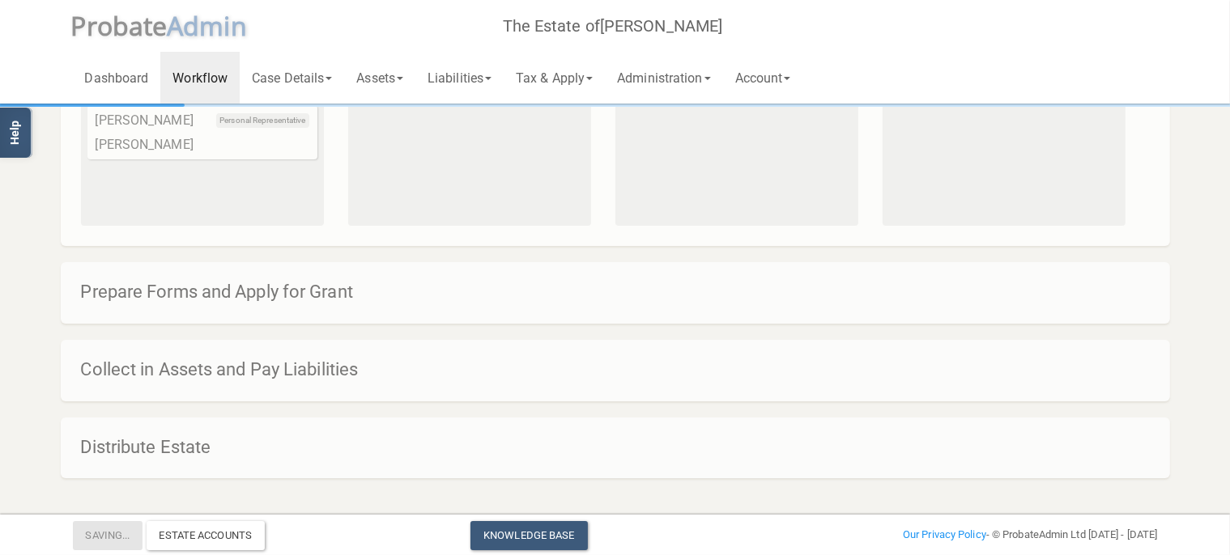
click at [283, 366] on h4 "Collect in Assets and Pay Liabilities" at bounding box center [623, 369] width 1085 height 19
click at [150, 380] on h4 "Collect in Assets and Pay Liabilities" at bounding box center [623, 369] width 1085 height 19
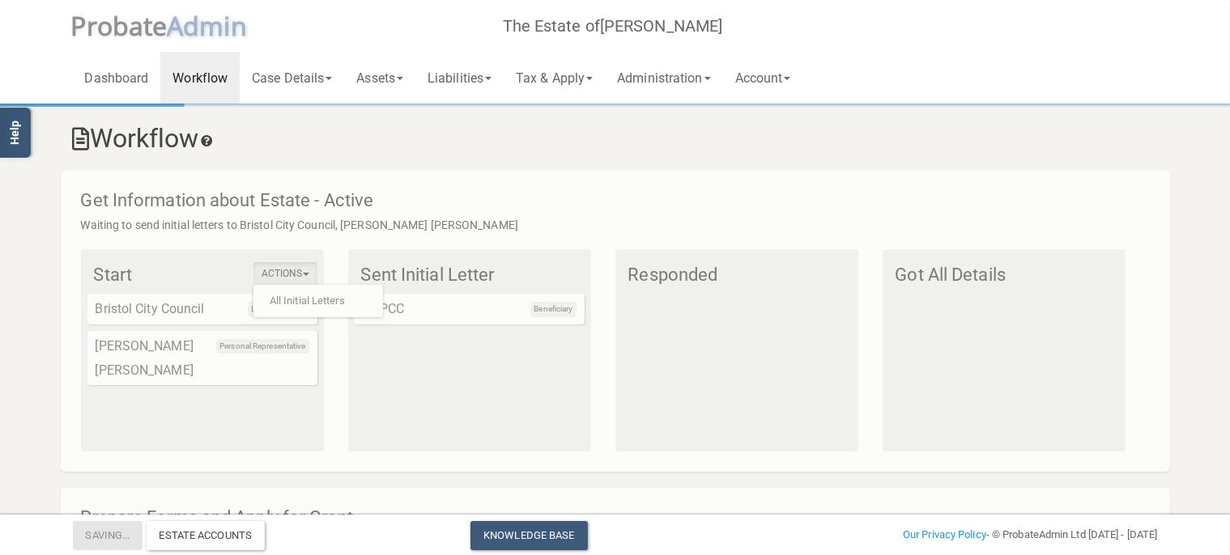
click at [160, 301] on div "Local Authority Bristol City Council" at bounding box center [202, 309] width 230 height 31
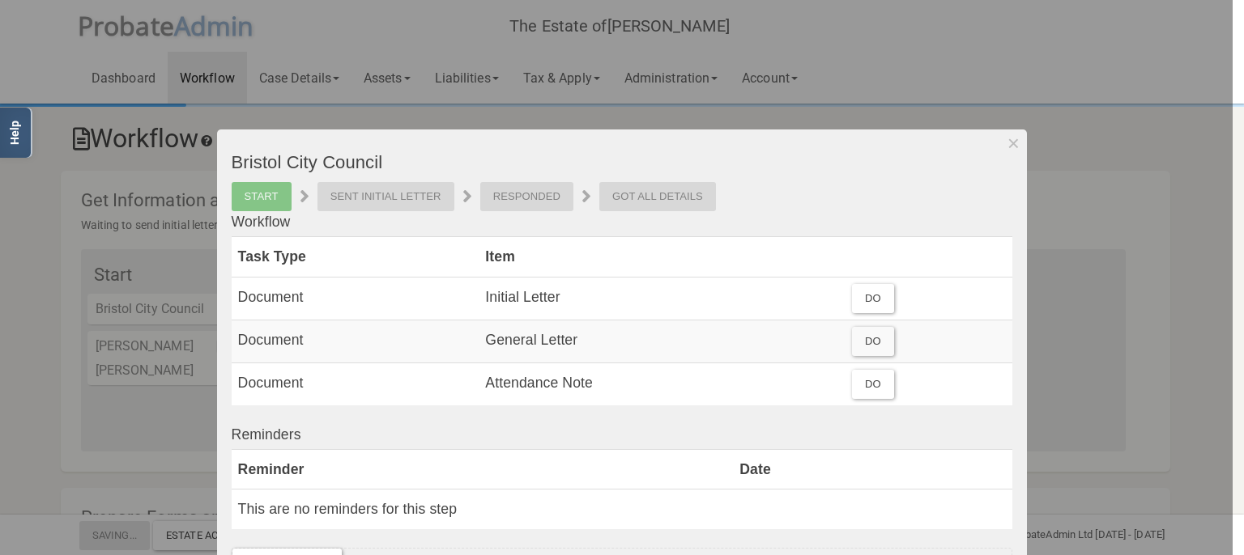
click at [70, 376] on div at bounding box center [616, 277] width 1232 height 555
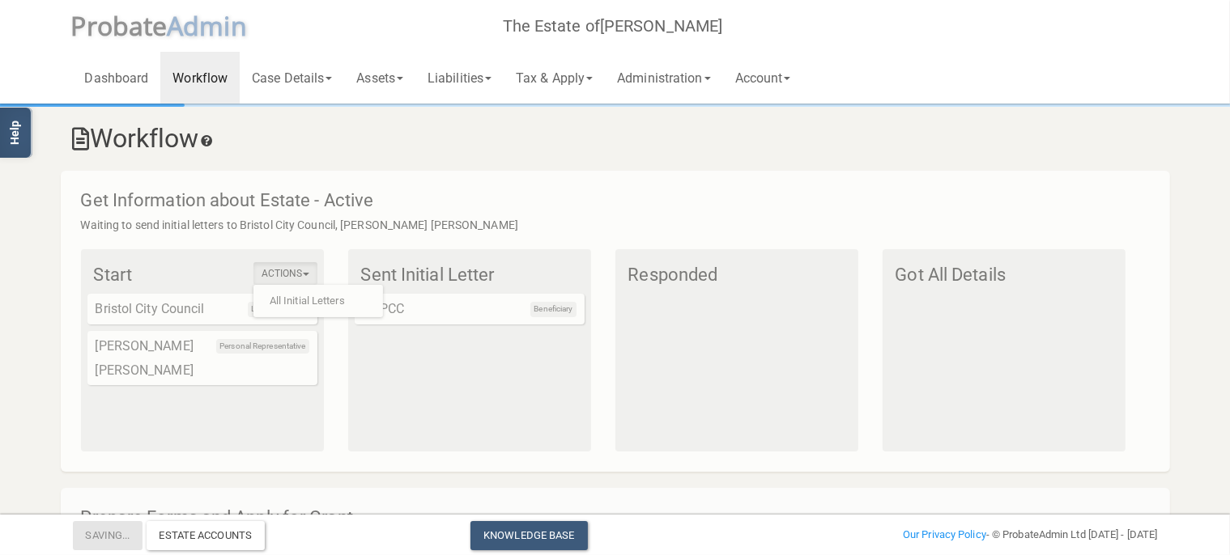
click at [493, 343] on div "Sent Initial Letter Beneficiary NSPCC" at bounding box center [469, 350] width 243 height 202
click at [149, 310] on div "Local Authority Bristol City Council" at bounding box center [202, 309] width 230 height 31
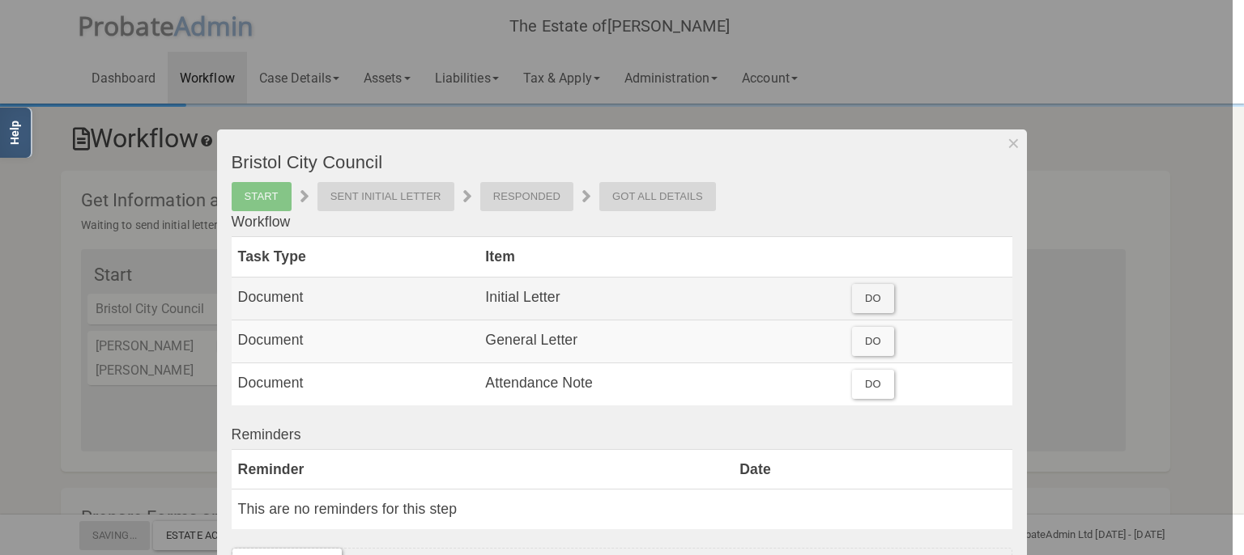
click at [867, 300] on div "Do" at bounding box center [873, 298] width 42 height 29
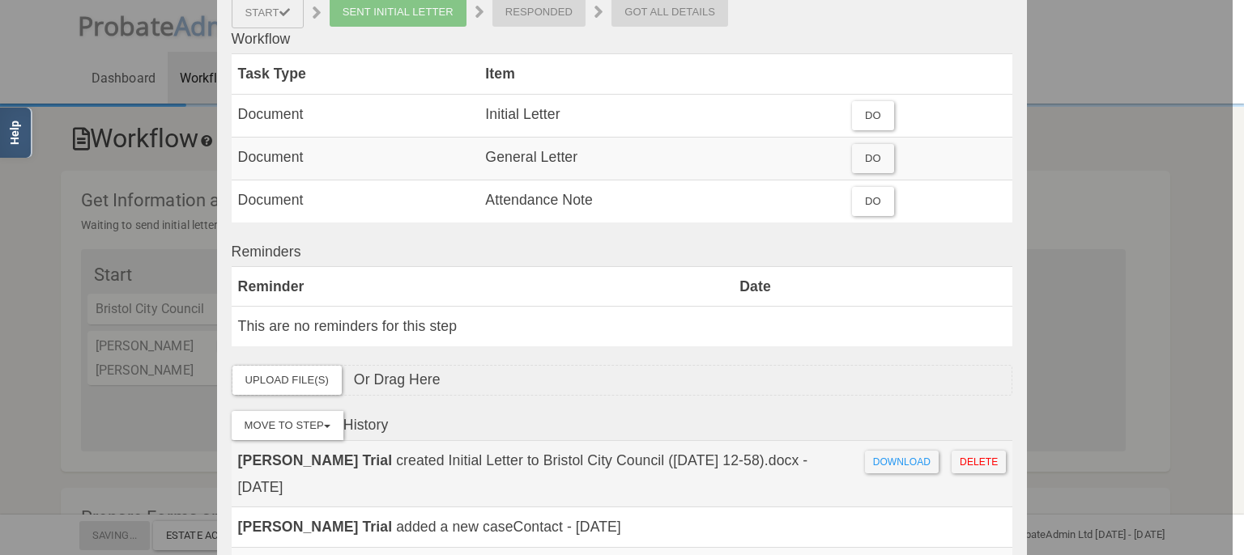
scroll to position [164, 0]
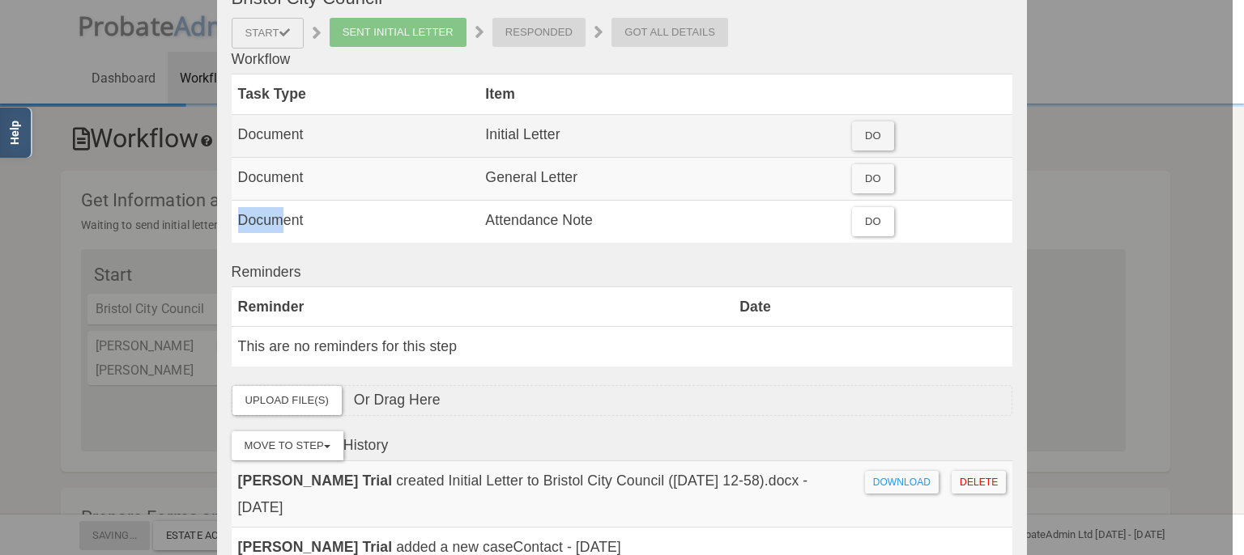
drag, startPoint x: 255, startPoint y: 130, endPoint x: 373, endPoint y: 146, distance: 119.3
click at [288, 209] on tbody "Task Type Item Document Initial Letter Do Document General Letter Do Document A…" at bounding box center [622, 158] width 781 height 168
click at [487, 131] on td "Initial Letter" at bounding box center [662, 135] width 367 height 43
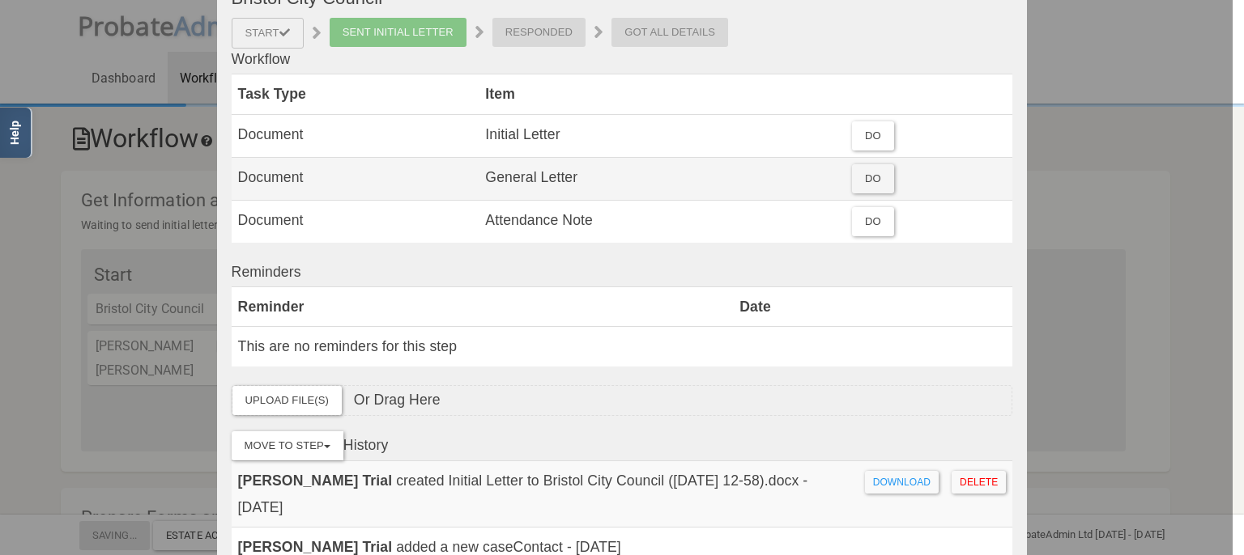
click at [866, 180] on div "Do" at bounding box center [873, 178] width 42 height 29
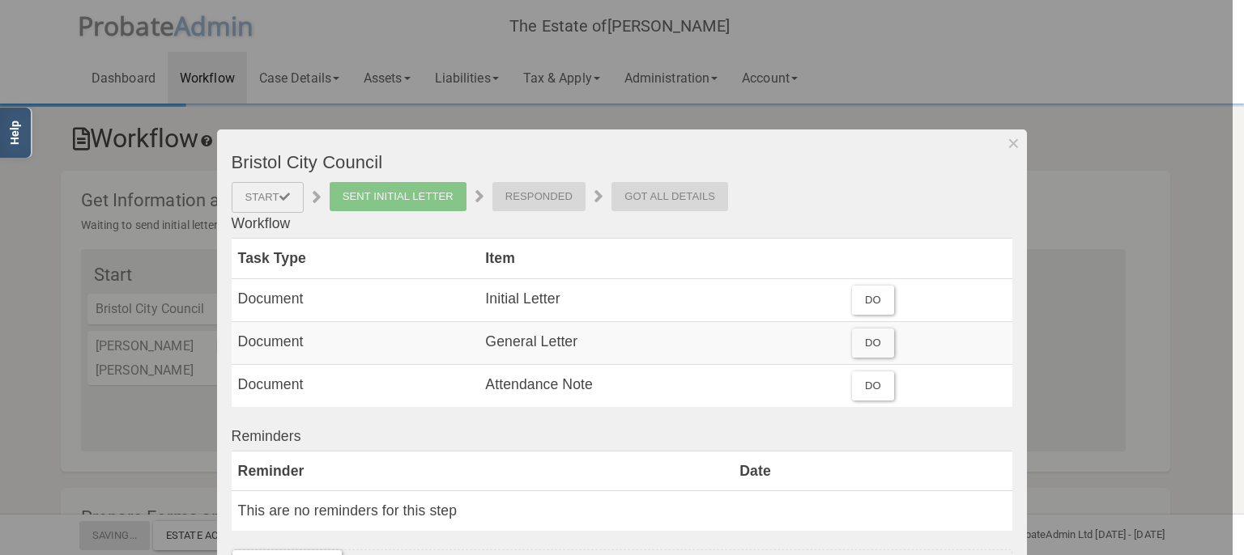
drag, startPoint x: 536, startPoint y: 215, endPoint x: 523, endPoint y: 197, distance: 22.0
click at [534, 208] on div "Bristol City Council Start Sent Initial Letter Responded Got All Details Workfl…" at bounding box center [622, 462] width 781 height 619
click at [521, 194] on div "Responded" at bounding box center [538, 196] width 93 height 29
click at [678, 199] on div "Got All Details" at bounding box center [669, 196] width 117 height 29
click at [100, 386] on div at bounding box center [616, 277] width 1232 height 555
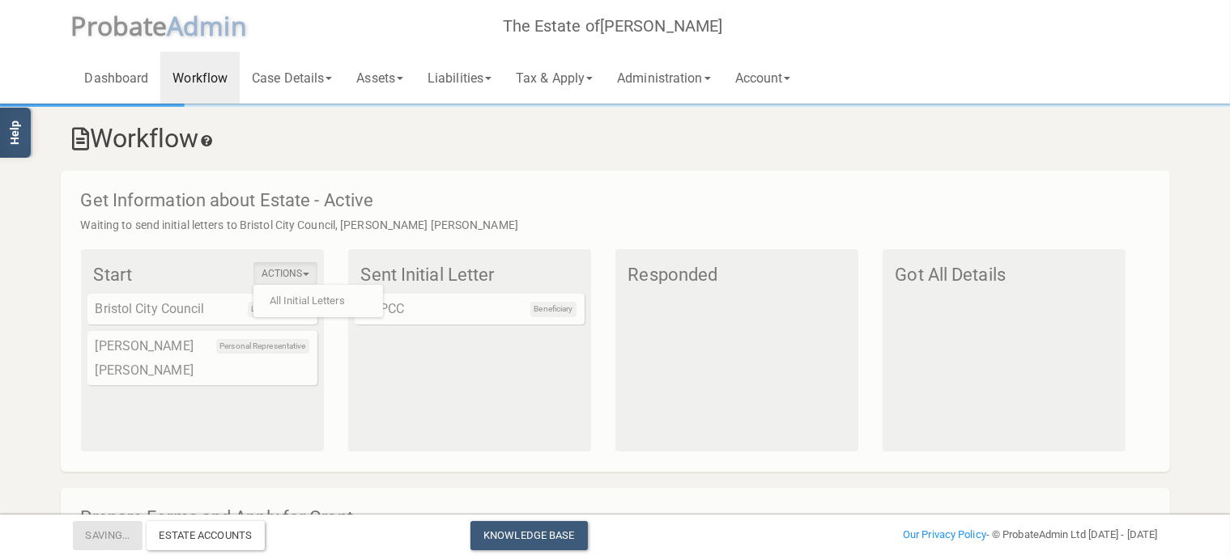
click at [441, 309] on div "Beneficiary NSPCC" at bounding box center [470, 309] width 230 height 31
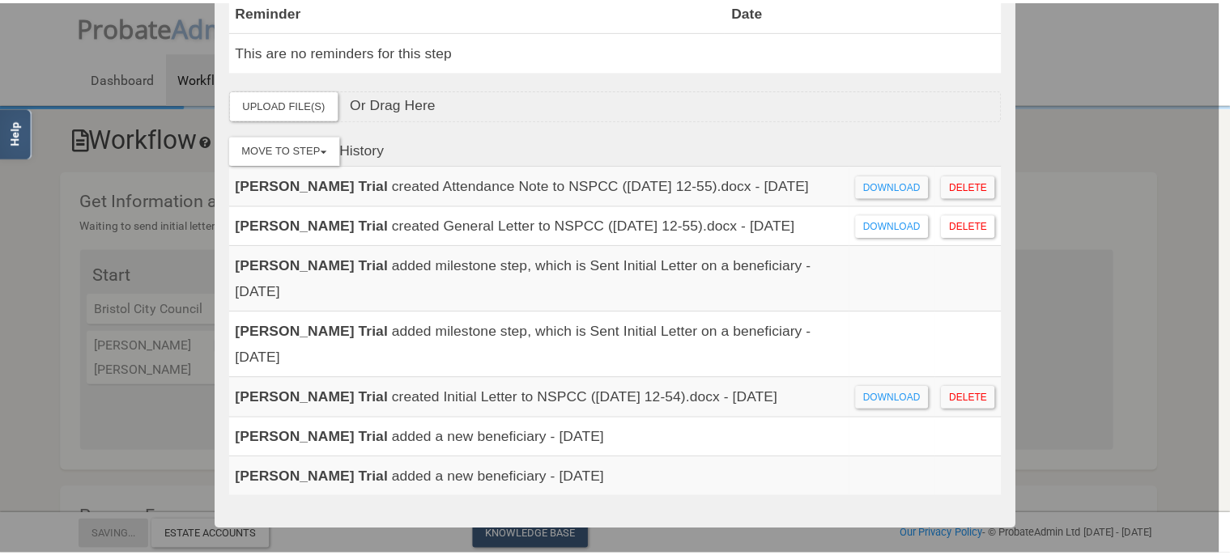
scroll to position [453, 0]
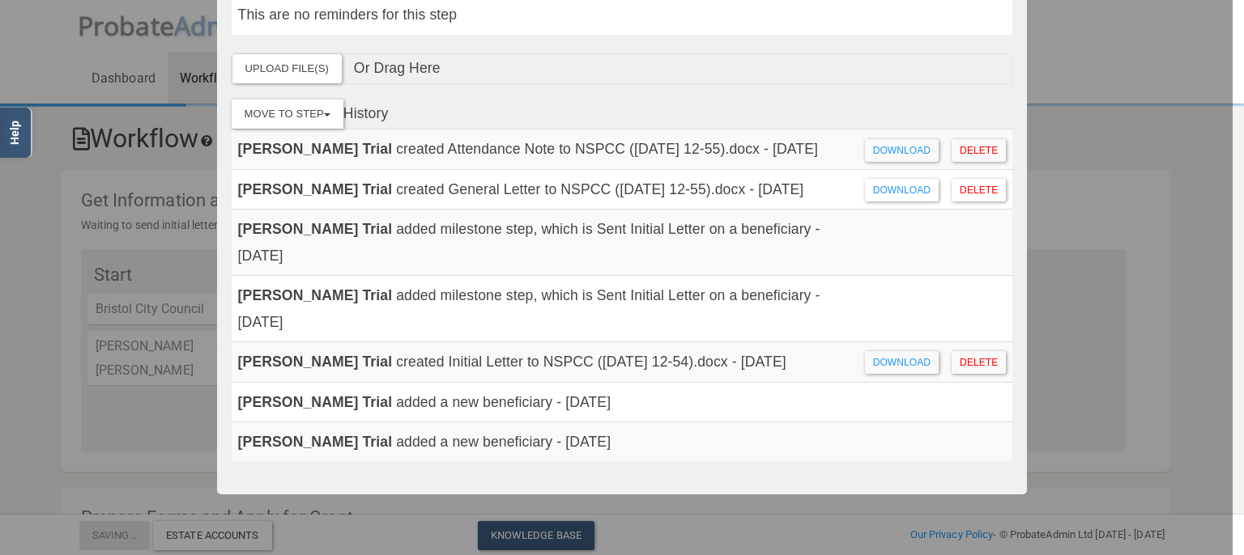
click at [18, 280] on div at bounding box center [616, 277] width 1232 height 555
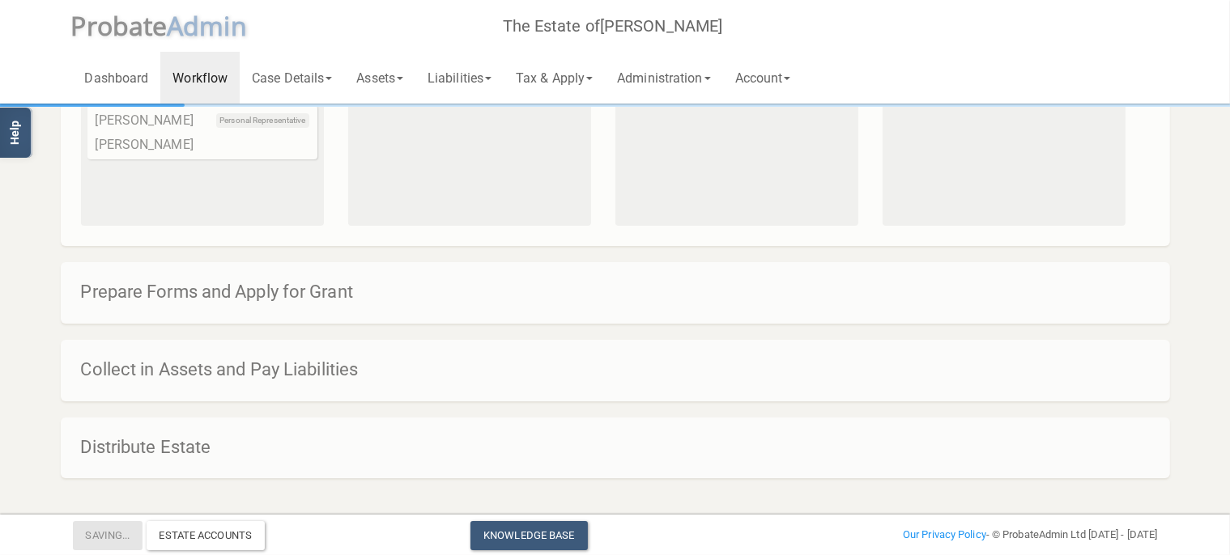
scroll to position [0, 0]
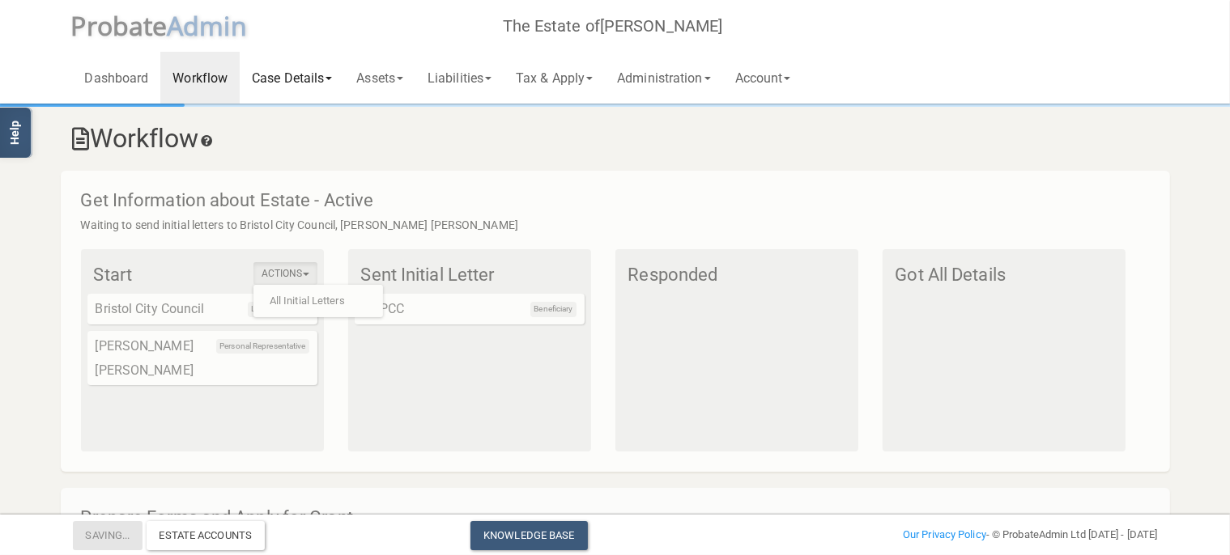
click at [303, 83] on link "Case Details" at bounding box center [292, 78] width 104 height 52
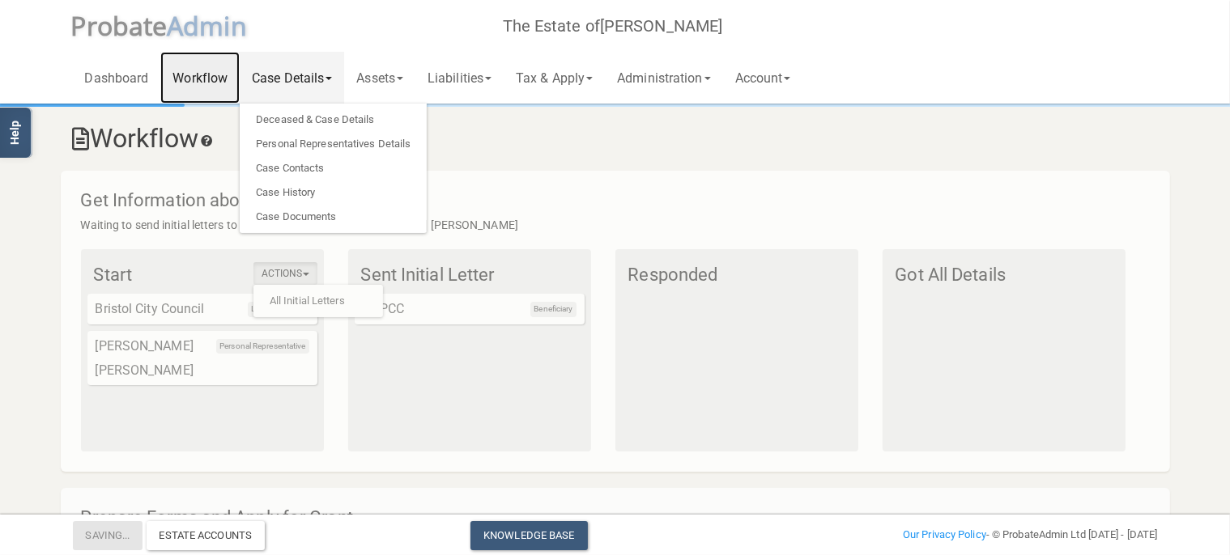
click at [181, 70] on link "Workflow" at bounding box center [199, 78] width 79 height 52
click at [194, 195] on h4 "Get Information about Estate - Active" at bounding box center [623, 200] width 1085 height 19
click at [76, 189] on div "Get Information about Estate - Active Waiting to send initial letters to Bristo…" at bounding box center [615, 322] width 1109 height 302
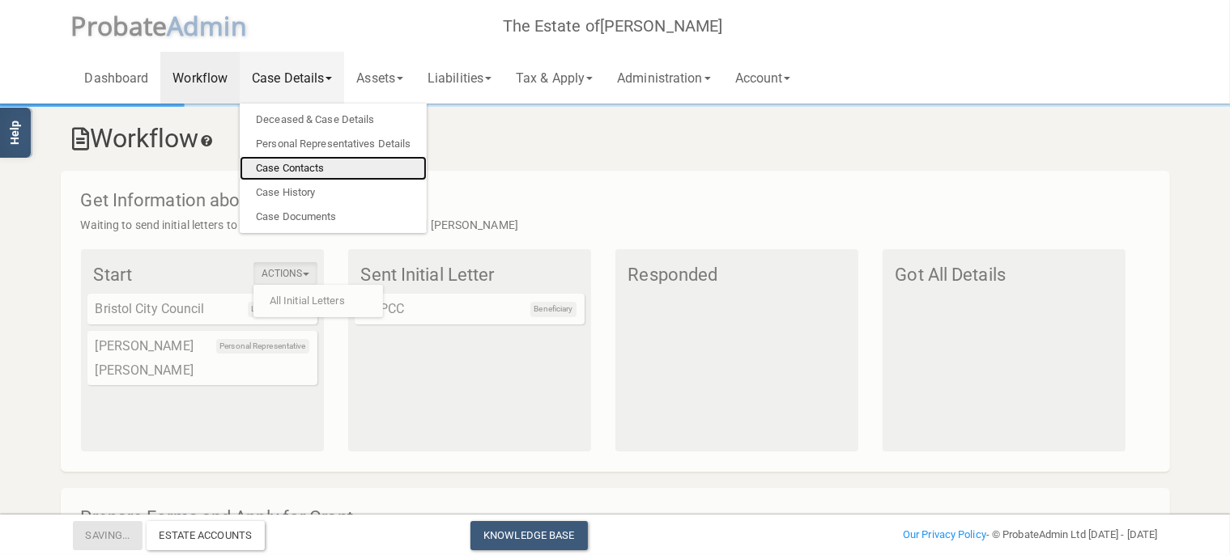
drag, startPoint x: 253, startPoint y: 171, endPoint x: 256, endPoint y: 180, distance: 9.2
click at [253, 171] on link "Case Contacts" at bounding box center [333, 168] width 187 height 24
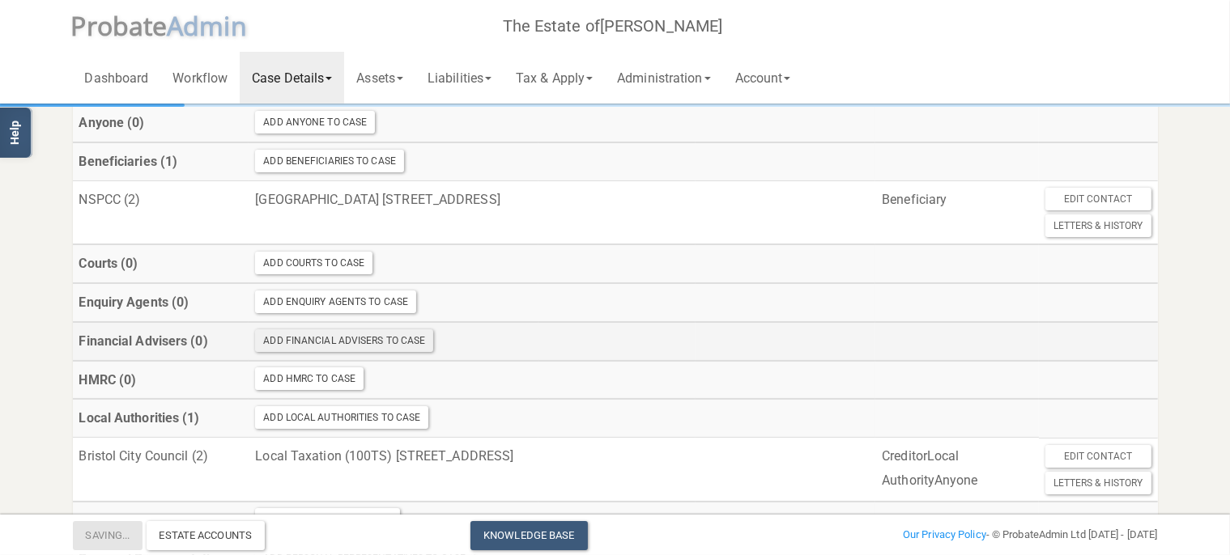
scroll to position [256, 0]
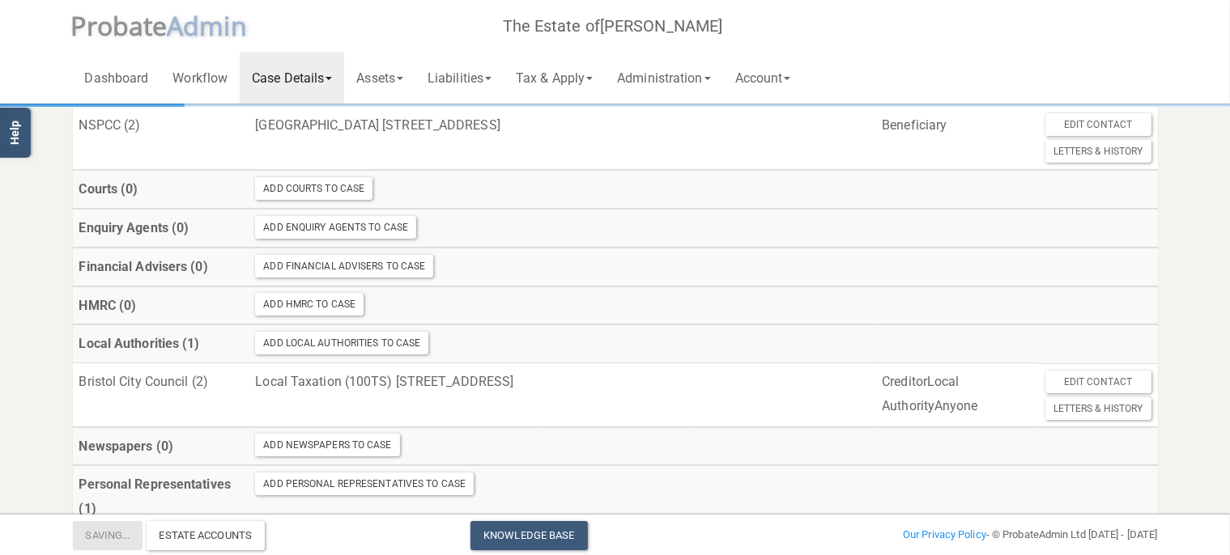
click at [266, 81] on link "Case Details" at bounding box center [292, 78] width 104 height 52
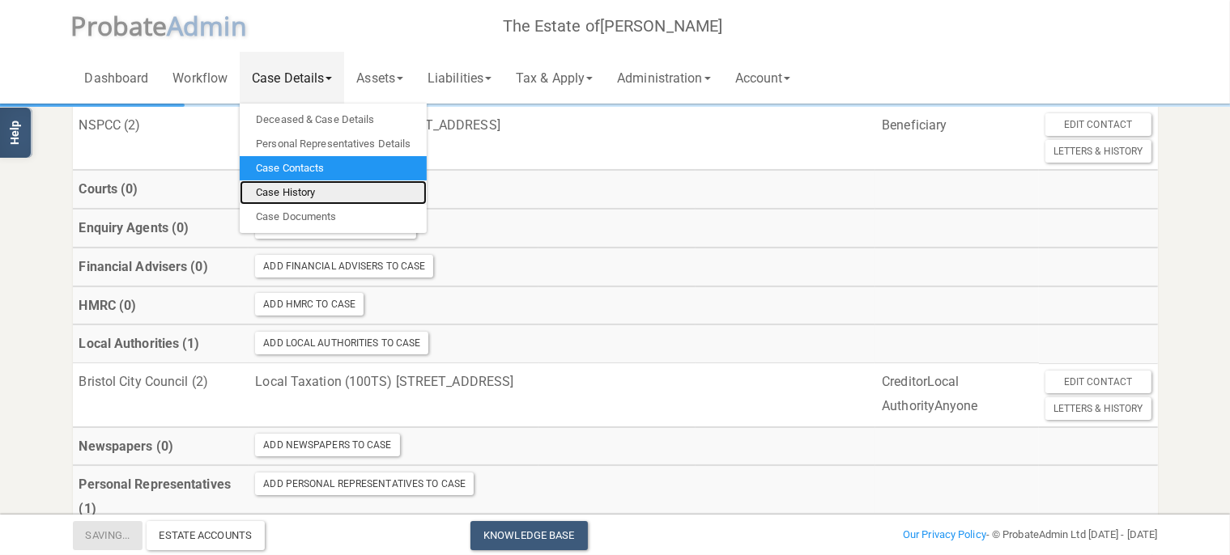
click at [294, 191] on link "Case History" at bounding box center [333, 193] width 187 height 24
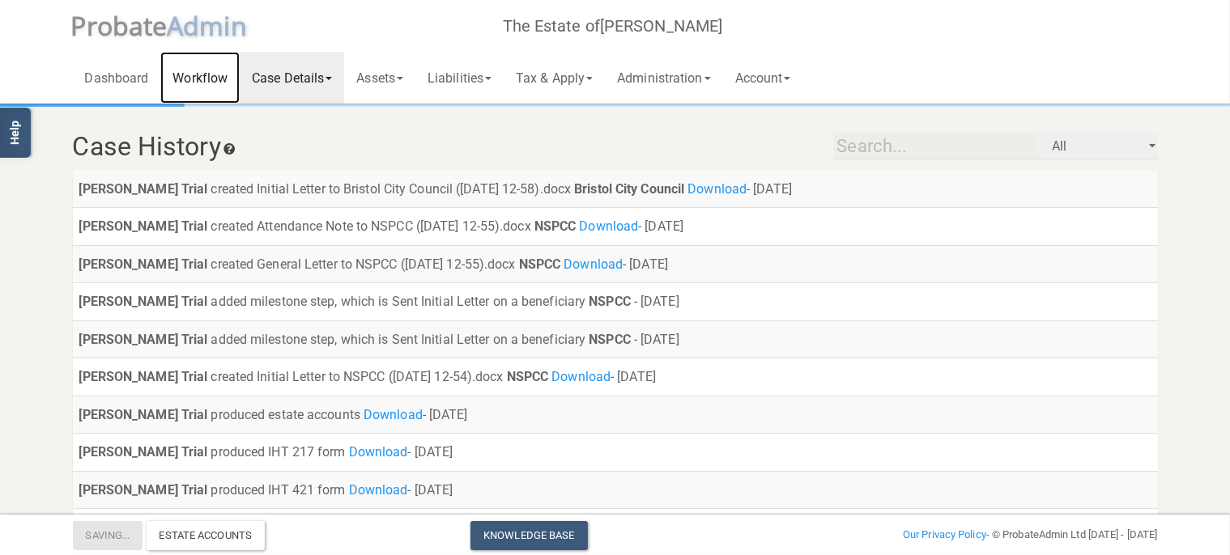
click at [220, 71] on link "Workflow" at bounding box center [199, 78] width 79 height 52
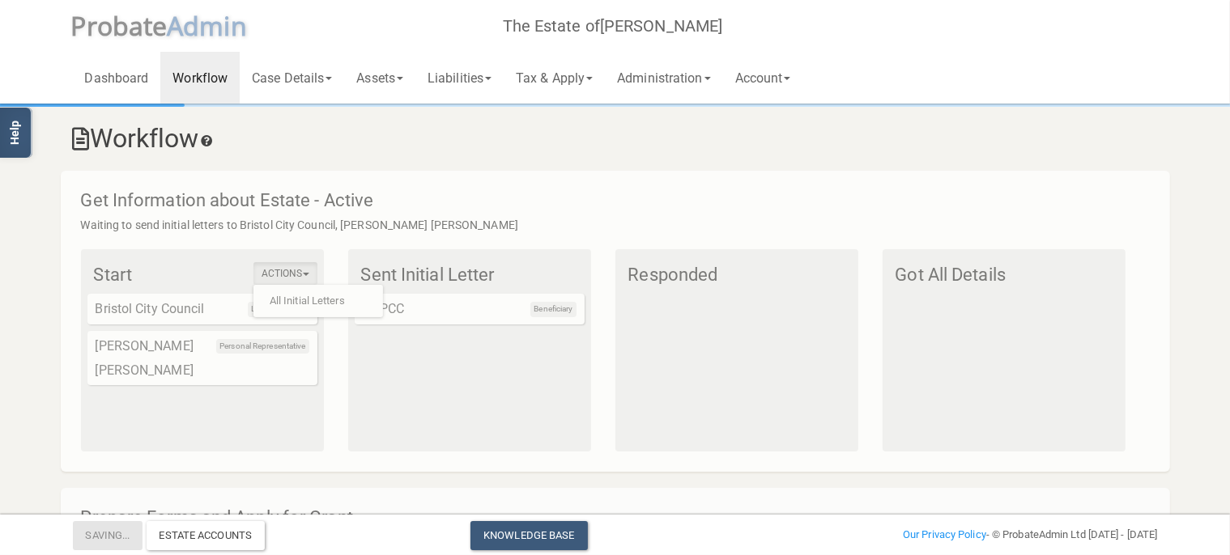
click at [457, 186] on div "Get Information about Estate - Active Waiting to send initial letters to Bristo…" at bounding box center [615, 322] width 1109 height 302
click at [340, 347] on div "Actions All Initial Letters Start Local Authority Bristol City Council Personal…" at bounding box center [615, 350] width 1069 height 202
click at [308, 265] on button "Actions" at bounding box center [285, 273] width 64 height 23
click at [539, 532] on link "Knowledge Base" at bounding box center [528, 535] width 117 height 29
click at [219, 544] on div "Estate Accounts" at bounding box center [206, 535] width 119 height 29
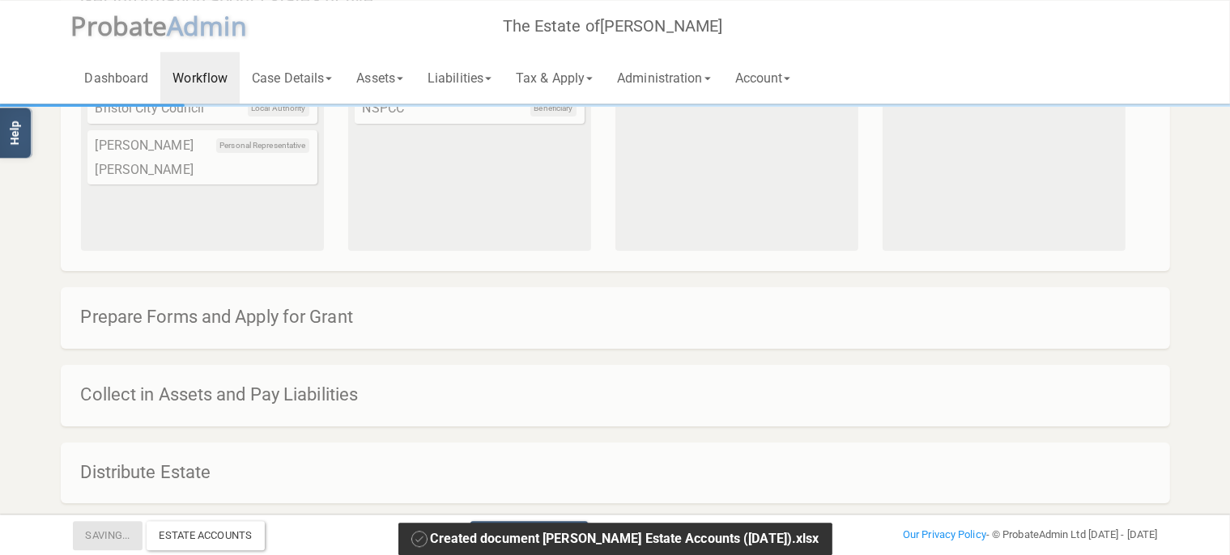
scroll to position [227, 0]
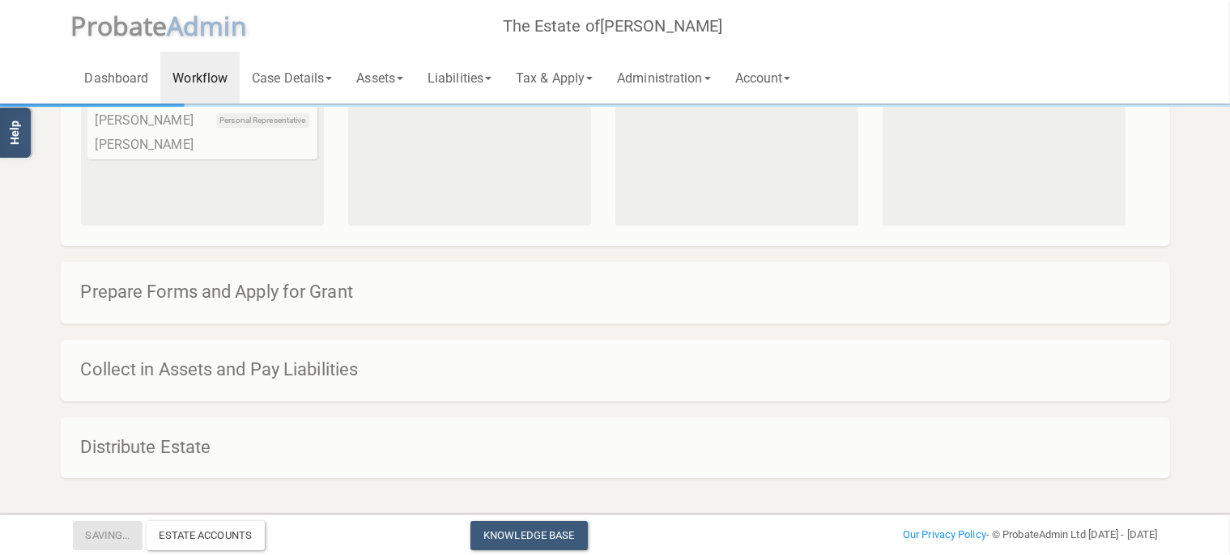
click at [179, 369] on h4 "Collect in Assets and Pay Liabilities" at bounding box center [623, 369] width 1085 height 19
click at [135, 291] on h4 "Prepare Forms and Apply for Grant" at bounding box center [623, 292] width 1085 height 19
click at [144, 79] on link "Dashboard" at bounding box center [117, 78] width 88 height 52
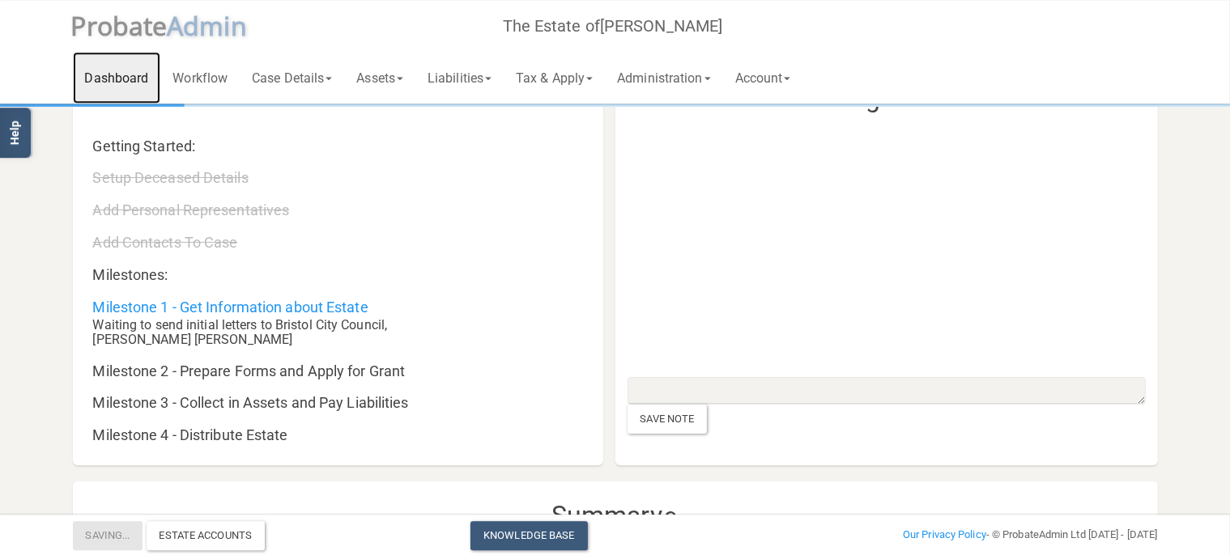
scroll to position [85, 0]
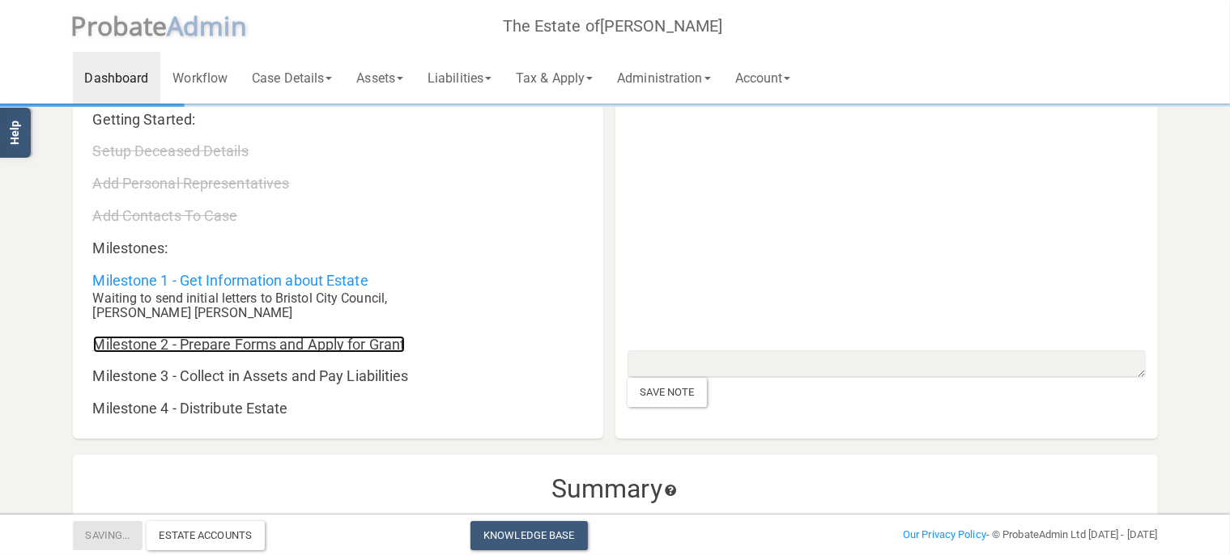
click at [213, 351] on link "Milestone 2 - Prepare Forms and Apply for Grant" at bounding box center [249, 344] width 313 height 17
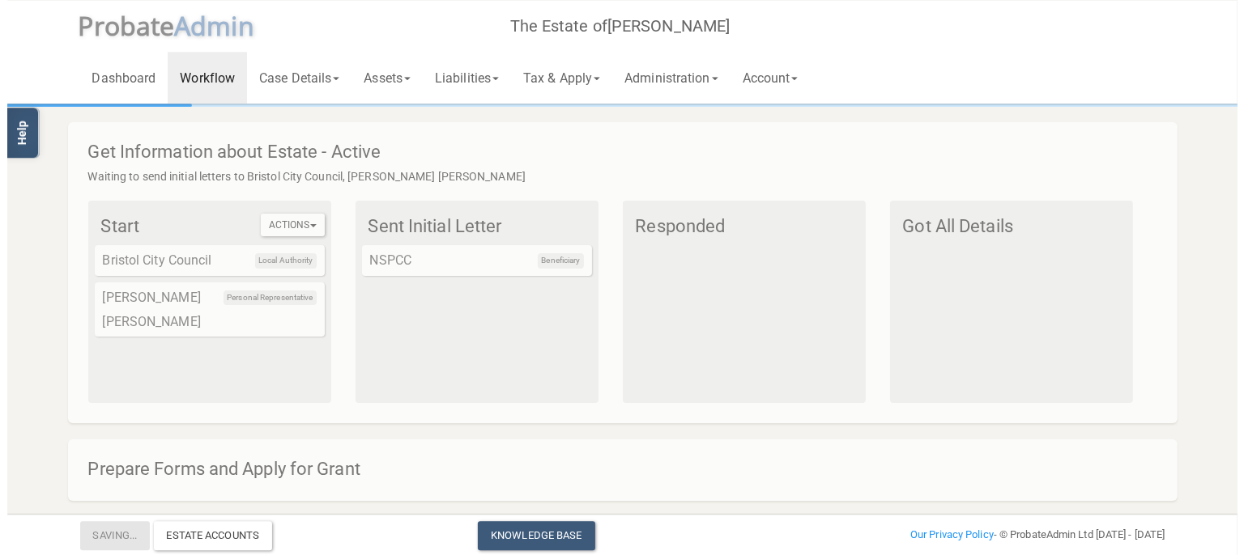
scroll to position [85, 0]
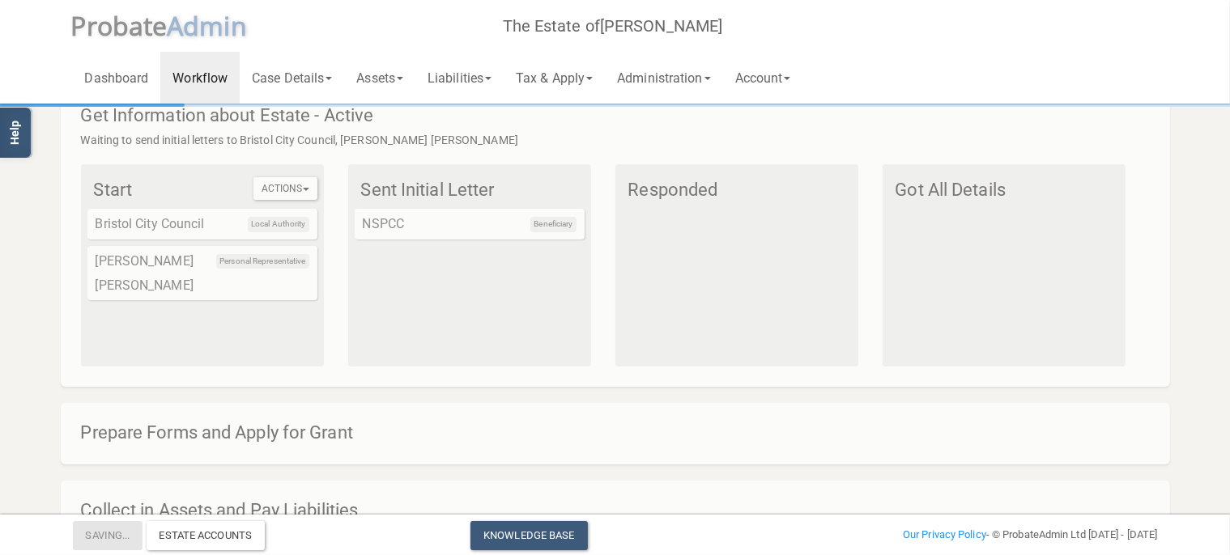
click at [206, 268] on div "Personal Representative [PERSON_NAME] [PERSON_NAME]" at bounding box center [202, 273] width 230 height 54
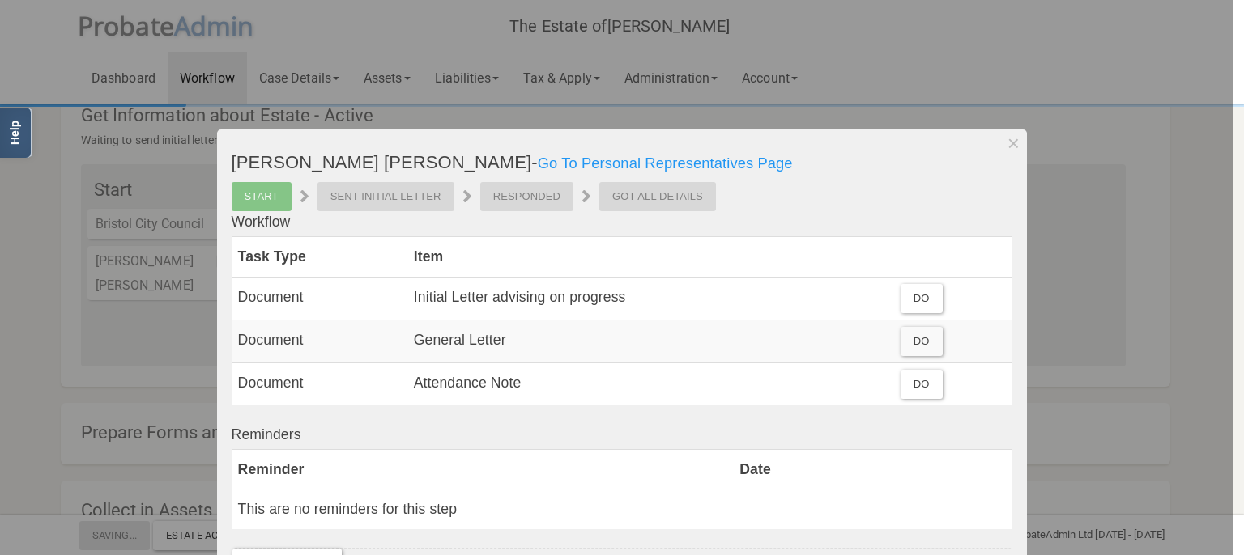
click at [402, 202] on div "Sent Initial Letter" at bounding box center [385, 196] width 137 height 29
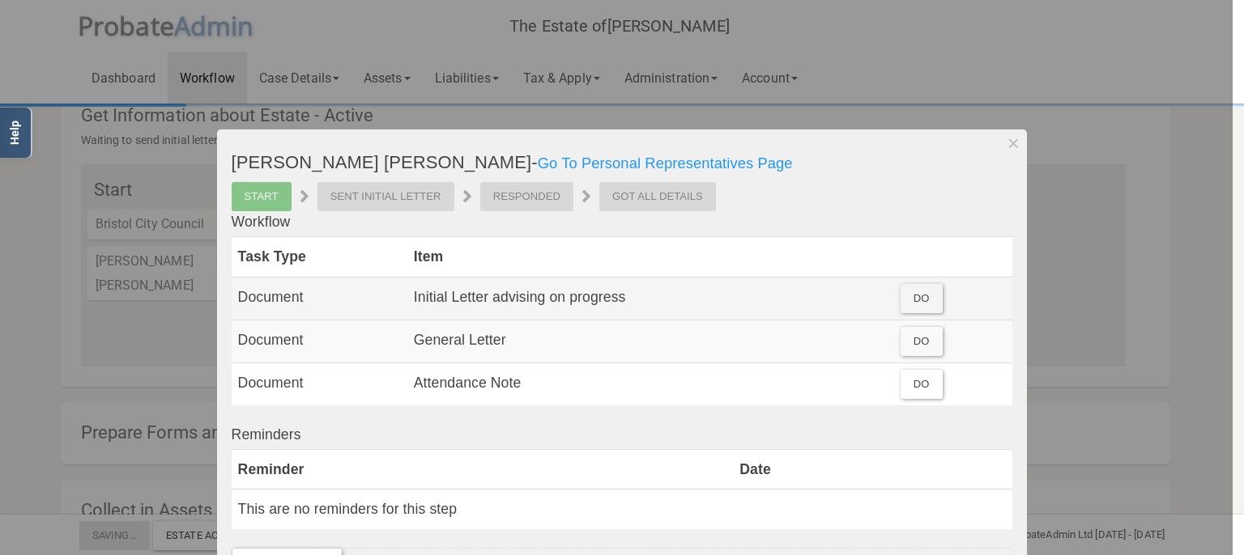
click at [905, 304] on div "Do" at bounding box center [921, 298] width 42 height 29
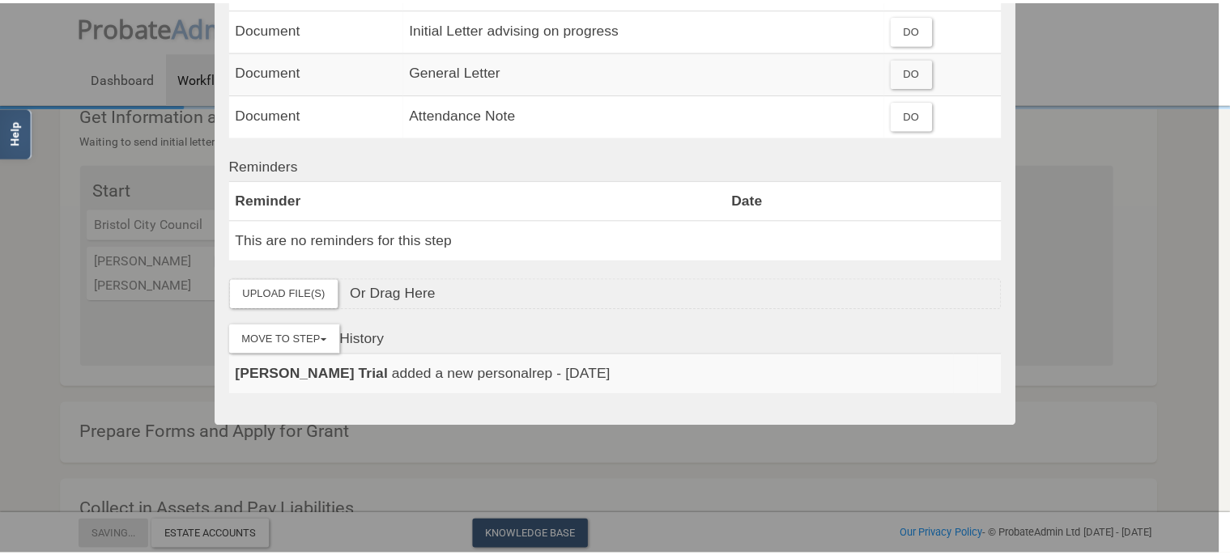
scroll to position [0, 0]
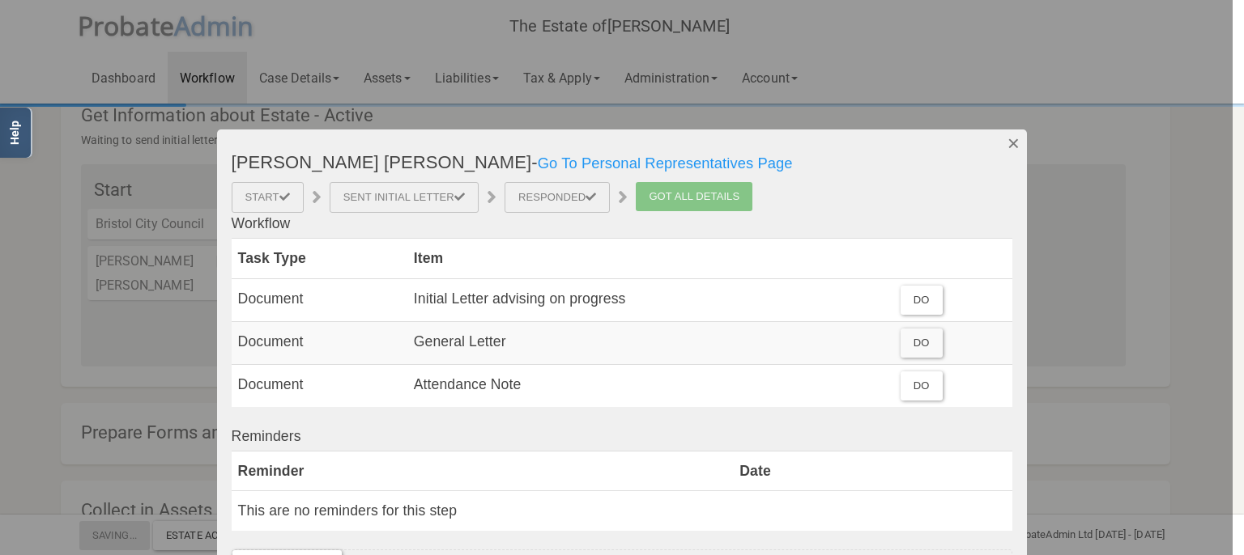
click at [1001, 140] on button "Dismiss" at bounding box center [1013, 144] width 27 height 28
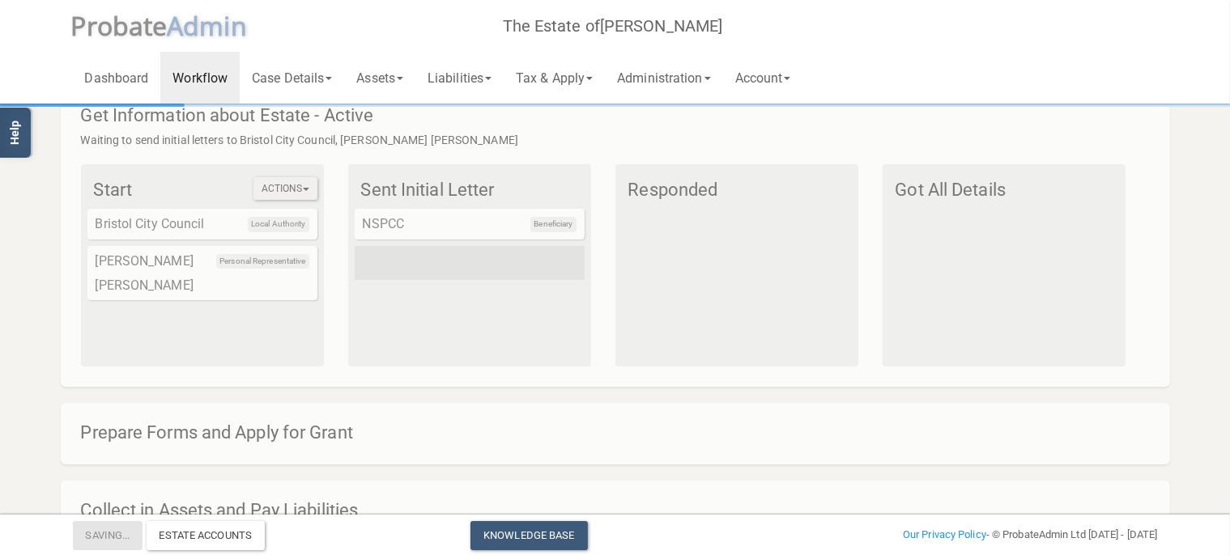
click at [303, 181] on button "Actions" at bounding box center [285, 188] width 64 height 23
click at [454, 269] on li at bounding box center [470, 263] width 230 height 34
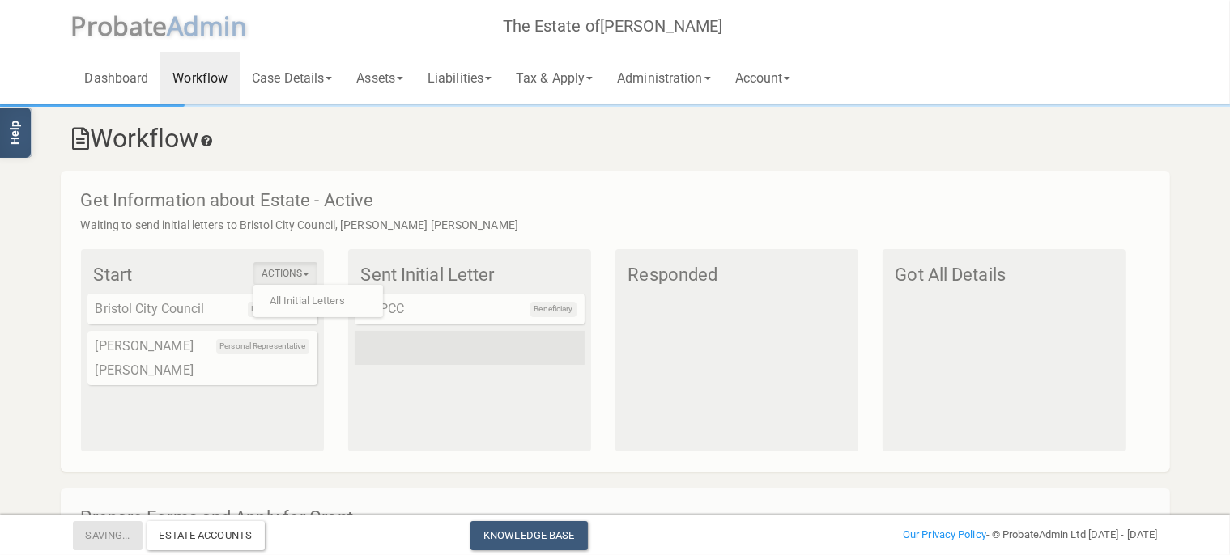
scroll to position [227, 0]
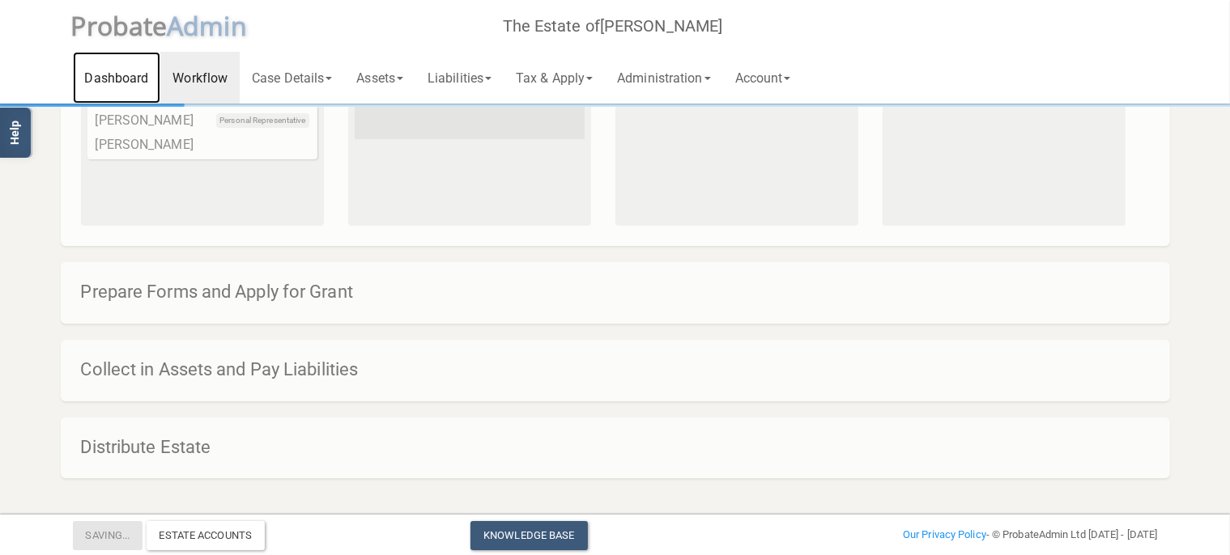
click at [96, 76] on link "Dashboard" at bounding box center [117, 78] width 88 height 52
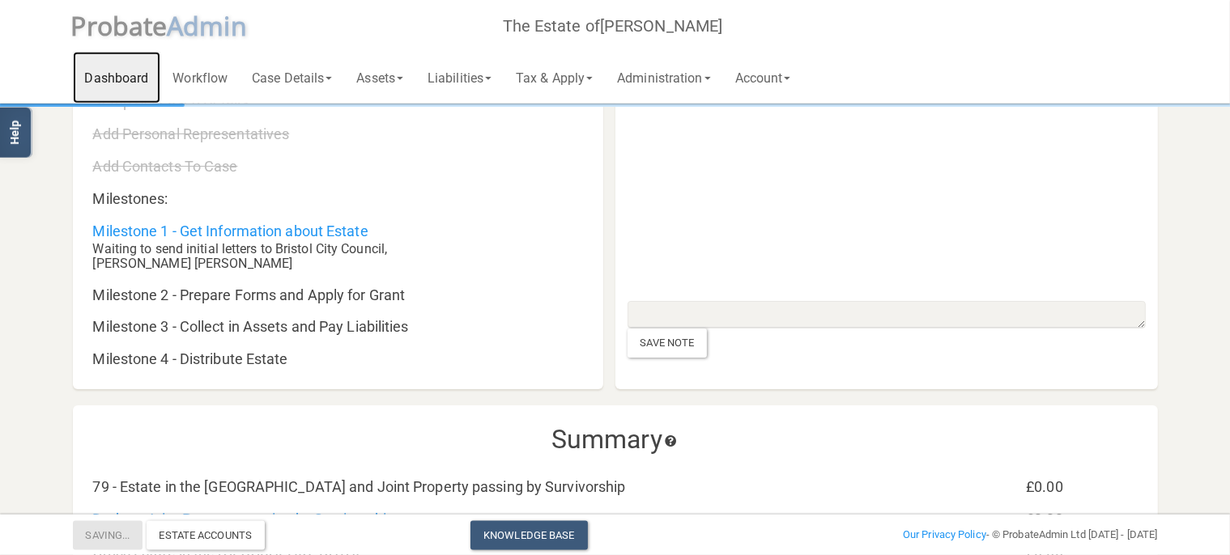
scroll to position [171, 0]
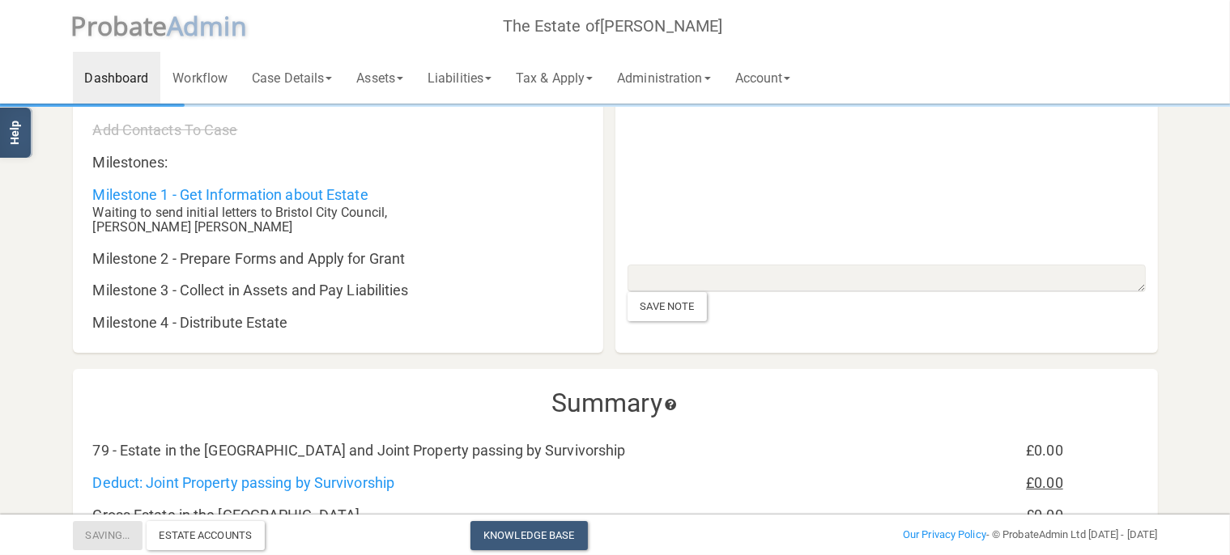
click at [321, 281] on div "Milestone 3 - Collect in Assets and Pay Liabilities" at bounding box center [346, 282] width 530 height 32
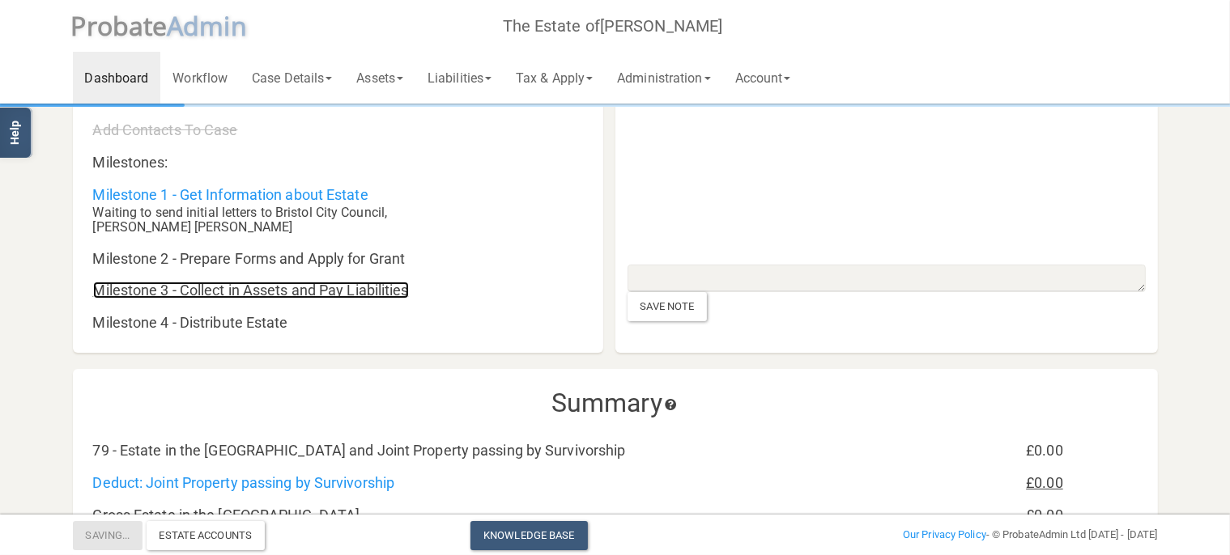
click at [321, 294] on link "Milestone 3 - Collect in Assets and Pay Liabilities" at bounding box center [251, 290] width 316 height 17
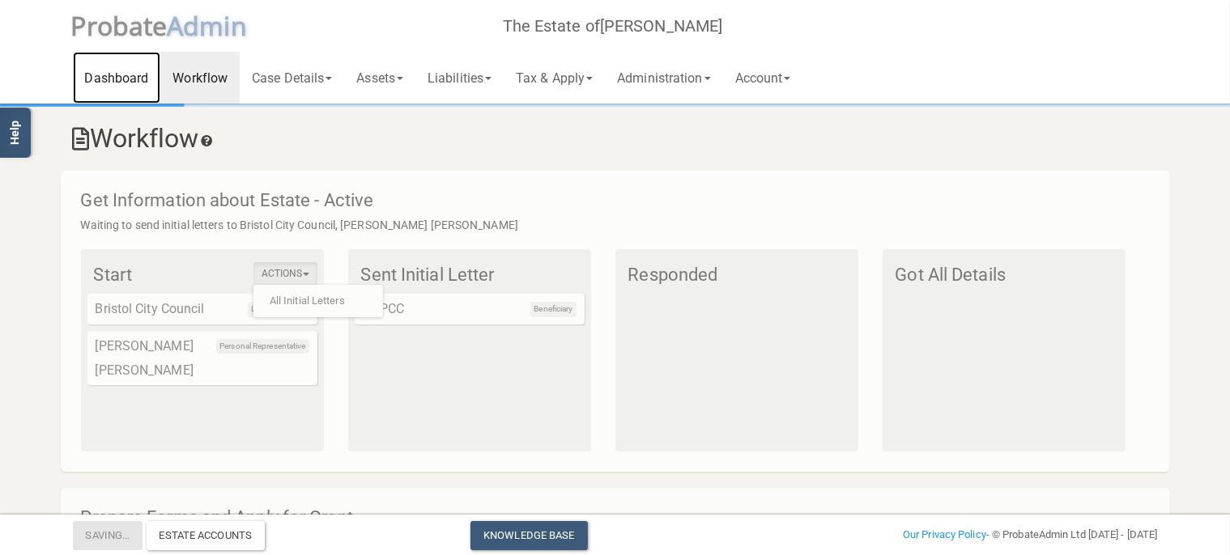
click at [125, 80] on link "Dashboard" at bounding box center [117, 78] width 88 height 52
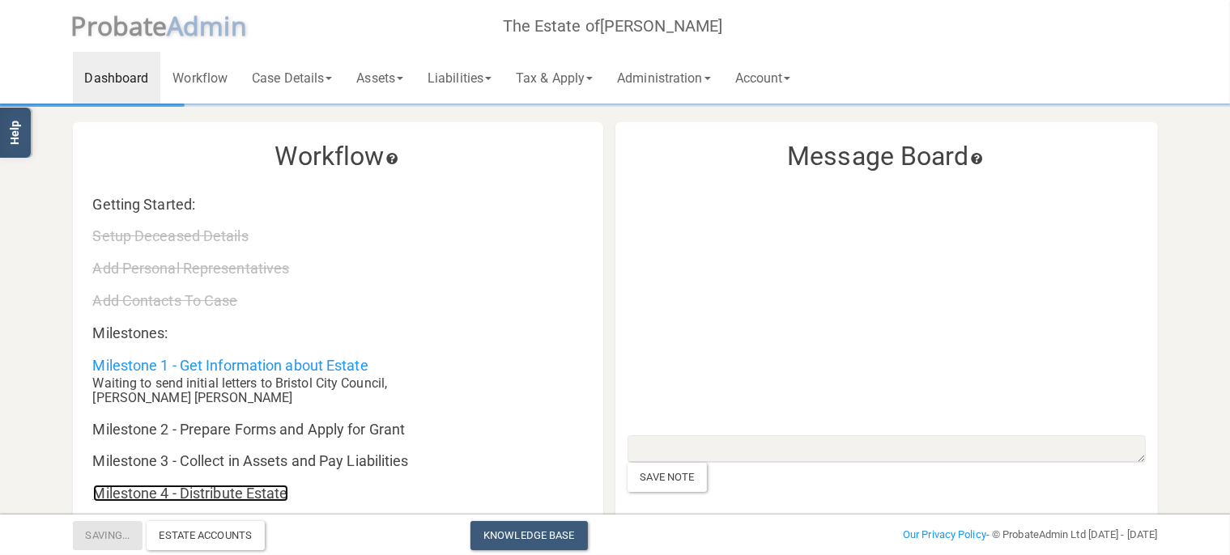
click at [273, 491] on link "Milestone 4 - Distribute Estate" at bounding box center [190, 493] width 195 height 17
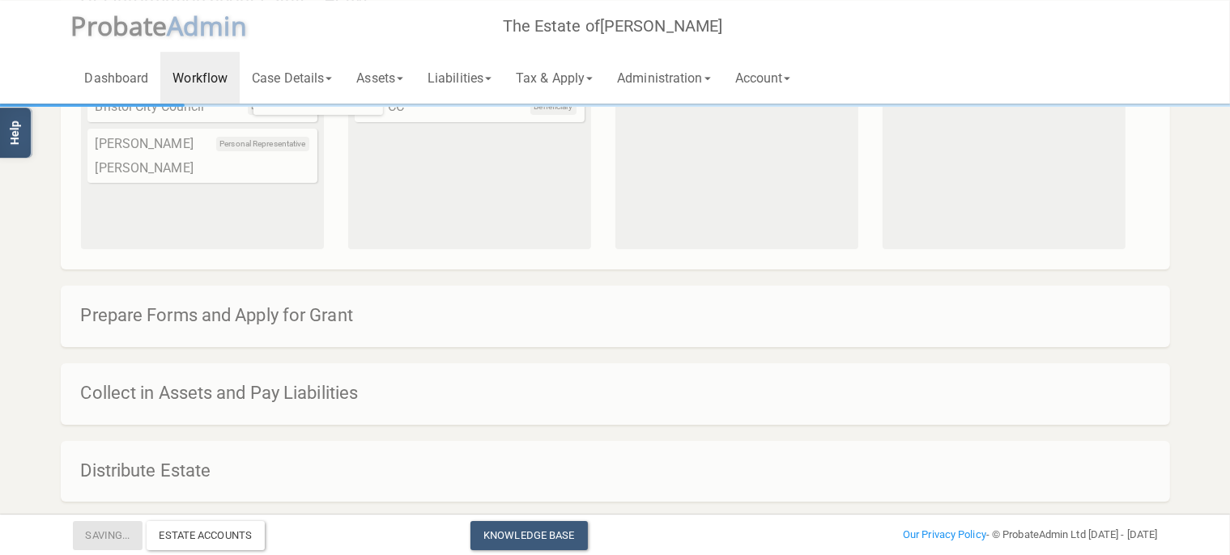
scroll to position [227, 0]
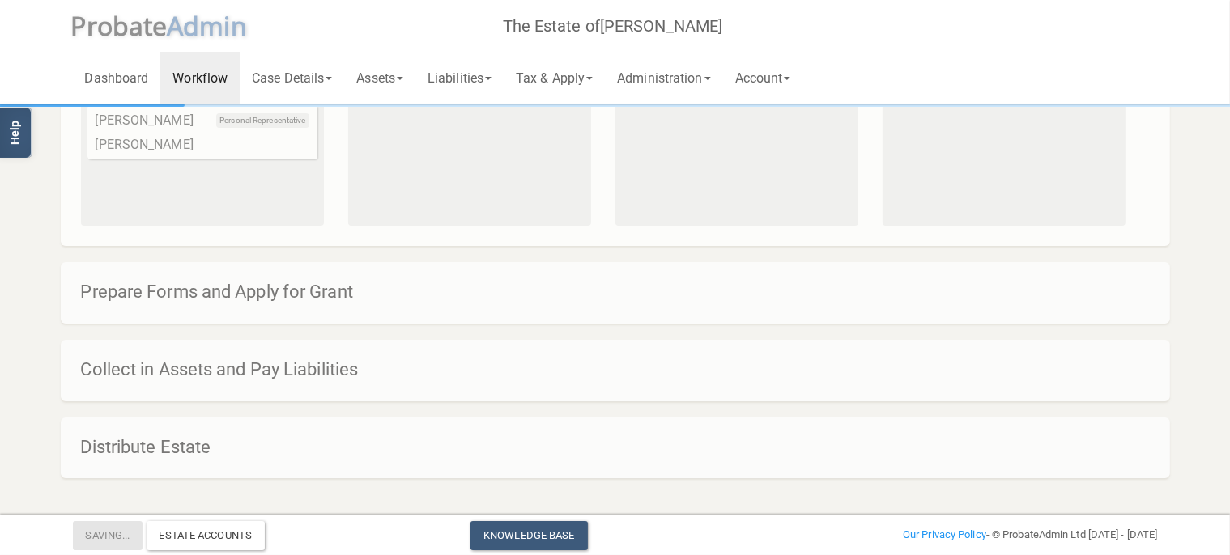
click at [319, 366] on h4 "Collect in Assets and Pay Liabilities" at bounding box center [623, 369] width 1085 height 19
click at [151, 438] on h4 "Distribute Estate" at bounding box center [623, 447] width 1085 height 19
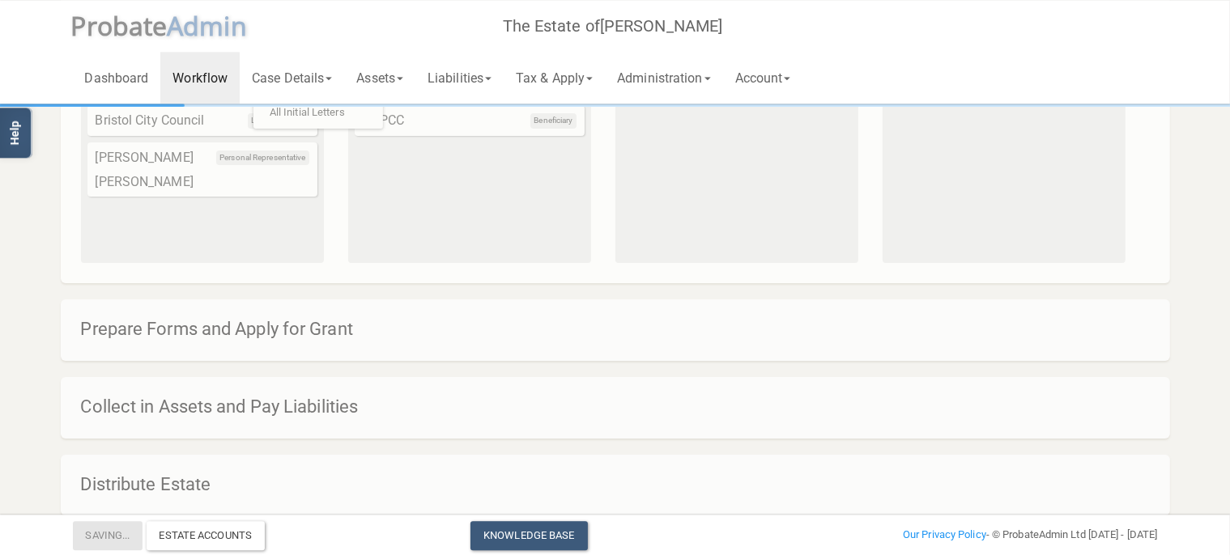
scroll to position [0, 0]
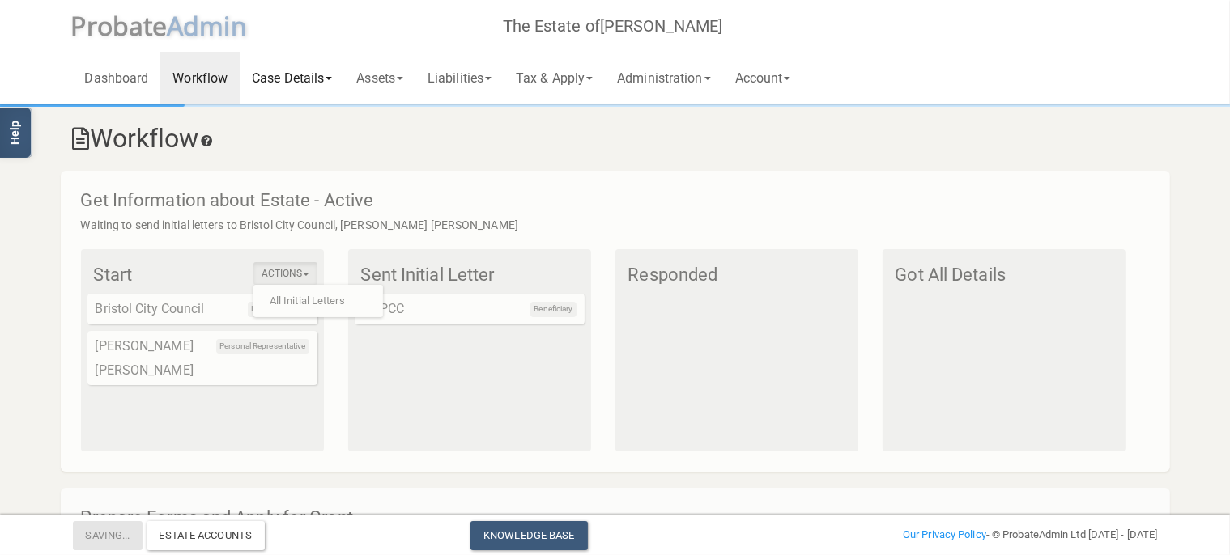
click at [287, 83] on link "Case Details" at bounding box center [292, 78] width 104 height 52
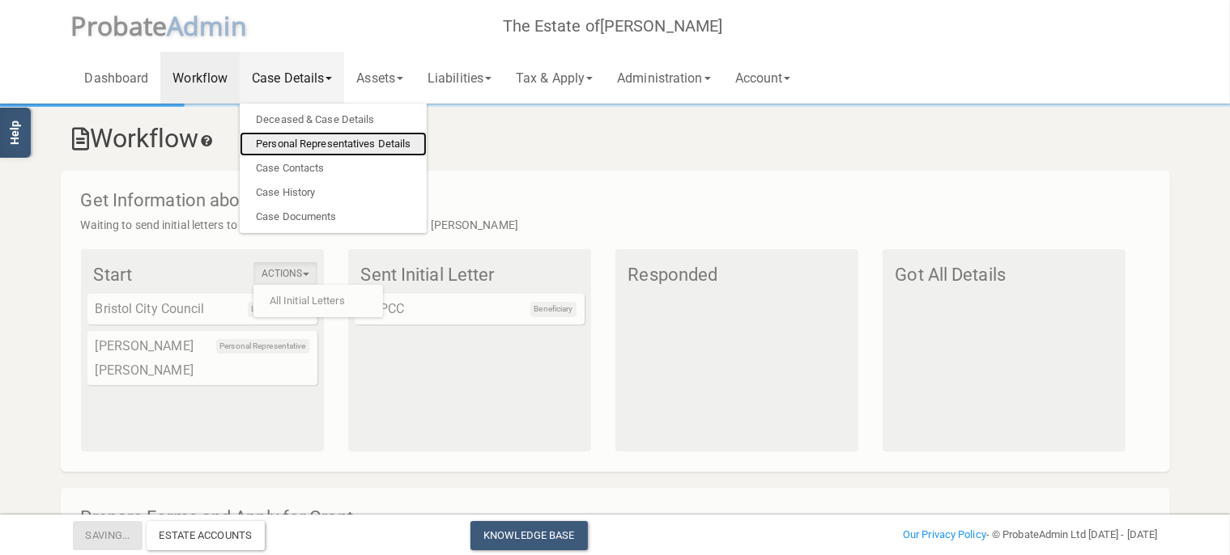
click at [308, 145] on link "Personal Representatives Details" at bounding box center [333, 144] width 187 height 24
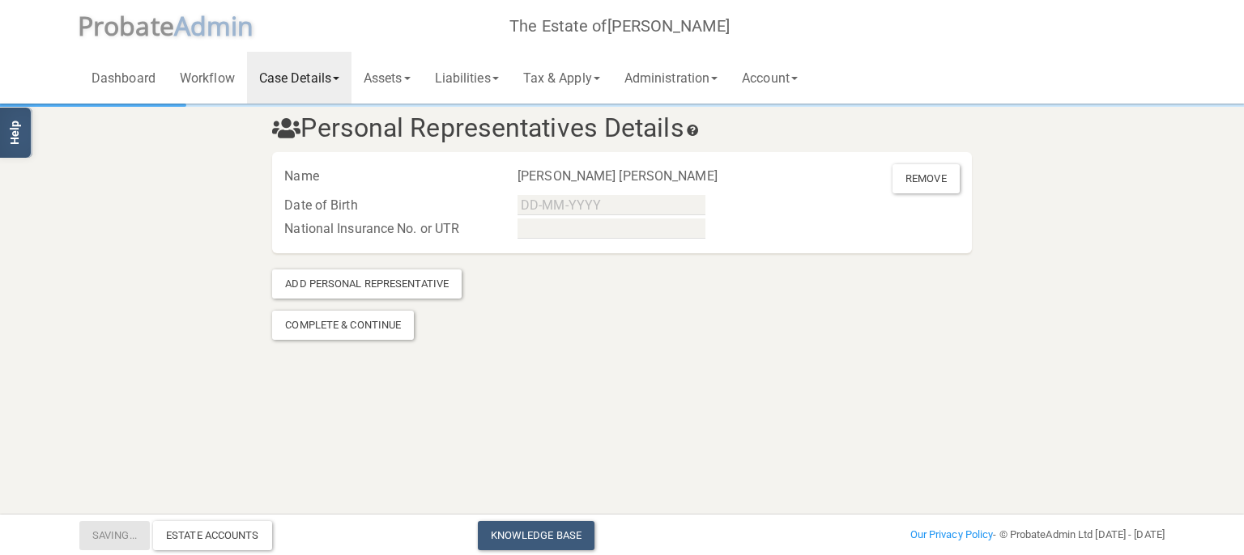
click at [313, 87] on link "Case Details" at bounding box center [299, 78] width 104 height 52
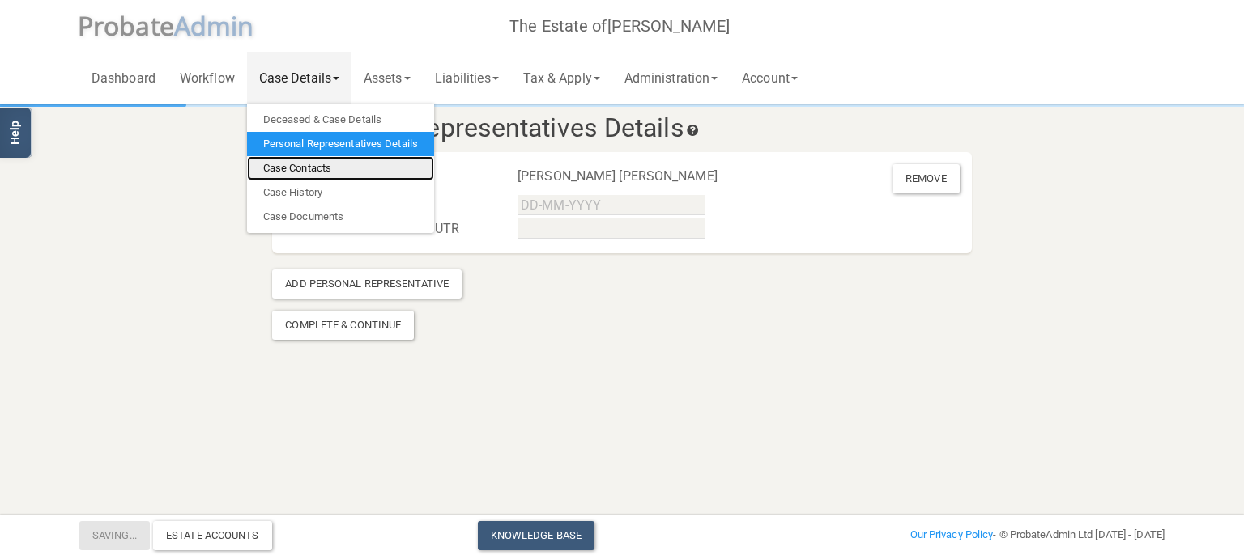
click at [317, 168] on link "Case Contacts" at bounding box center [340, 168] width 187 height 24
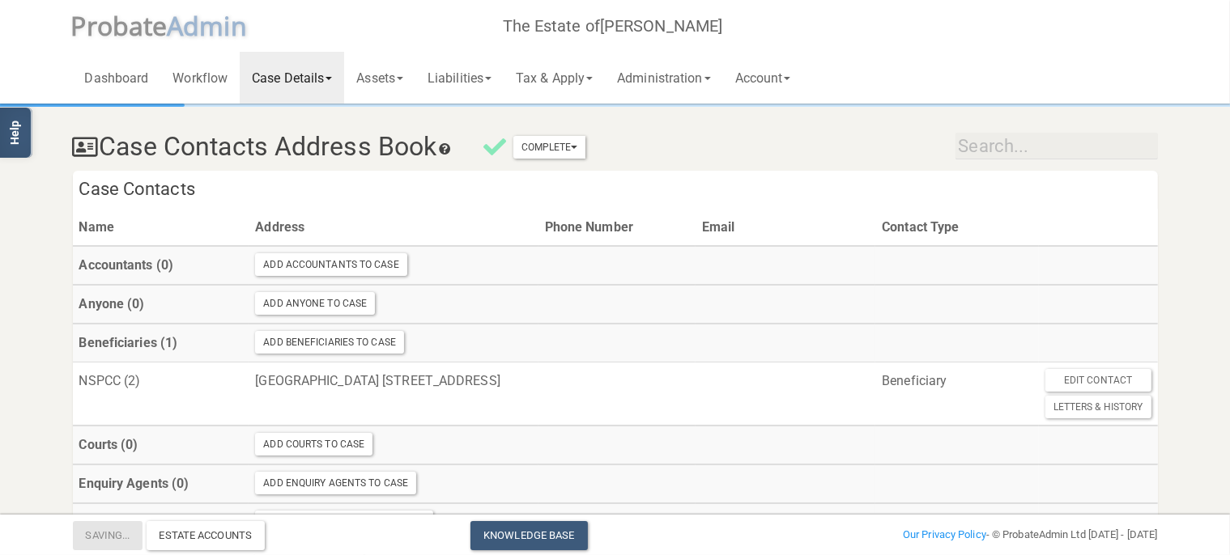
click at [295, 73] on link "Case Details" at bounding box center [292, 78] width 104 height 52
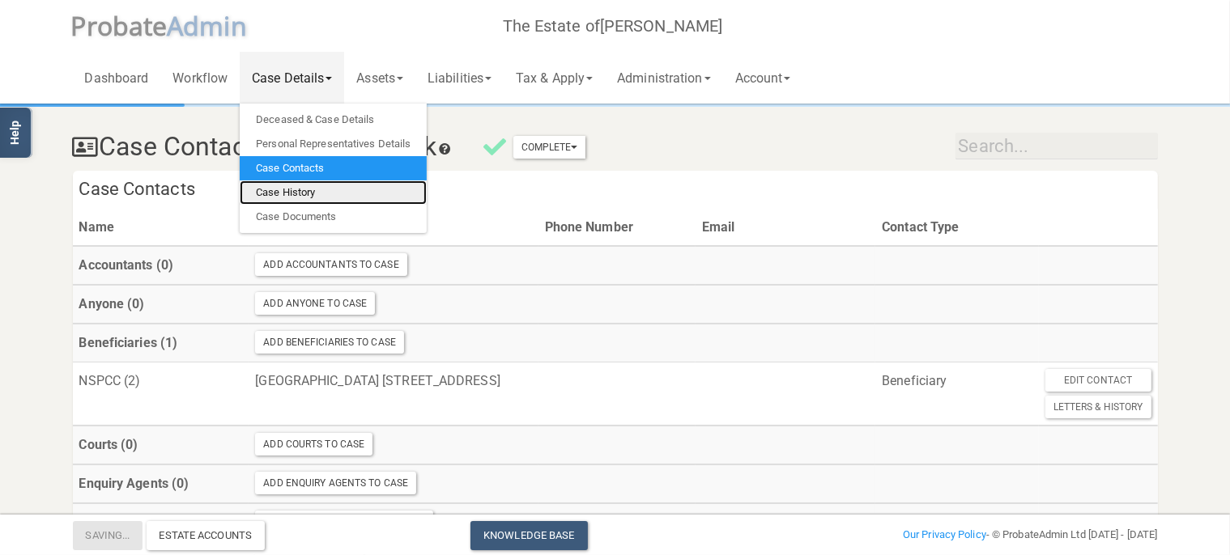
click at [303, 193] on link "Case History" at bounding box center [333, 193] width 187 height 24
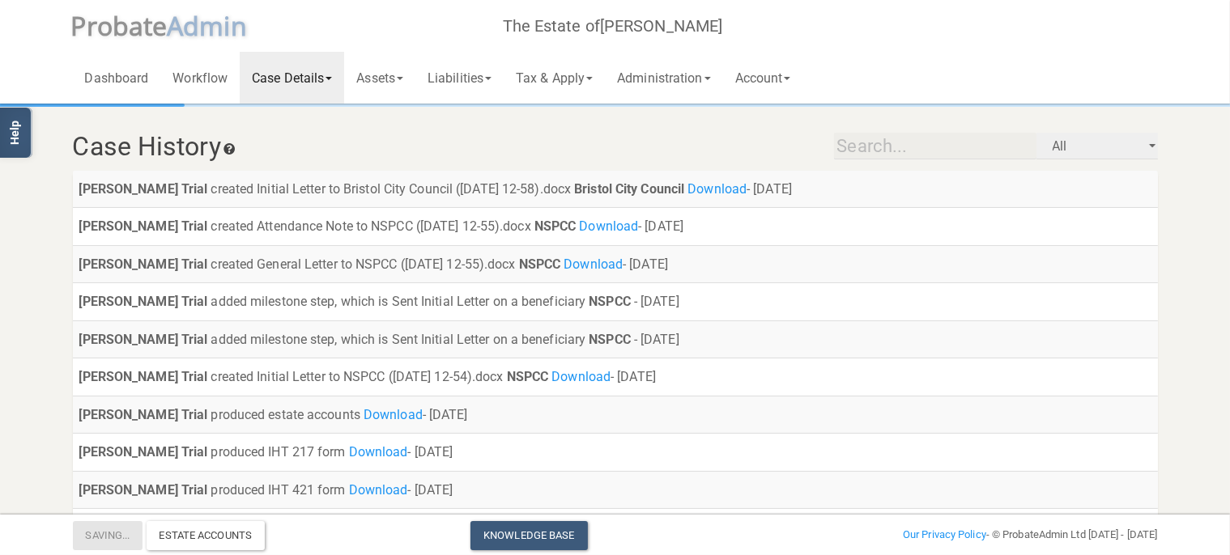
click at [274, 92] on link "Case Details" at bounding box center [292, 78] width 104 height 52
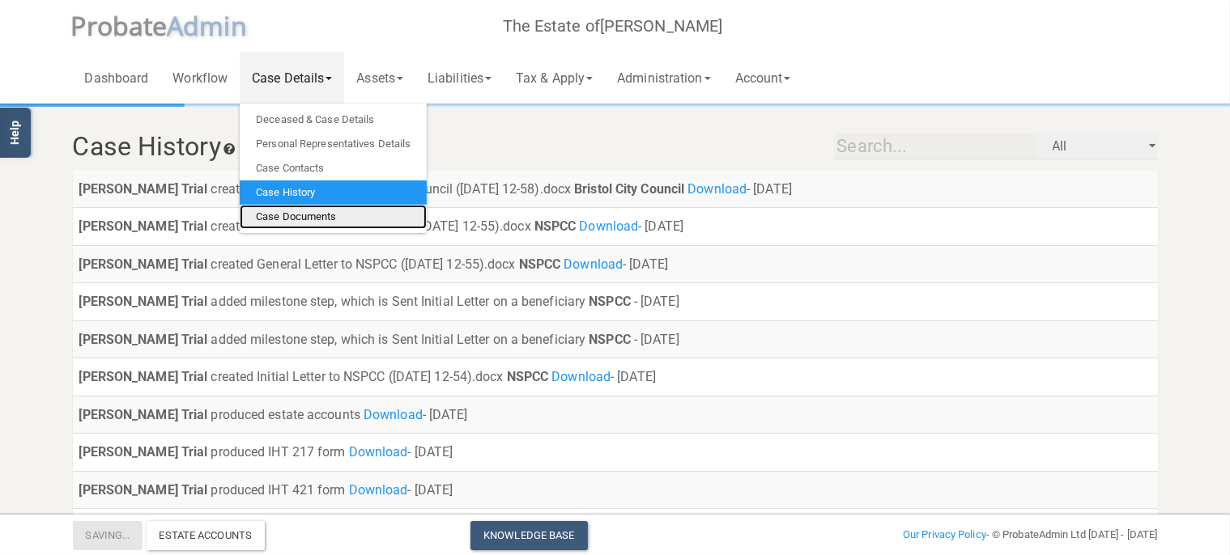
click at [287, 217] on link "Case Documents" at bounding box center [333, 217] width 187 height 24
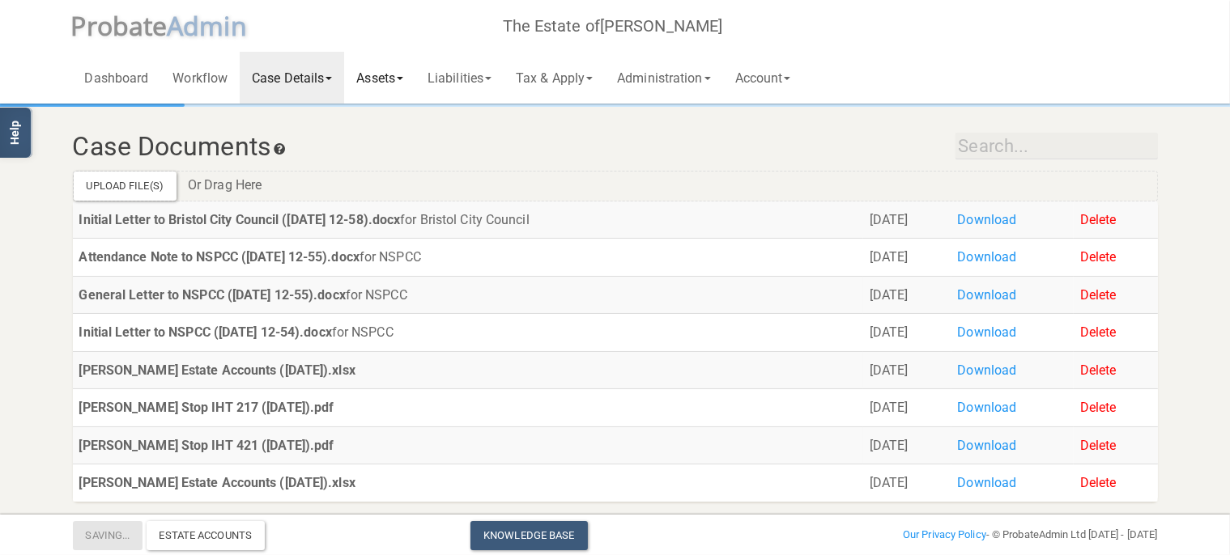
click at [375, 76] on link "Assets" at bounding box center [379, 78] width 71 height 52
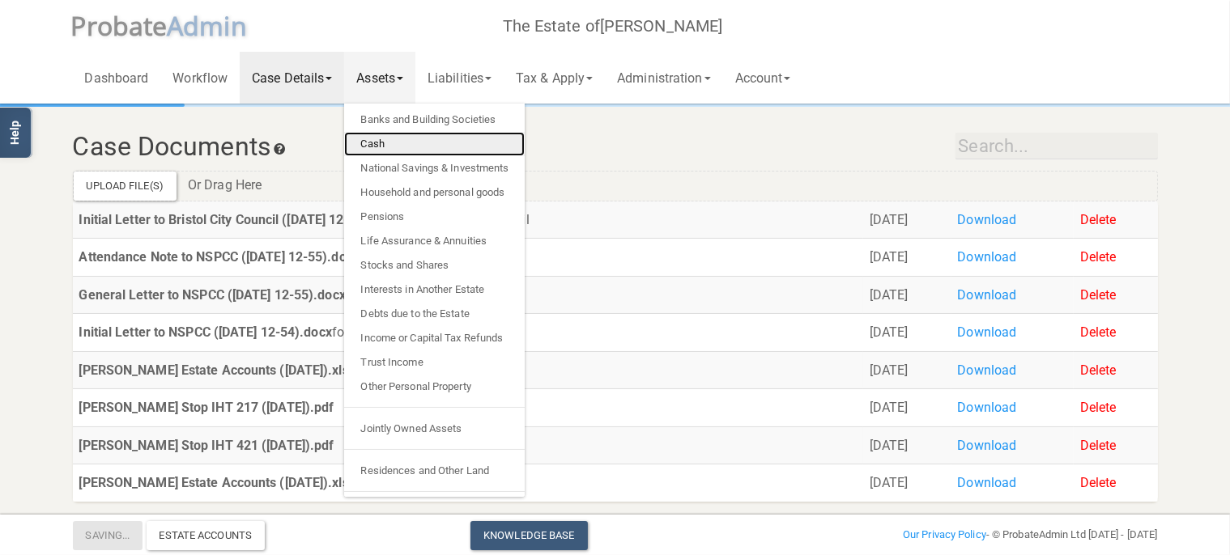
click at [386, 144] on link "Cash" at bounding box center [434, 144] width 181 height 24
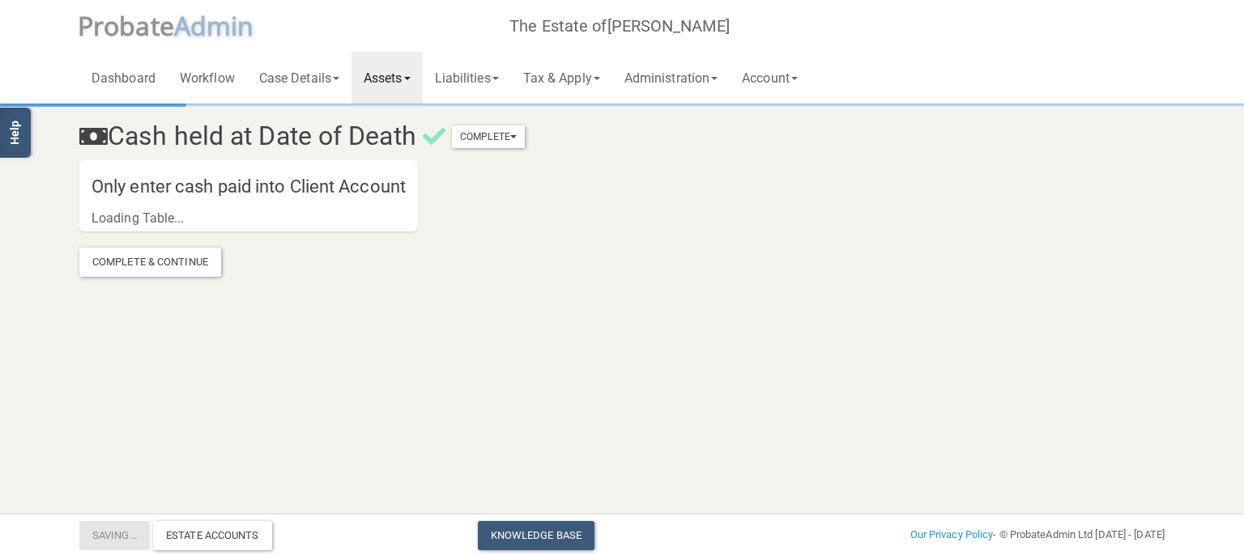
click at [287, 189] on h4 "Only enter cash paid into Client Account" at bounding box center [248, 187] width 338 height 38
click at [452, 73] on link "Liabilities" at bounding box center [467, 78] width 88 height 52
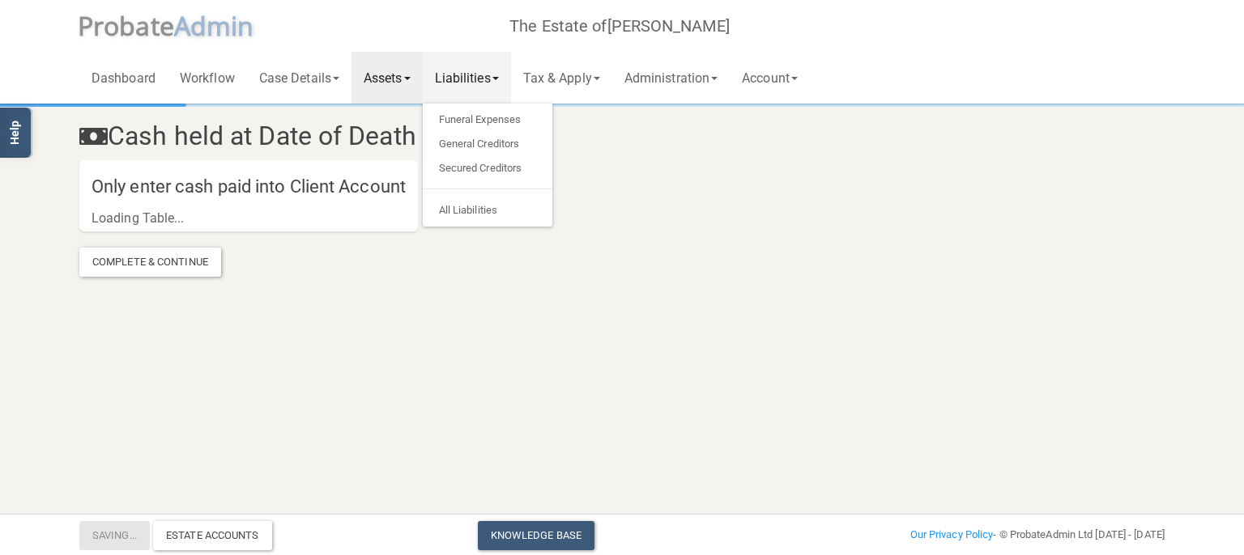
click at [410, 79] on link "Assets" at bounding box center [386, 78] width 71 height 52
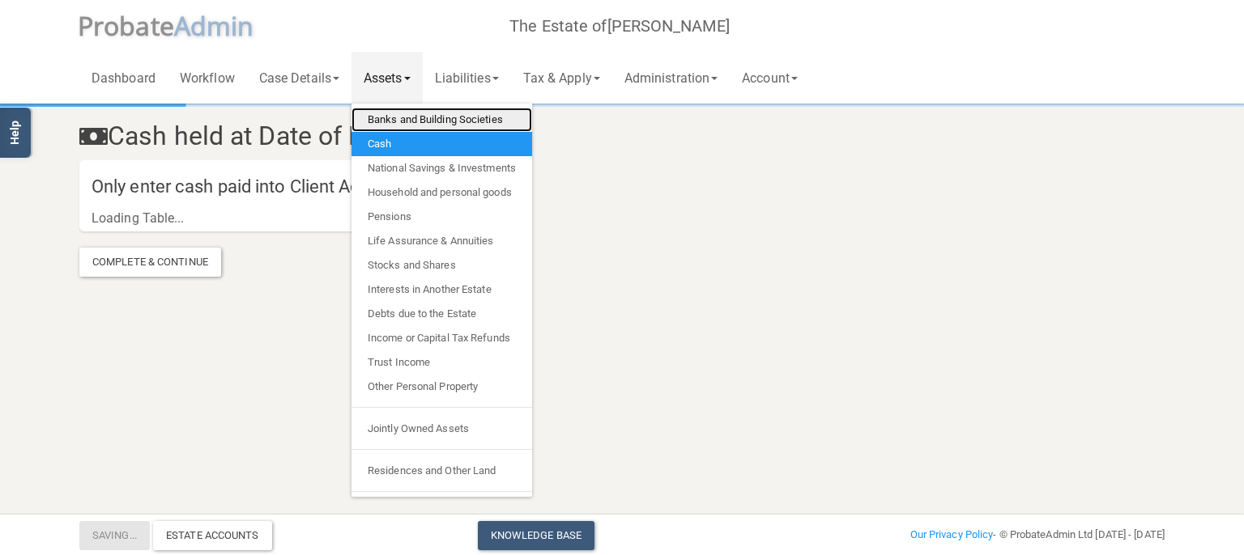
click at [420, 118] on link "Banks and Building Societies" at bounding box center [441, 120] width 181 height 24
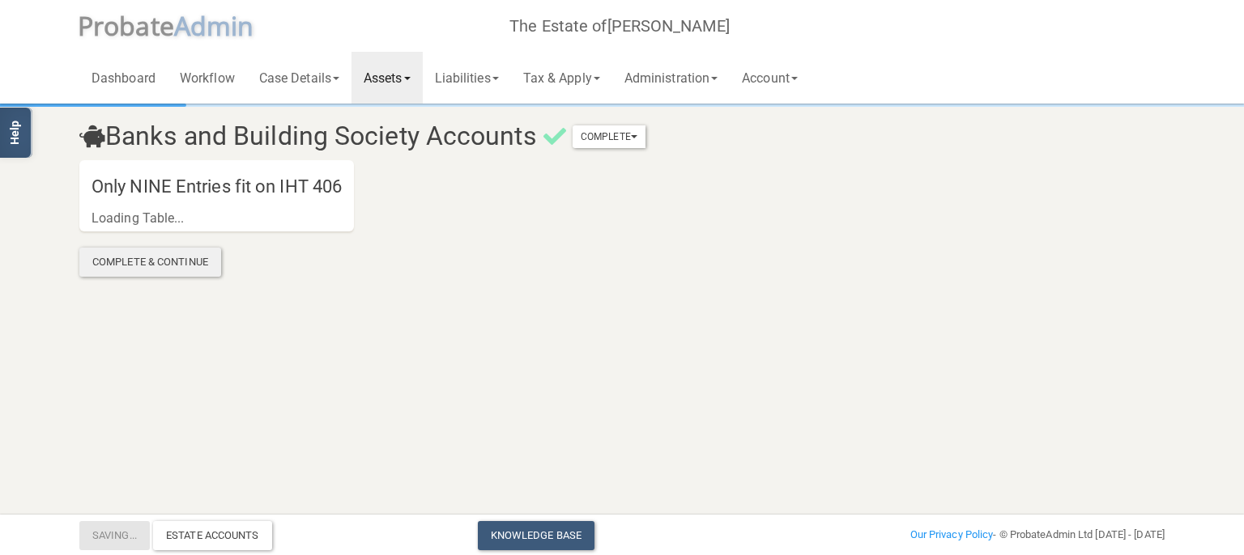
click at [160, 254] on div "Complete & Continue" at bounding box center [150, 262] width 142 height 29
click at [291, 74] on link "Case Details" at bounding box center [299, 78] width 104 height 52
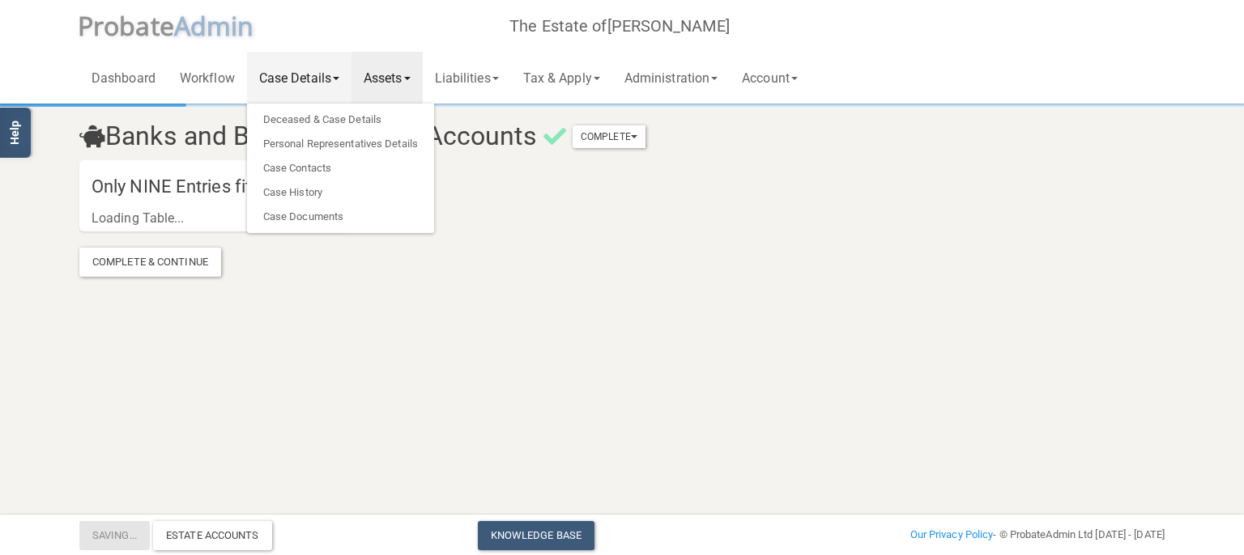
click at [389, 74] on link "Assets" at bounding box center [386, 78] width 71 height 52
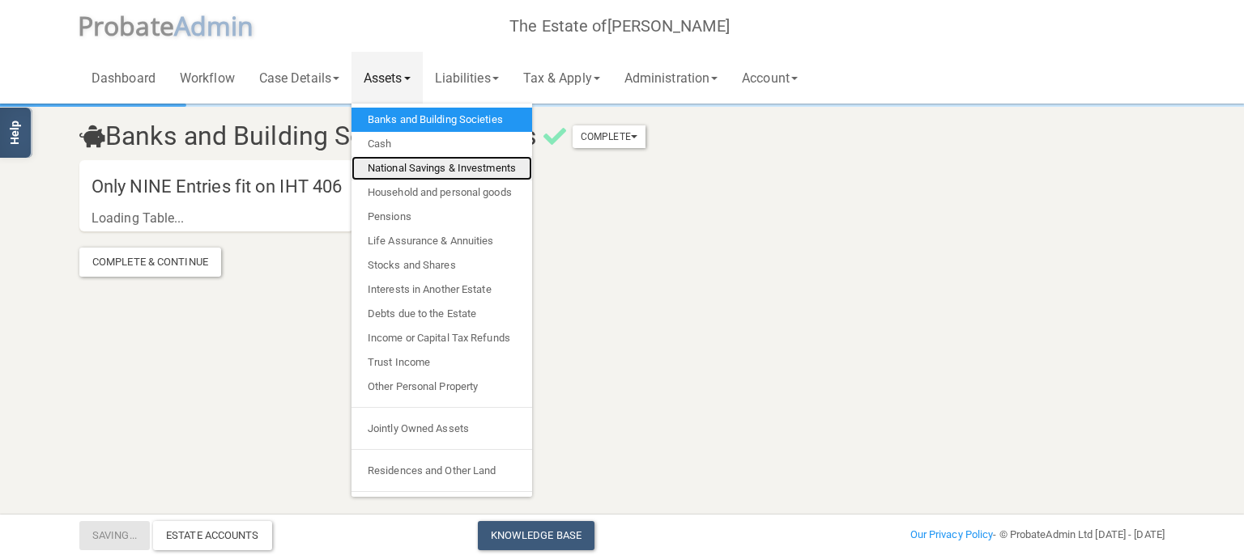
click at [405, 164] on link "National Savings & Investments" at bounding box center [441, 168] width 181 height 24
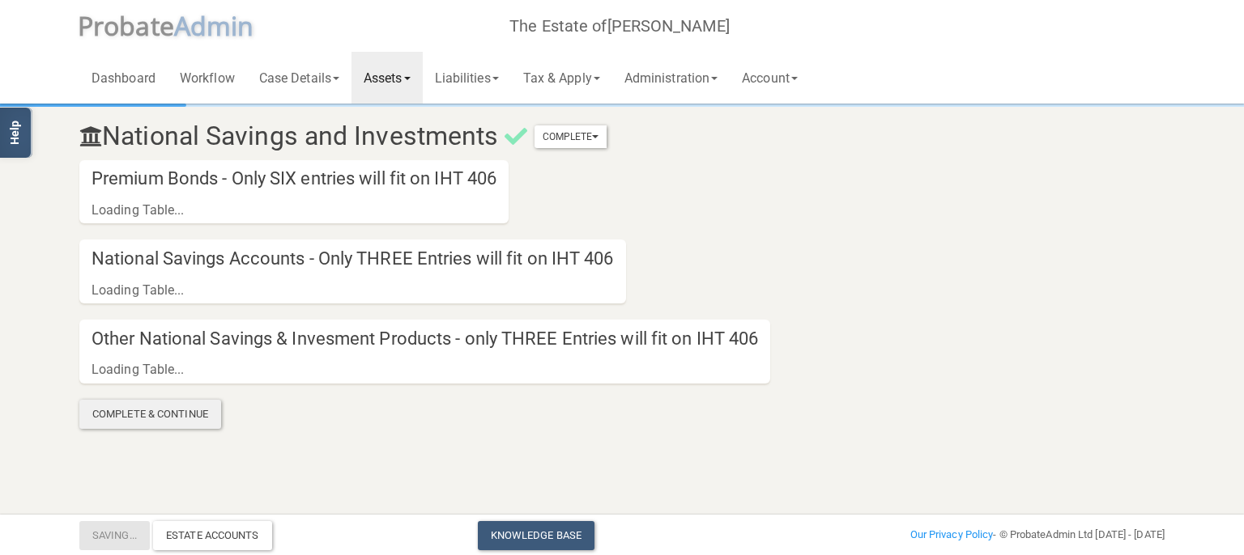
click at [177, 404] on div "Complete & Continue" at bounding box center [150, 414] width 142 height 29
click at [461, 76] on link "Liabilities" at bounding box center [467, 78] width 88 height 52
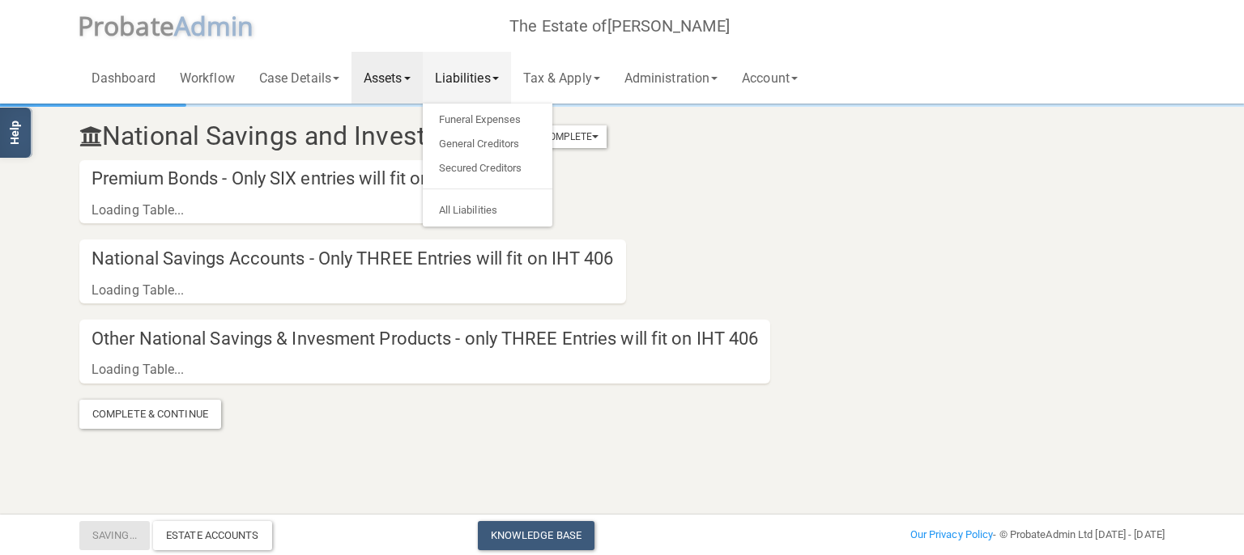
click at [711, 214] on section "National Savings and Investments Complete Mark As Incomplete Mark As Complete P…" at bounding box center [621, 267] width 1109 height 323
click at [623, 177] on section "National Savings and Investments Complete Mark As Incomplete Mark As Complete P…" at bounding box center [621, 267] width 1109 height 323
click at [476, 201] on link "All Liabilities" at bounding box center [488, 210] width 130 height 24
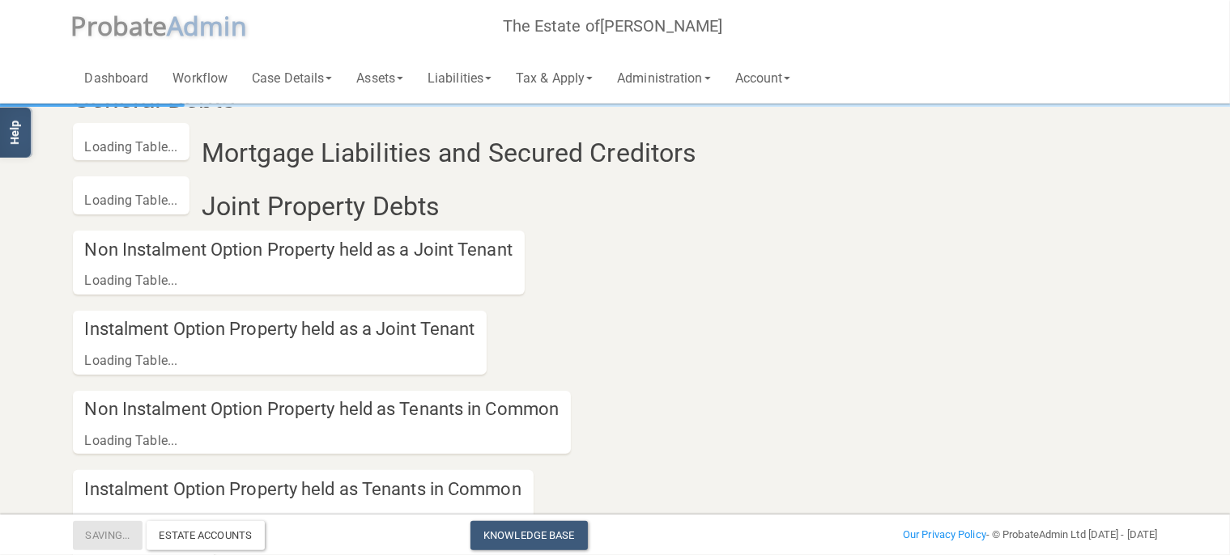
scroll to position [446, 0]
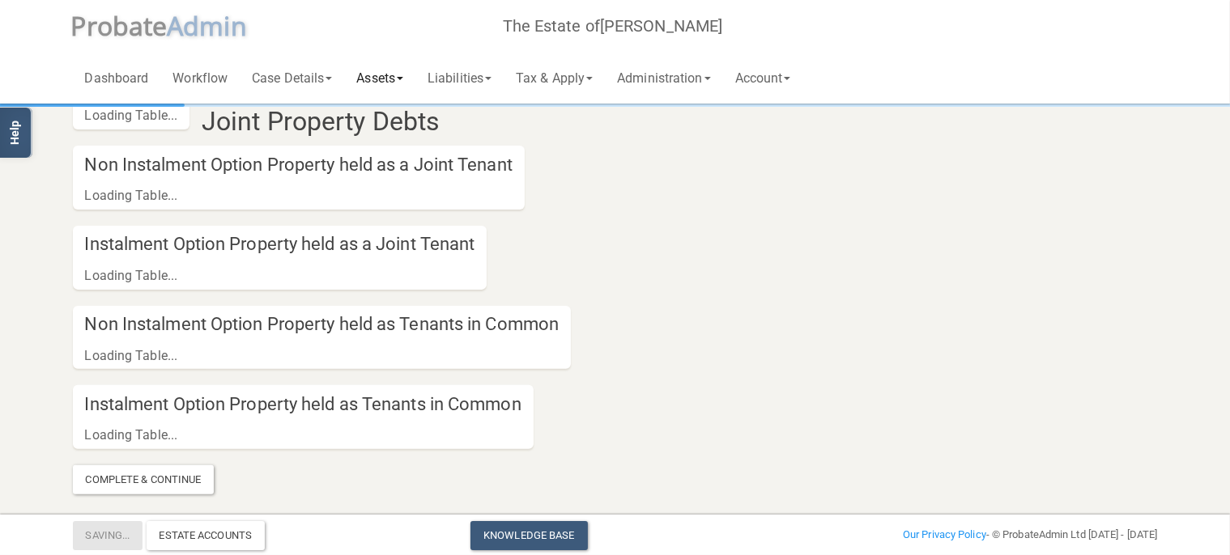
click at [368, 86] on link "Assets" at bounding box center [379, 78] width 71 height 52
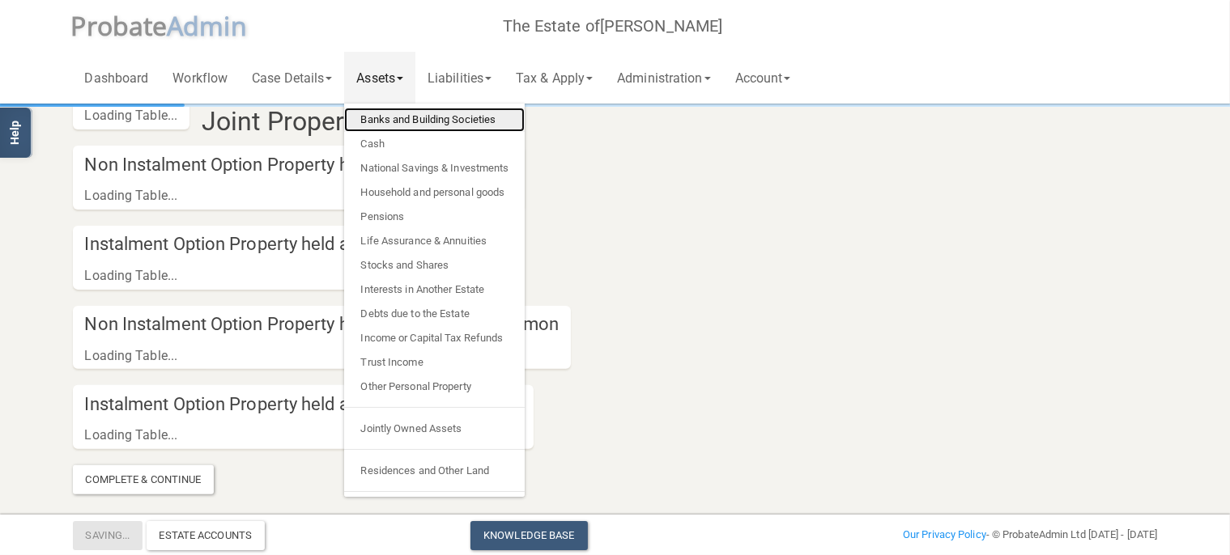
click at [417, 121] on link "Banks and Building Societies" at bounding box center [434, 120] width 181 height 24
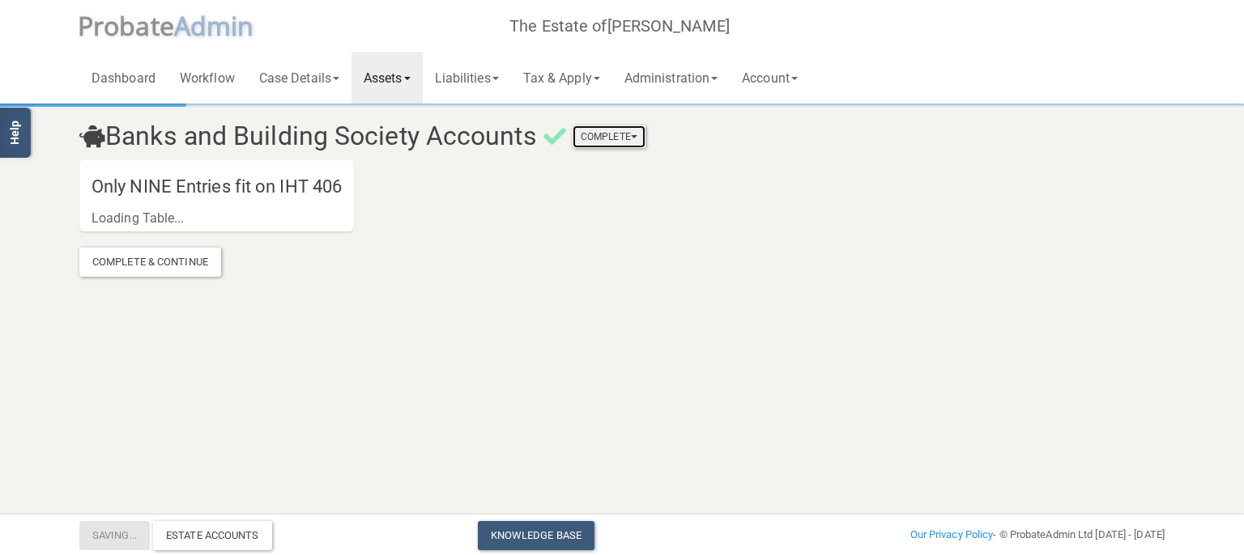
click at [593, 134] on button "Complete" at bounding box center [608, 136] width 73 height 23
click at [610, 167] on link "Mark As Incomplete" at bounding box center [581, 164] width 130 height 24
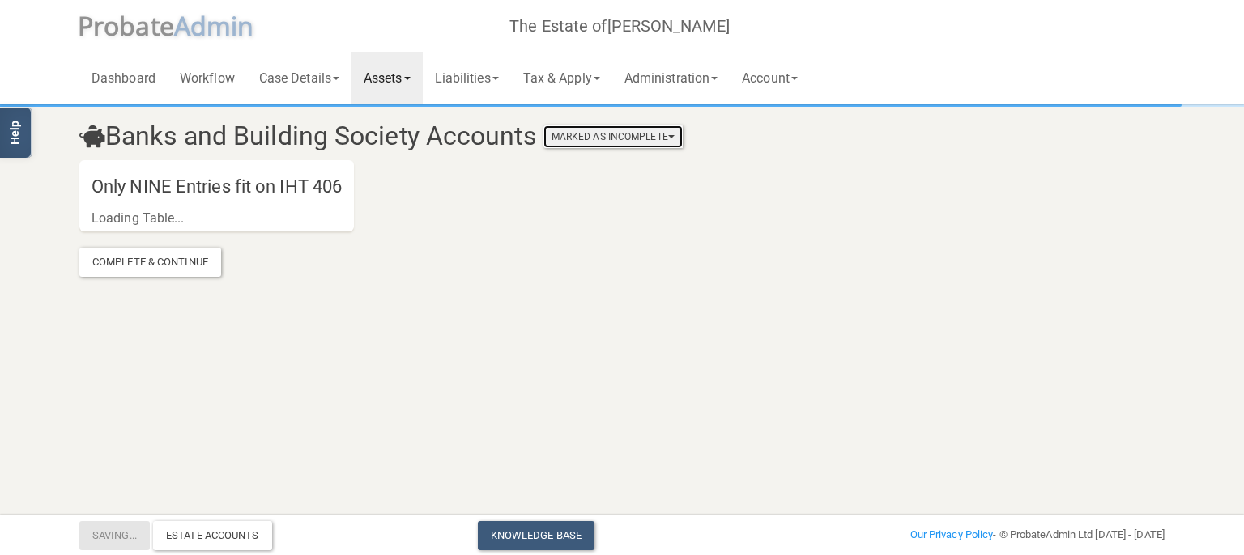
click at [589, 142] on button "Marked As Incomplete" at bounding box center [612, 136] width 139 height 23
click at [586, 179] on link "Mark As Complete" at bounding box center [618, 189] width 130 height 24
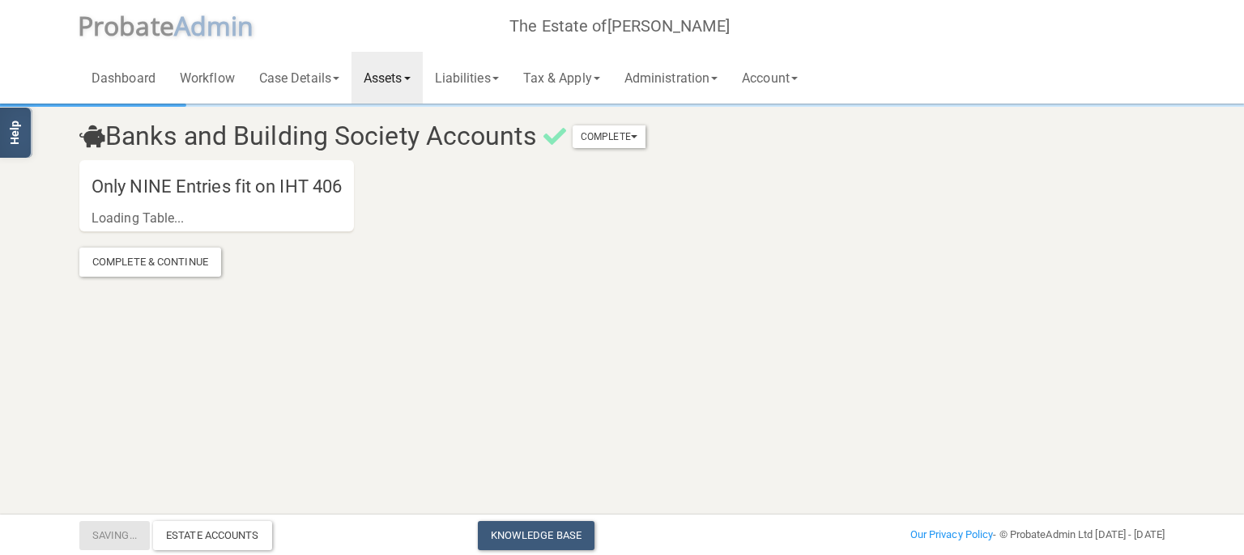
click at [586, 163] on section "Banks and Building Society Accounts Complete Mark As Incomplete Mark As Complet…" at bounding box center [621, 191] width 1109 height 171
click at [601, 128] on button "Complete" at bounding box center [608, 136] width 73 height 23
click at [594, 160] on link "Mark As Incomplete" at bounding box center [581, 164] width 130 height 24
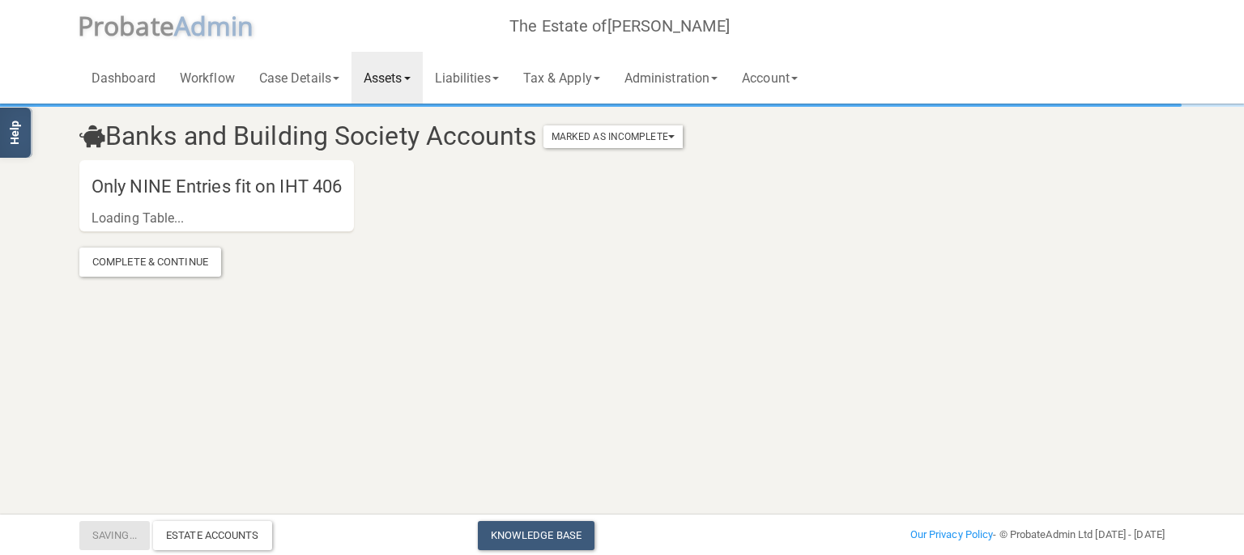
click at [411, 79] on link "Assets" at bounding box center [386, 78] width 71 height 52
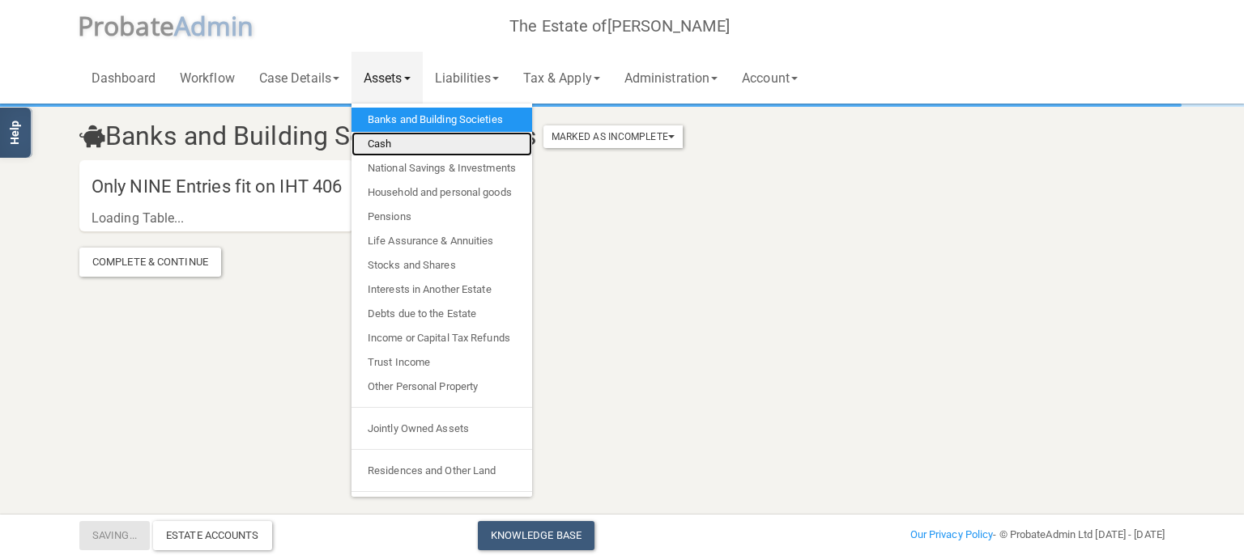
click at [410, 155] on link "Cash" at bounding box center [441, 144] width 181 height 24
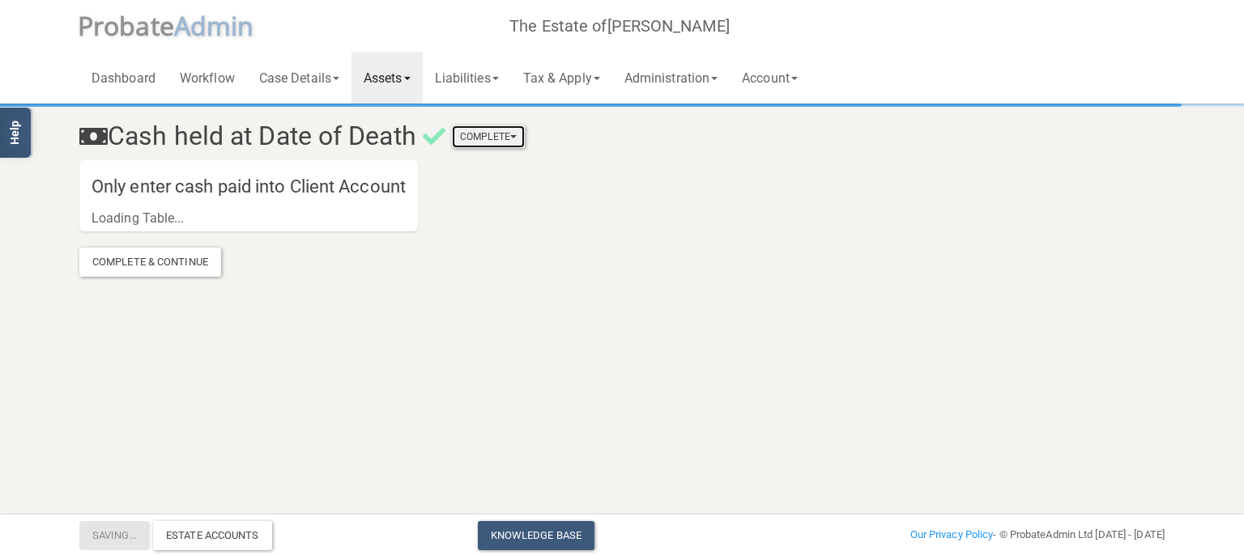
click at [521, 130] on button "Complete" at bounding box center [488, 136] width 73 height 23
click at [471, 181] on link "Mark As Complete" at bounding box center [460, 189] width 130 height 24
click at [472, 135] on button "Complete" at bounding box center [488, 136] width 73 height 23
click at [466, 162] on link "Mark As Incomplete" at bounding box center [460, 164] width 130 height 24
click at [410, 79] on span at bounding box center [407, 78] width 6 height 3
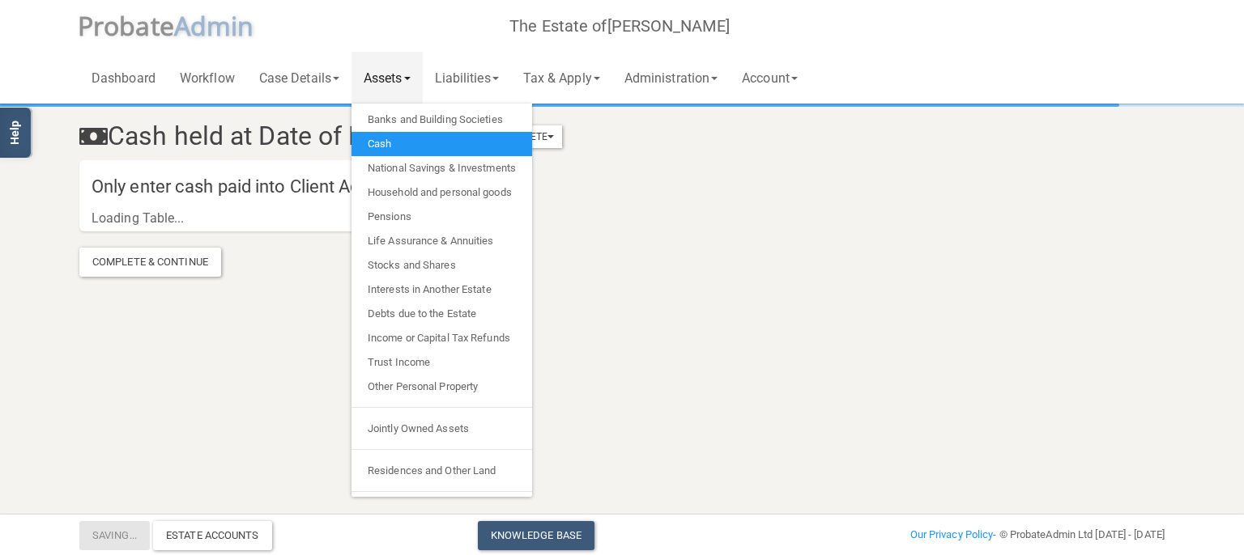
click at [458, 150] on link "Cash" at bounding box center [441, 144] width 181 height 24
click at [455, 171] on link "National Savings & Investments" at bounding box center [441, 168] width 181 height 24
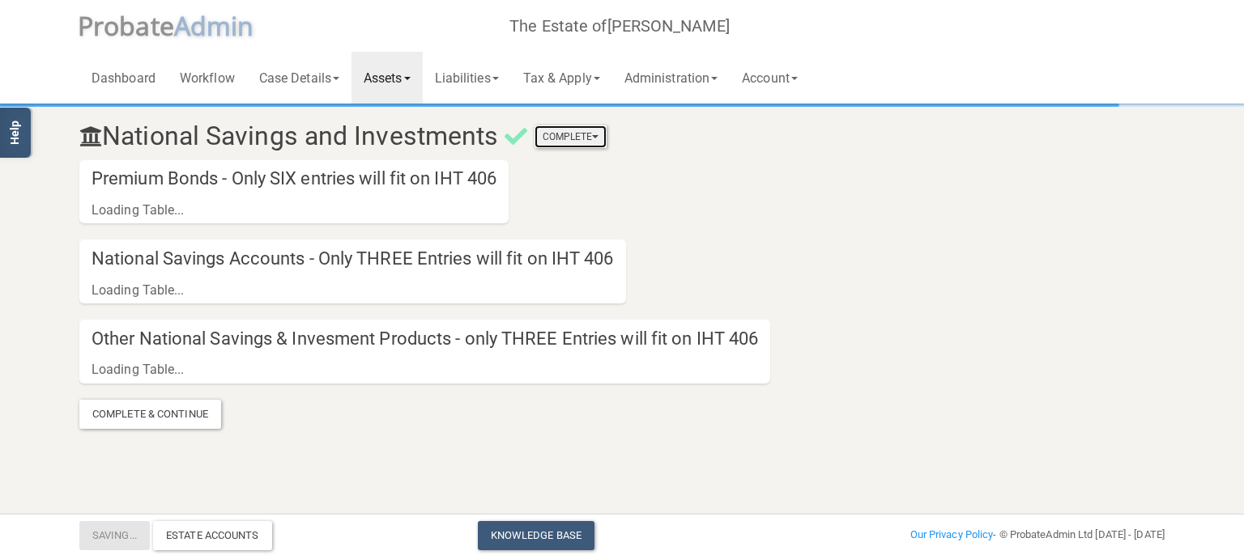
click at [565, 141] on button "Complete" at bounding box center [570, 136] width 73 height 23
click at [550, 157] on link "Mark As Incomplete" at bounding box center [542, 164] width 130 height 24
click at [406, 79] on link "Assets" at bounding box center [386, 78] width 71 height 52
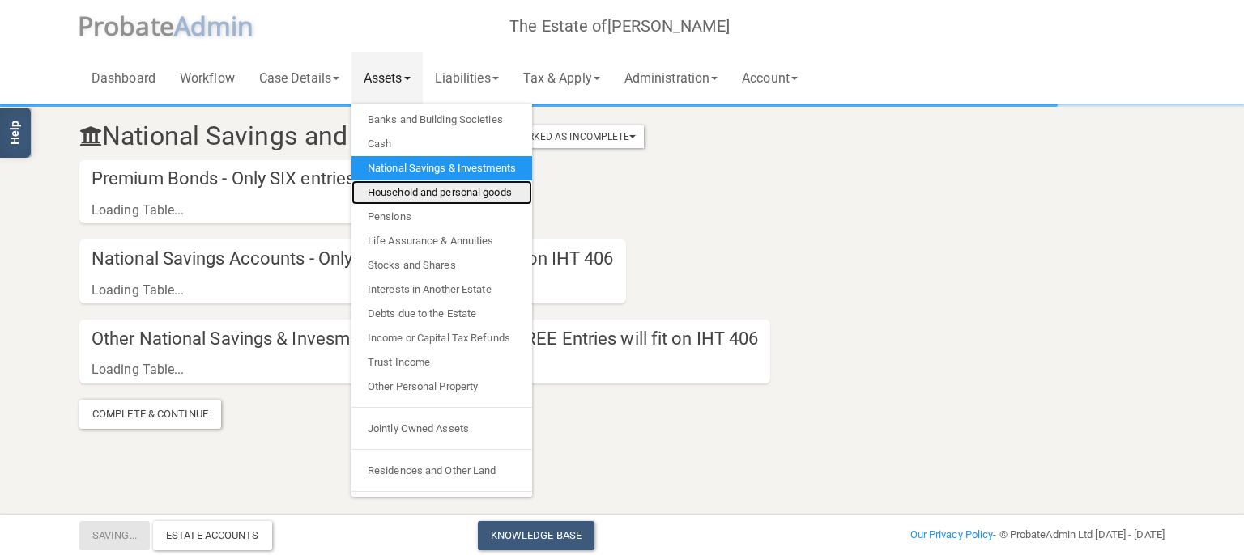
click at [419, 193] on link "Household and personal goods" at bounding box center [441, 193] width 181 height 24
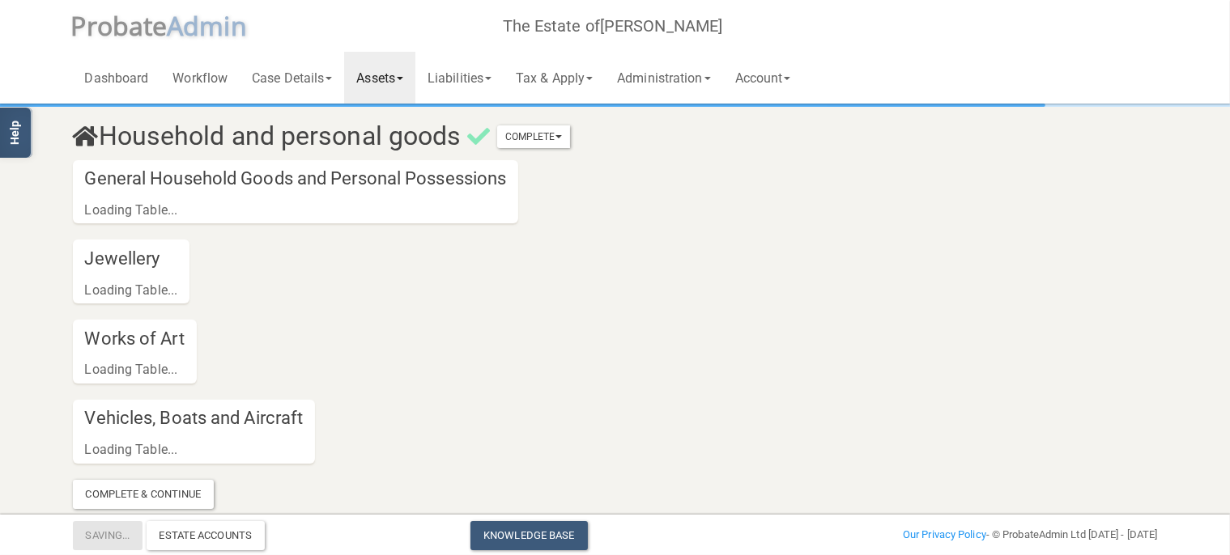
click at [562, 121] on div "Complete Mark As Incomplete Mark As Complete" at bounding box center [519, 136] width 102 height 31
click at [553, 131] on button "Complete" at bounding box center [533, 136] width 73 height 23
click at [518, 159] on link "Mark As Incomplete" at bounding box center [505, 164] width 130 height 24
click at [403, 79] on link "Assets" at bounding box center [379, 78] width 71 height 52
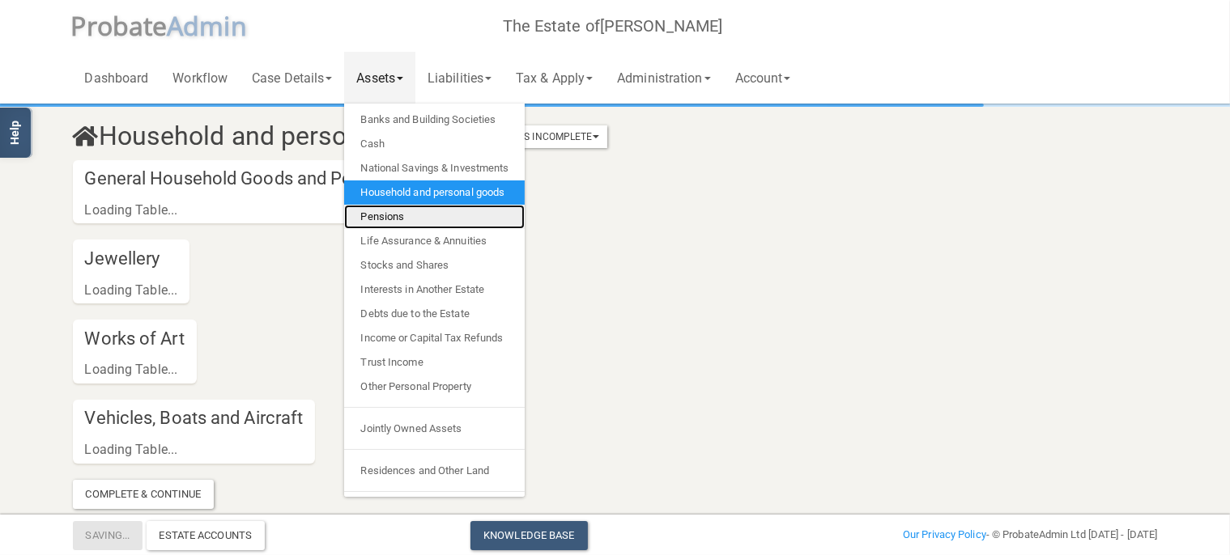
click at [432, 219] on link "Pensions" at bounding box center [434, 217] width 181 height 24
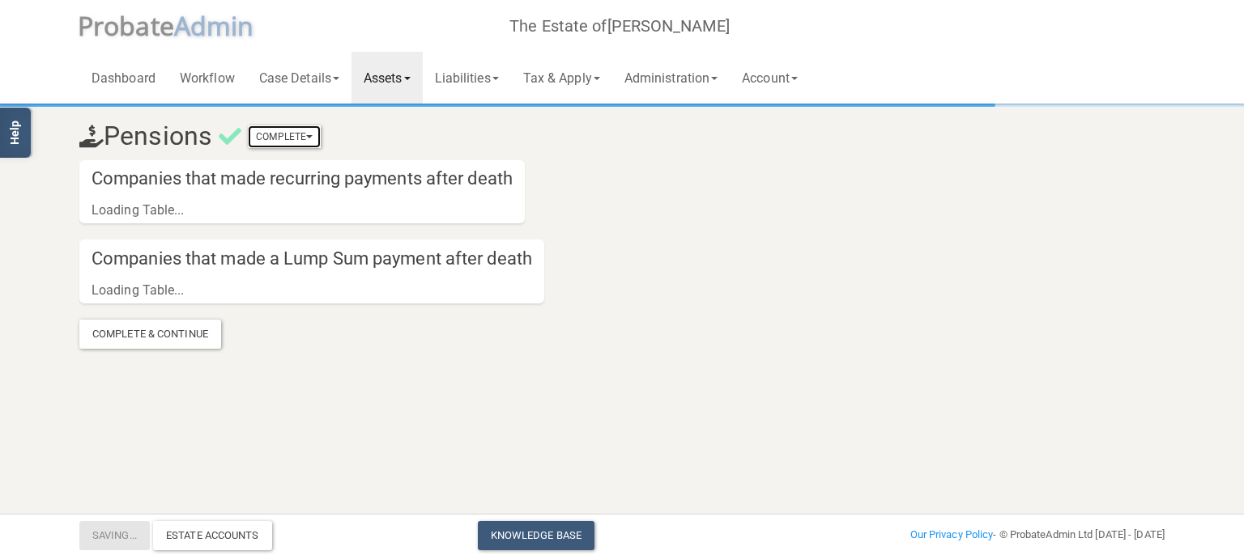
drag, startPoint x: 305, startPoint y: 134, endPoint x: 314, endPoint y: 150, distance: 17.8
click at [305, 134] on button "Complete" at bounding box center [284, 136] width 73 height 23
click at [284, 157] on link "Mark As Incomplete" at bounding box center [256, 164] width 130 height 24
click at [461, 65] on link "Liabilities" at bounding box center [467, 78] width 88 height 52
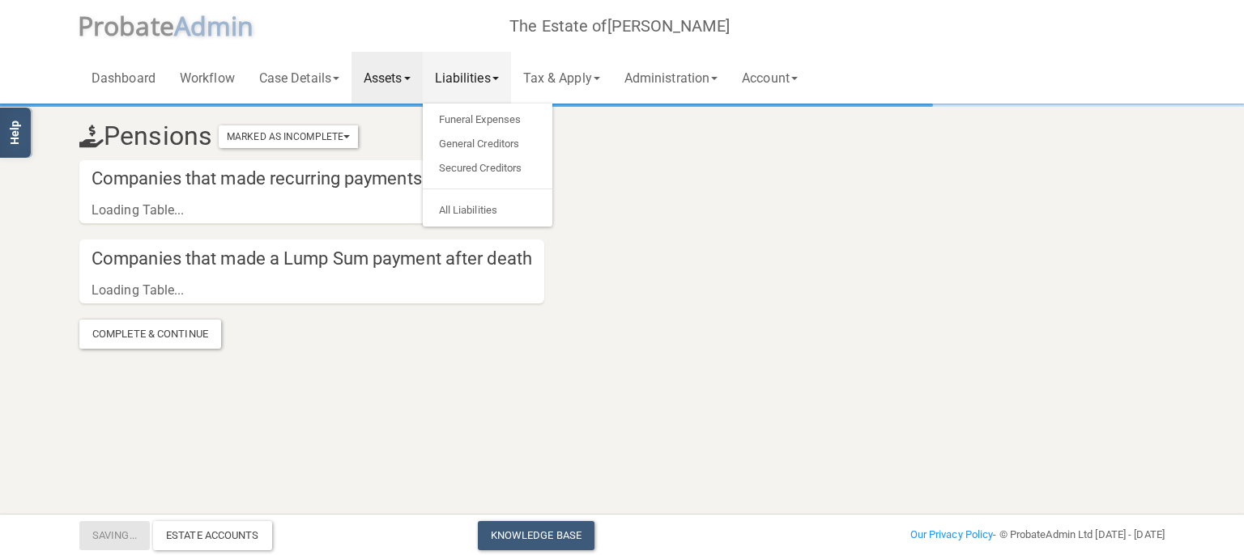
click at [403, 80] on link "Assets" at bounding box center [386, 78] width 71 height 52
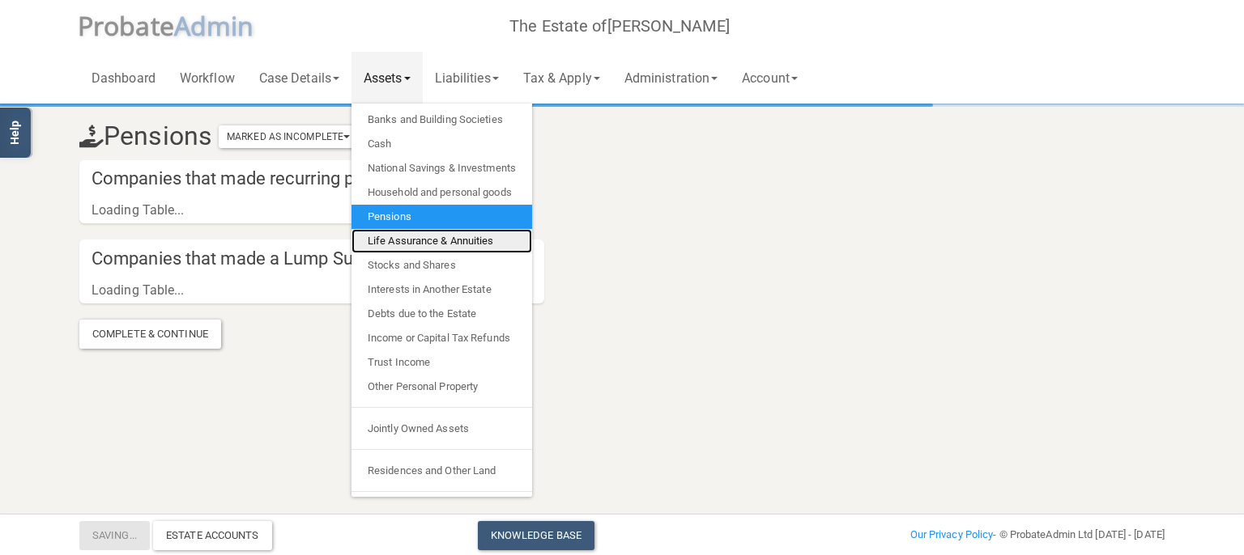
click at [439, 235] on link "Life Assurance & Annuities" at bounding box center [441, 241] width 181 height 24
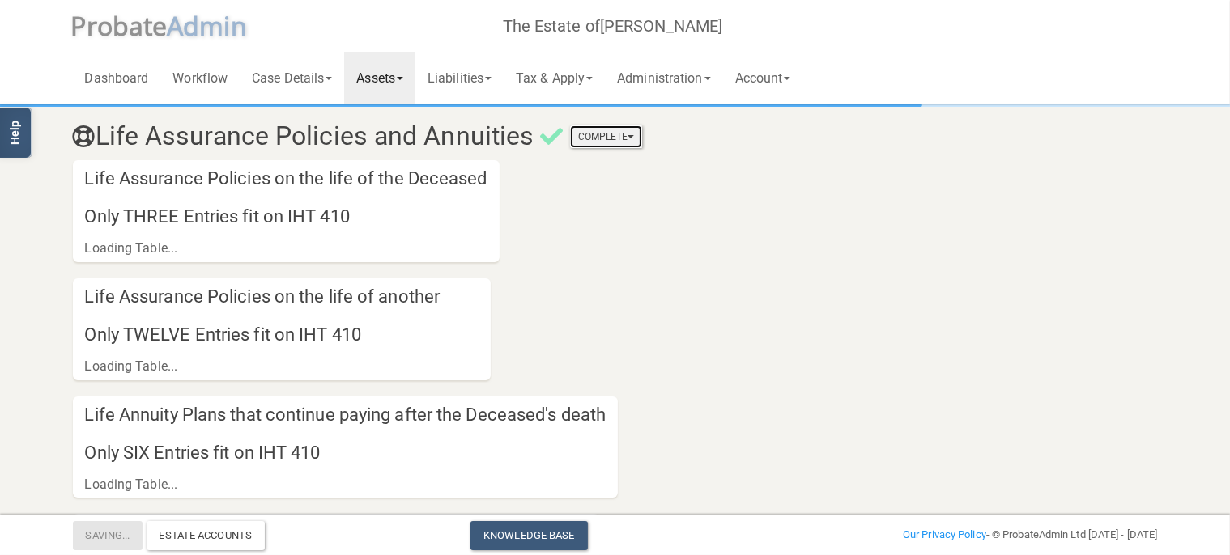
click at [592, 141] on button "Complete" at bounding box center [606, 136] width 73 height 23
click at [564, 162] on link "Mark As Incomplete" at bounding box center [578, 164] width 130 height 24
click at [415, 66] on link "Assets" at bounding box center [379, 78] width 71 height 52
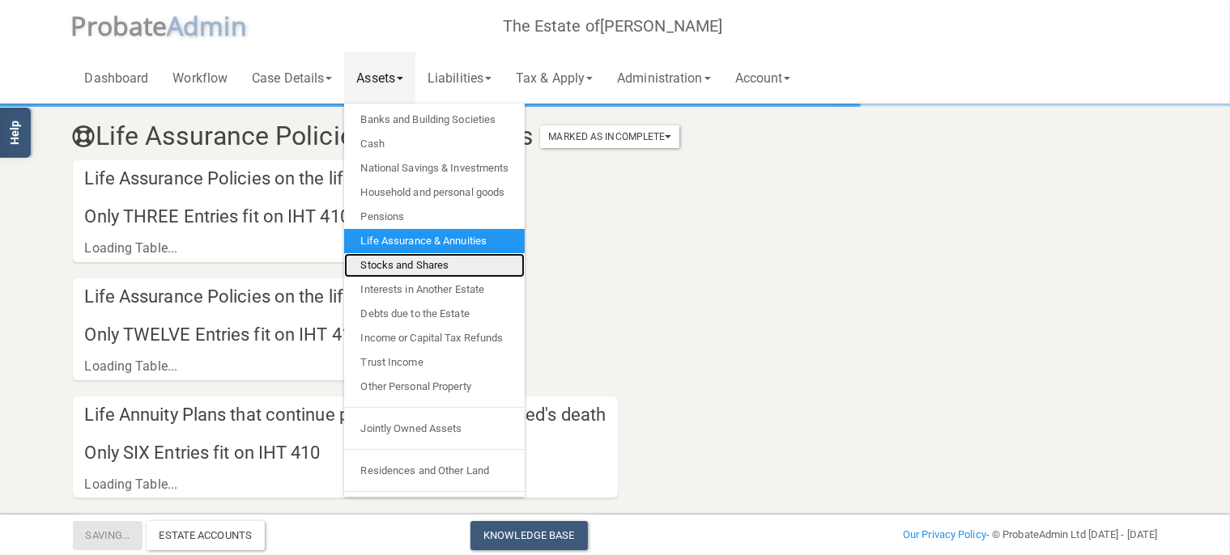
click at [427, 257] on link "Stocks and Shares" at bounding box center [434, 265] width 181 height 24
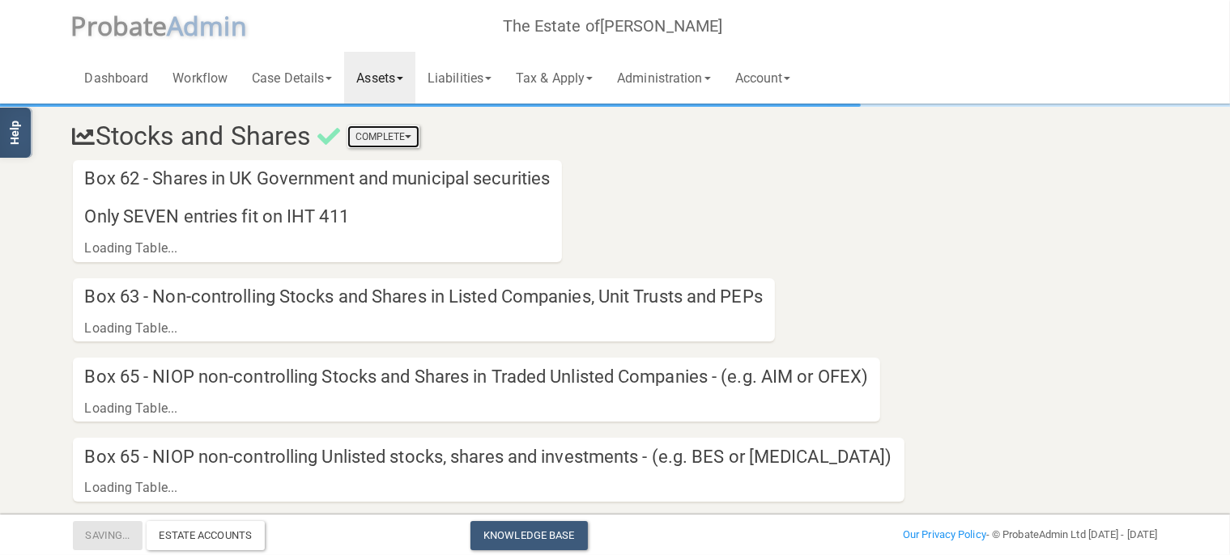
click at [381, 138] on button "Complete" at bounding box center [383, 136] width 73 height 23
click at [388, 167] on link "Mark As Incomplete" at bounding box center [355, 164] width 130 height 24
